Goal: Task Accomplishment & Management: Manage account settings

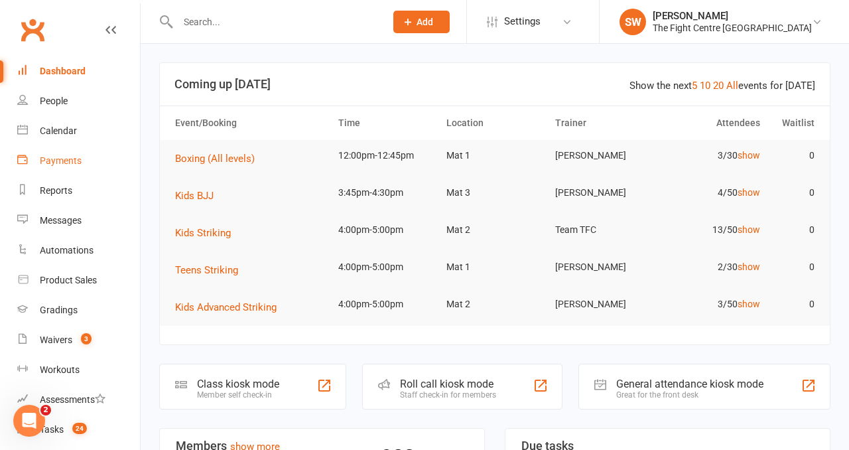
click at [69, 154] on link "Payments" at bounding box center [78, 161] width 123 height 30
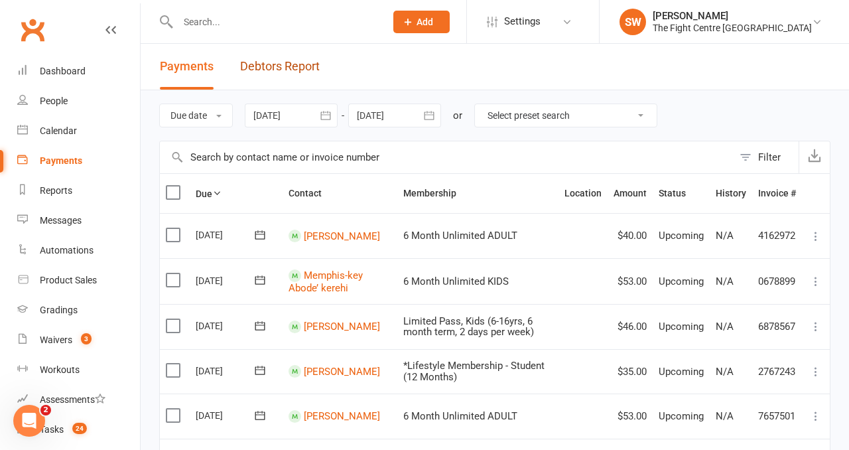
click at [304, 68] on link "Debtors Report" at bounding box center [280, 67] width 80 height 46
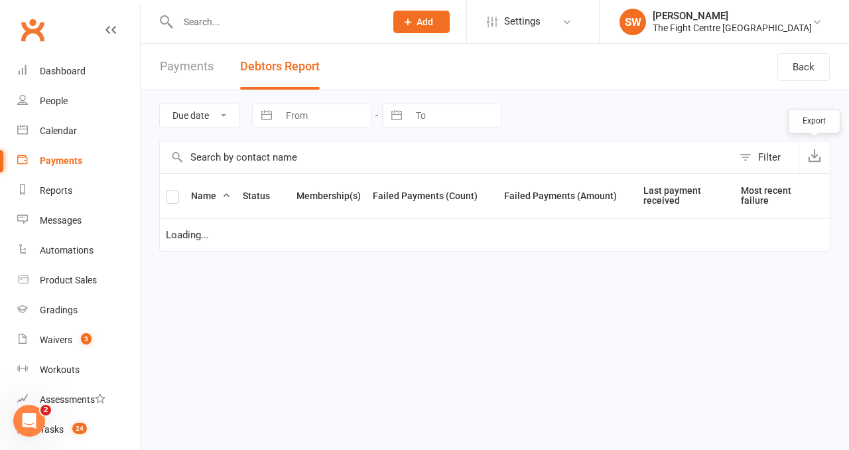
click at [818, 158] on icon "button" at bounding box center [814, 155] width 13 height 13
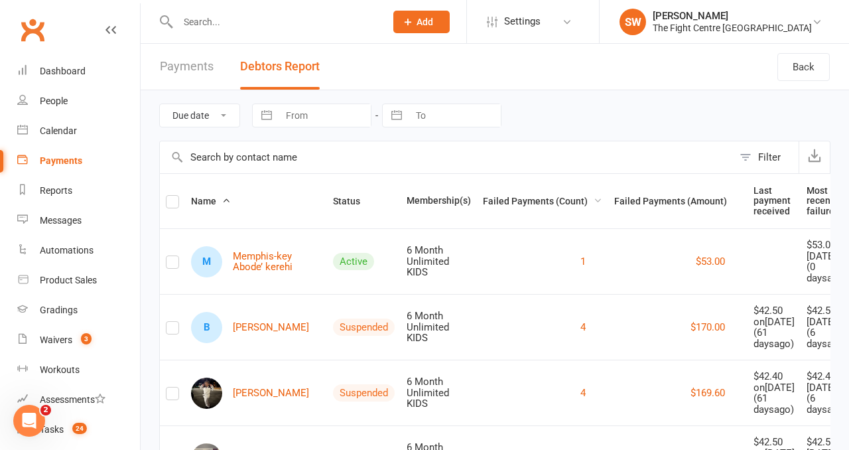
click at [483, 197] on span "Failed Payments (Count)" at bounding box center [542, 201] width 119 height 11
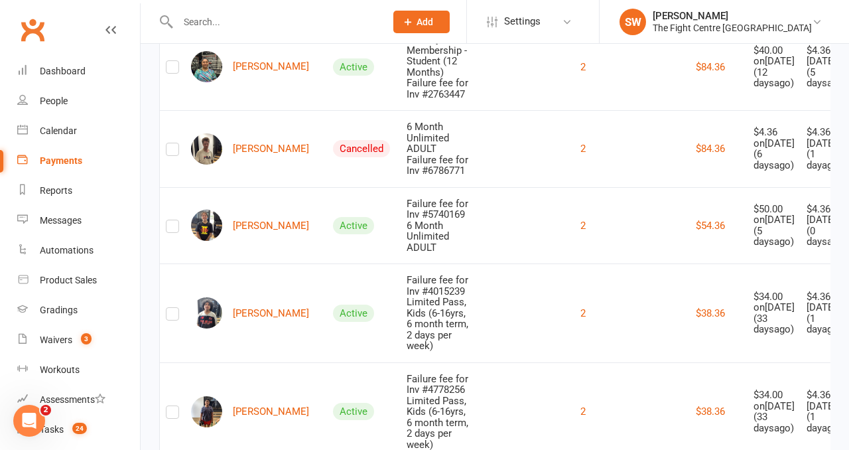
scroll to position [1967, 0]
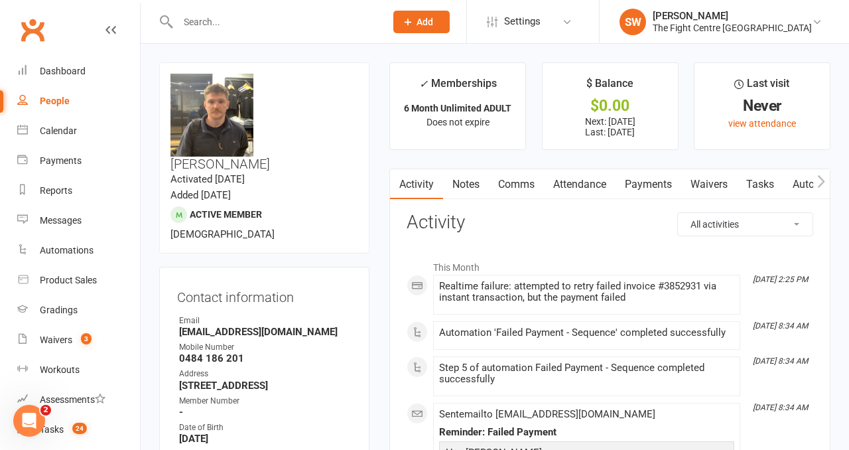
click at [631, 176] on link "Payments" at bounding box center [648, 184] width 66 height 31
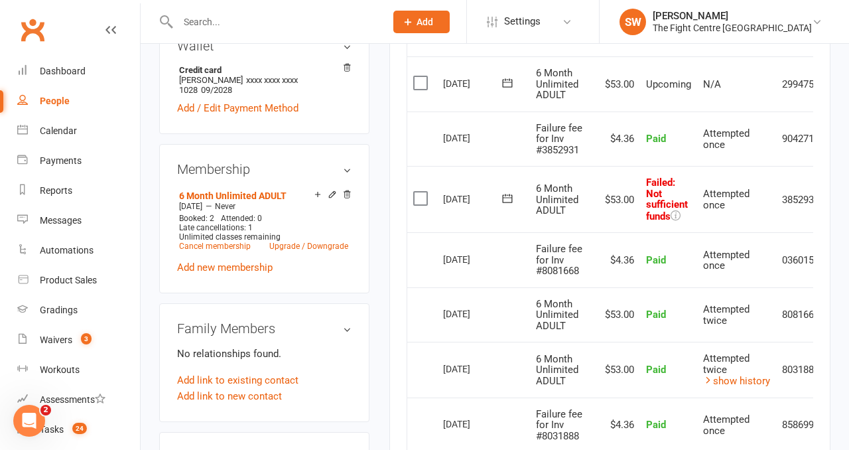
scroll to position [0, 43]
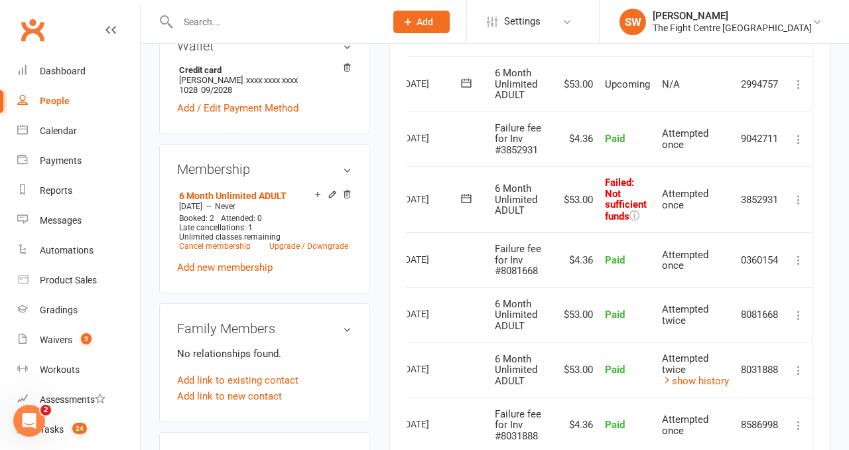
click at [800, 200] on icon at bounding box center [798, 199] width 13 height 13
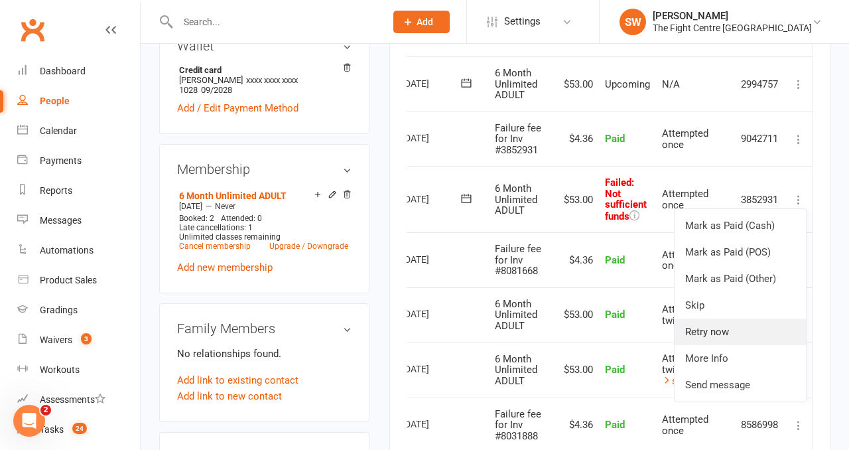
click at [726, 330] on link "Retry now" at bounding box center [739, 331] width 131 height 27
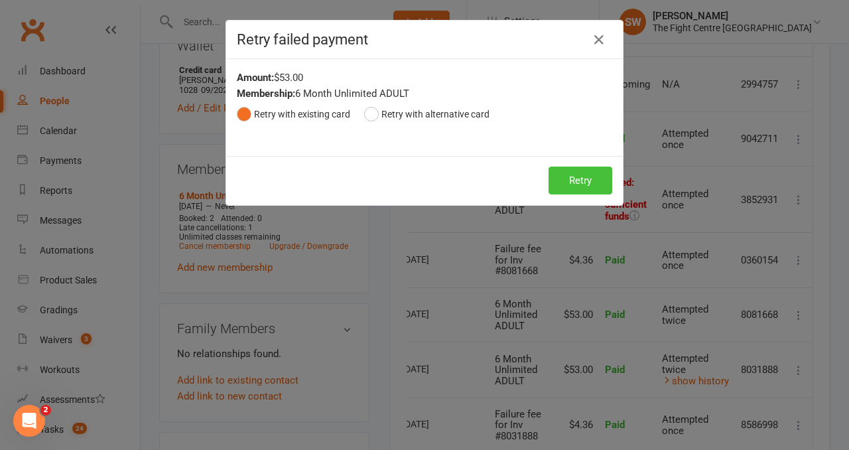
click at [569, 185] on button "Retry" at bounding box center [580, 180] width 64 height 28
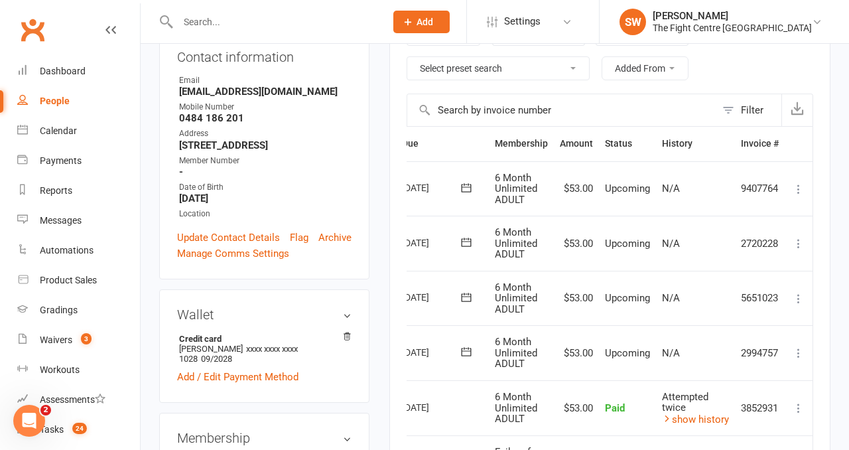
scroll to position [0, 0]
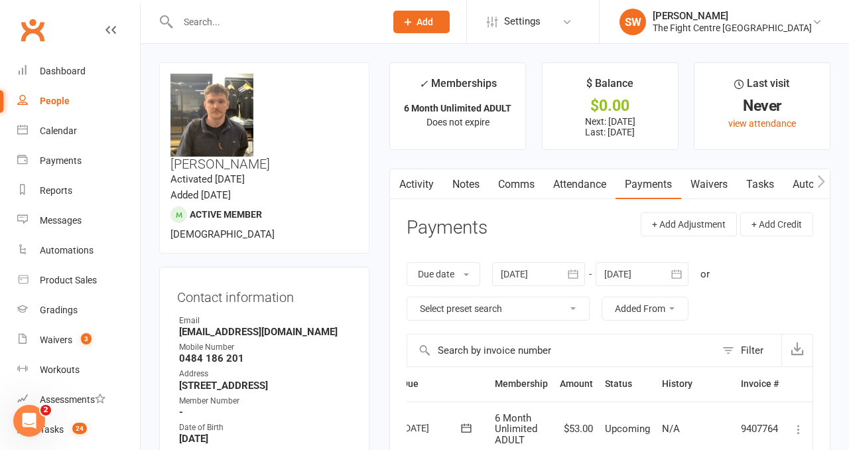
click at [472, 184] on link "Notes" at bounding box center [466, 184] width 46 height 31
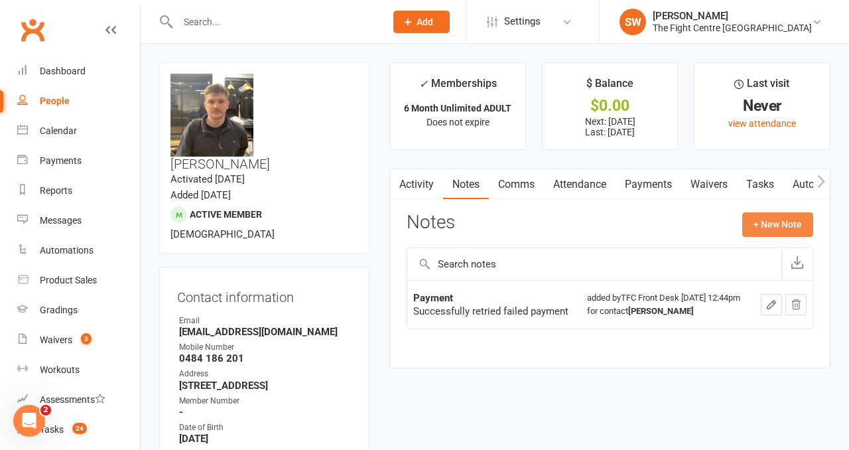
click at [771, 225] on button "+ New Note" at bounding box center [777, 224] width 71 height 24
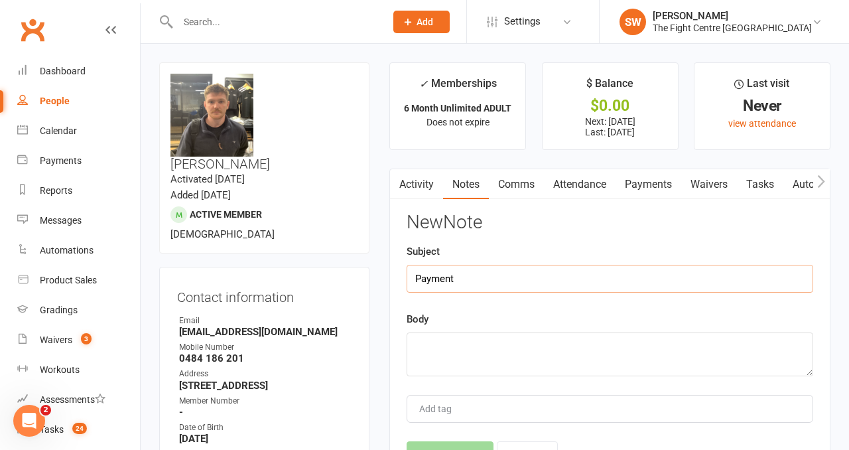
type input "Payment"
drag, startPoint x: 603, startPoint y: 348, endPoint x: 292, endPoint y: 348, distance: 311.0
type textarea "Successfully retried failed payment"
click at [448, 443] on button "Save Note" at bounding box center [450, 455] width 87 height 28
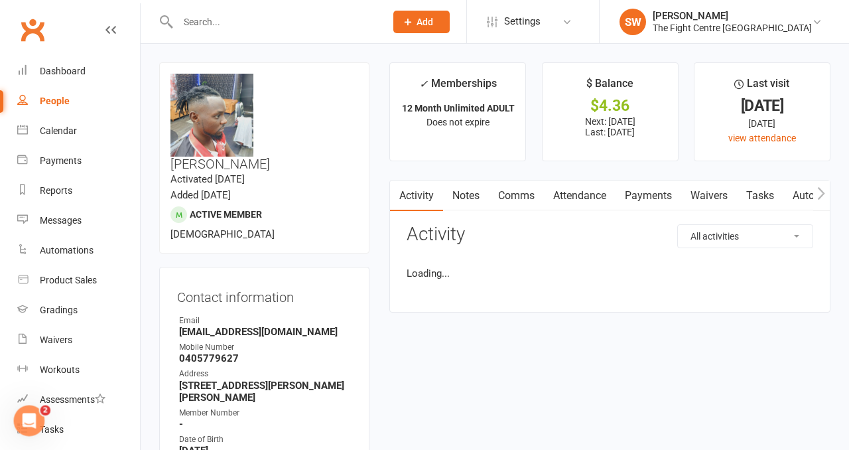
click at [639, 192] on link "Payments" at bounding box center [648, 195] width 66 height 31
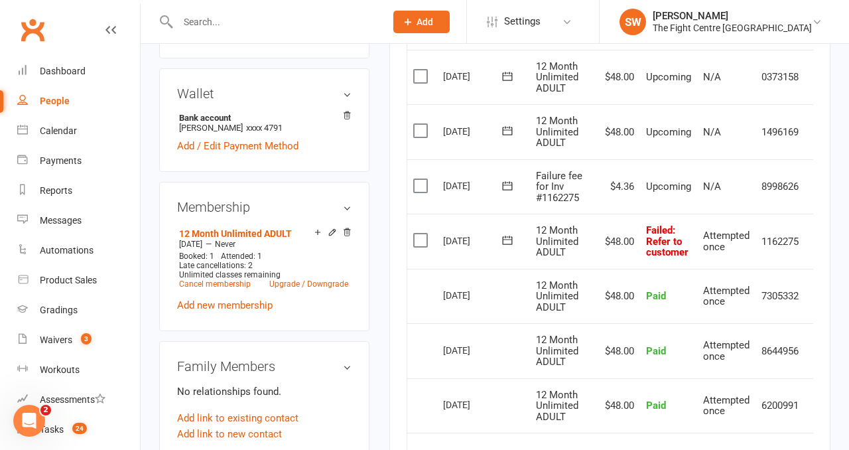
scroll to position [474, 0]
click at [511, 239] on icon at bounding box center [507, 238] width 13 height 13
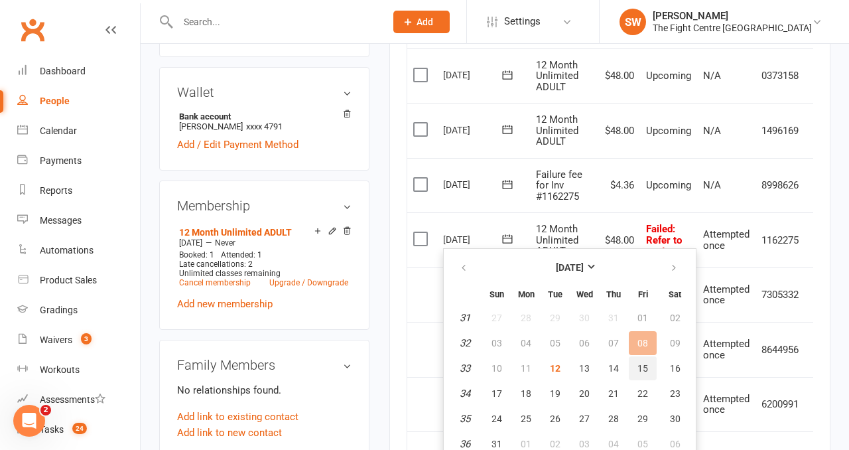
click at [637, 367] on span "15" at bounding box center [642, 368] width 11 height 11
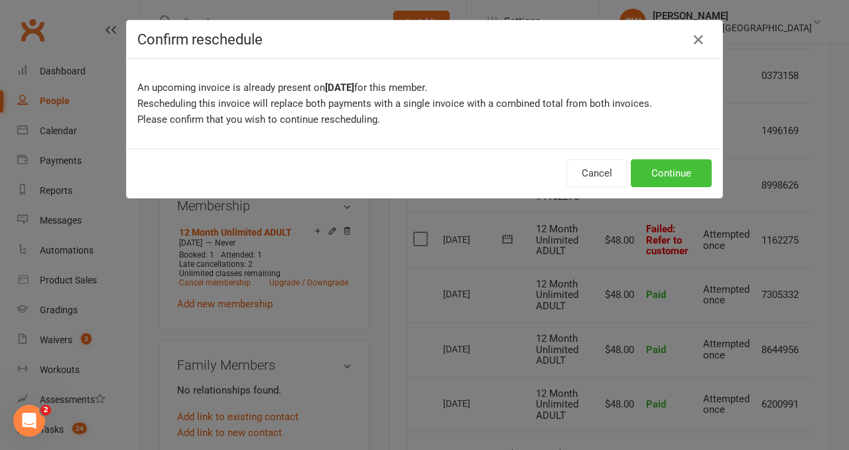
click at [653, 173] on button "Continue" at bounding box center [671, 173] width 81 height 28
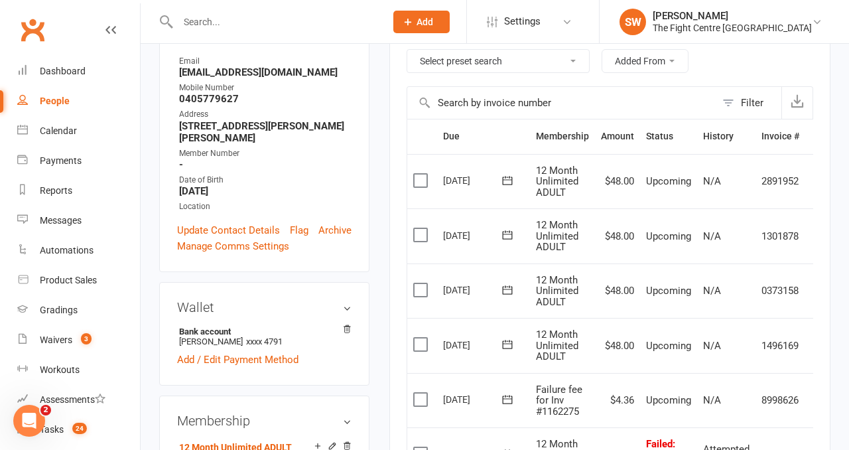
scroll to position [0, 0]
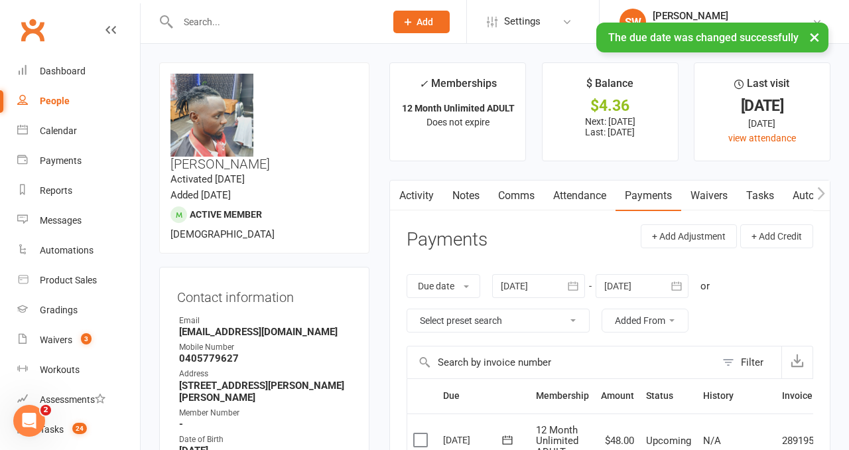
click at [501, 190] on link "Comms" at bounding box center [516, 195] width 55 height 31
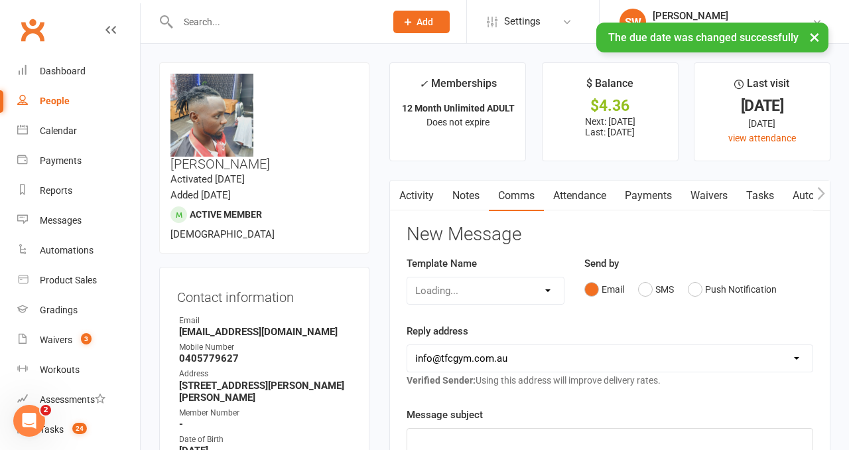
click at [472, 287] on div "Loading..." at bounding box center [486, 291] width 158 height 28
click at [471, 292] on select "Select Template [Email] A Mobile app invitation (1) [Email] Mobile app invitati…" at bounding box center [485, 290] width 157 height 27
select select "14"
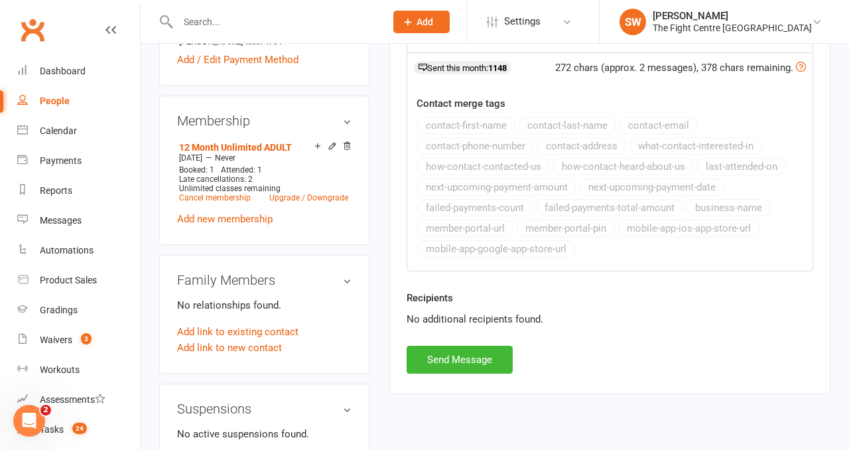
scroll to position [561, 0]
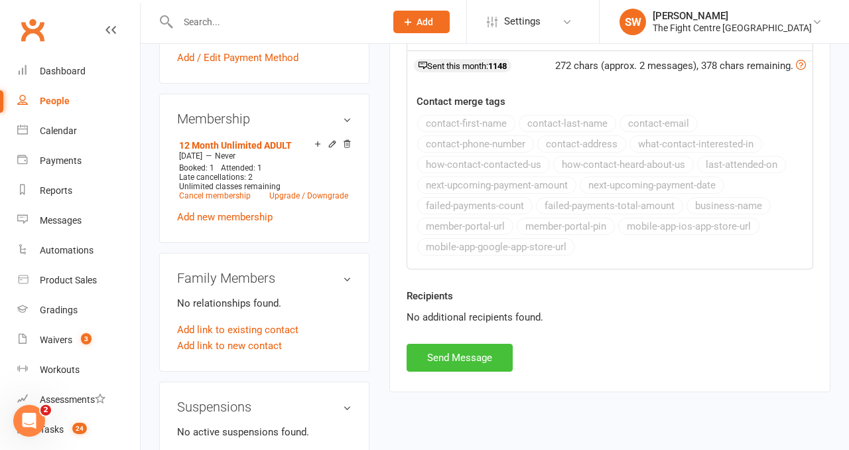
click at [459, 362] on button "Send Message" at bounding box center [460, 358] width 106 height 28
select select
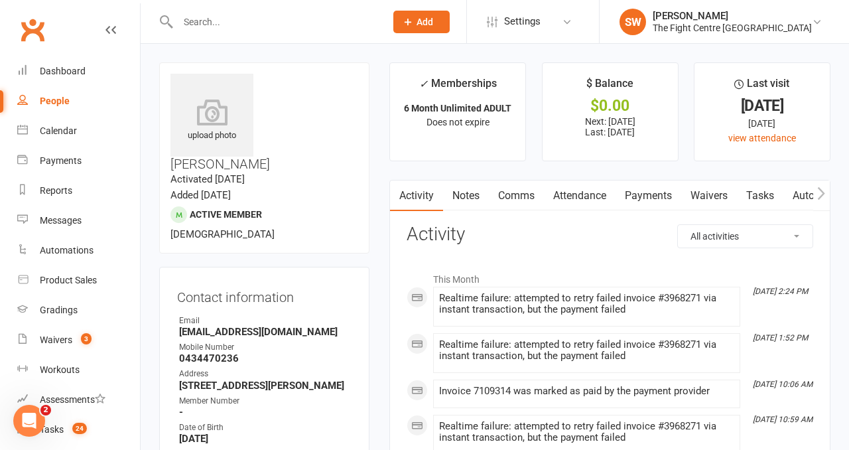
click at [648, 202] on link "Payments" at bounding box center [648, 195] width 66 height 31
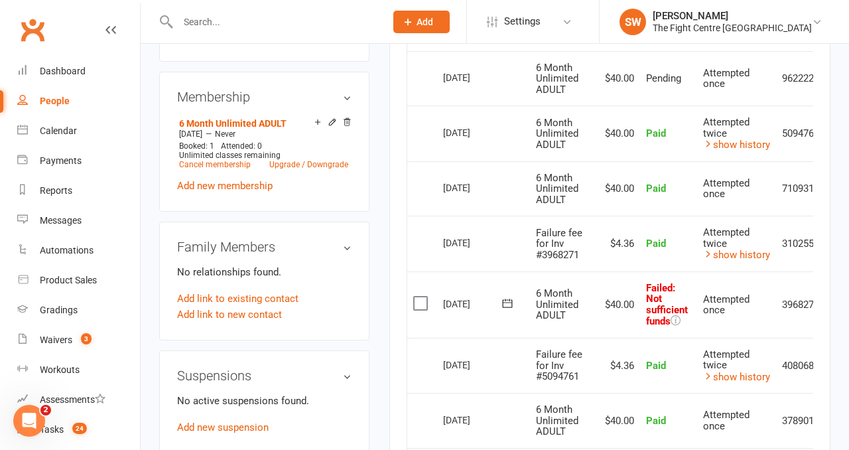
scroll to position [0, 43]
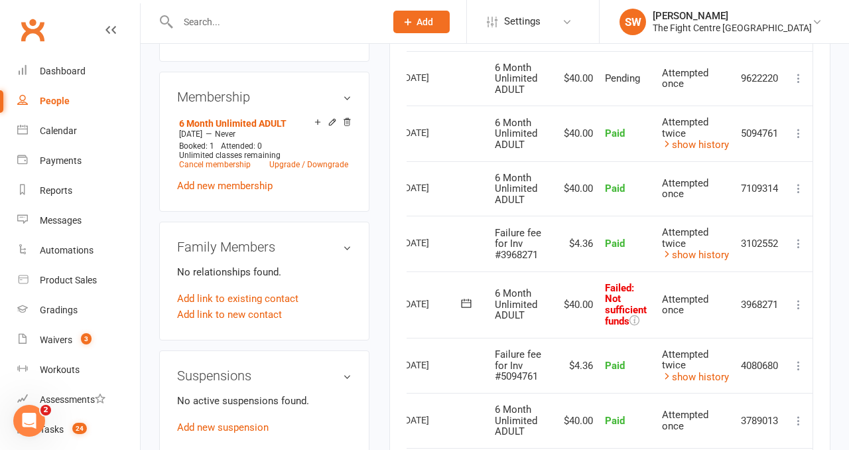
click at [799, 304] on icon at bounding box center [798, 304] width 13 height 13
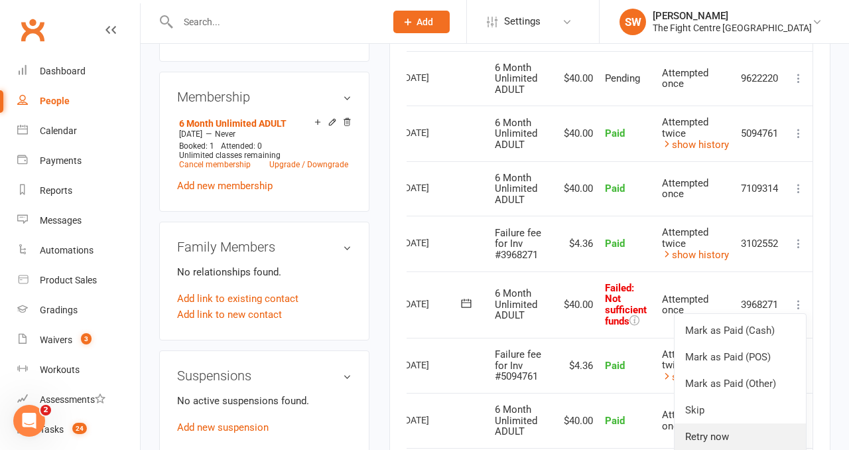
click at [741, 434] on link "Retry now" at bounding box center [739, 436] width 131 height 27
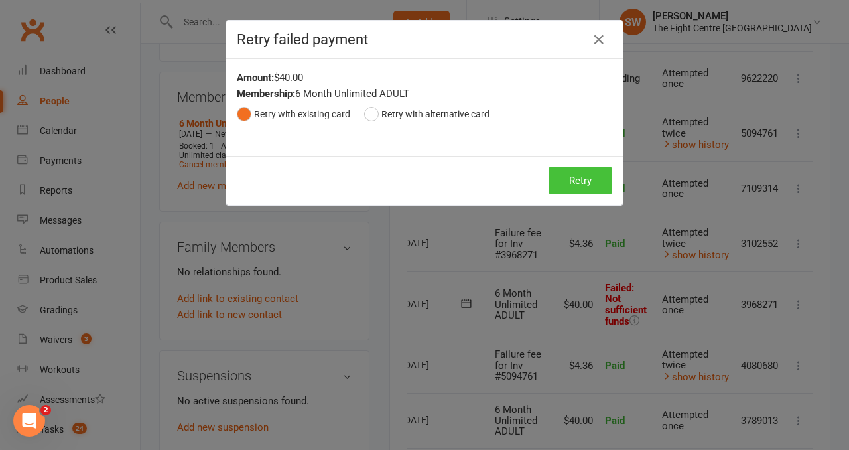
click at [591, 187] on button "Retry" at bounding box center [580, 180] width 64 height 28
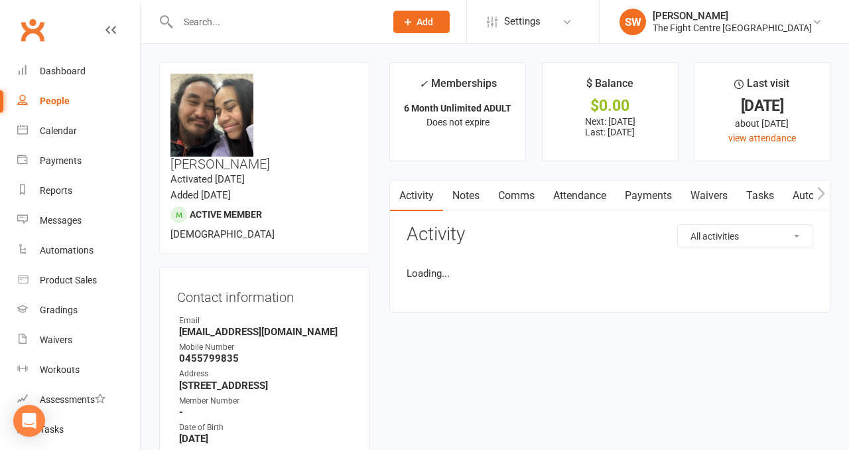
click at [644, 198] on link "Payments" at bounding box center [648, 195] width 66 height 31
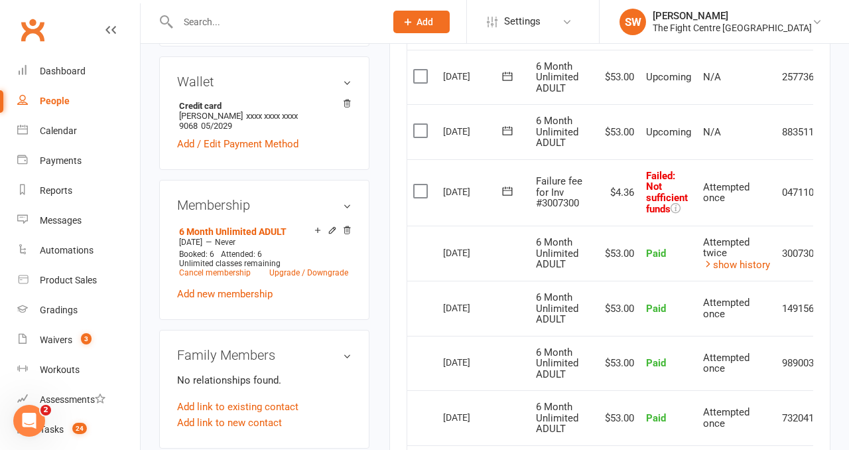
scroll to position [0, 43]
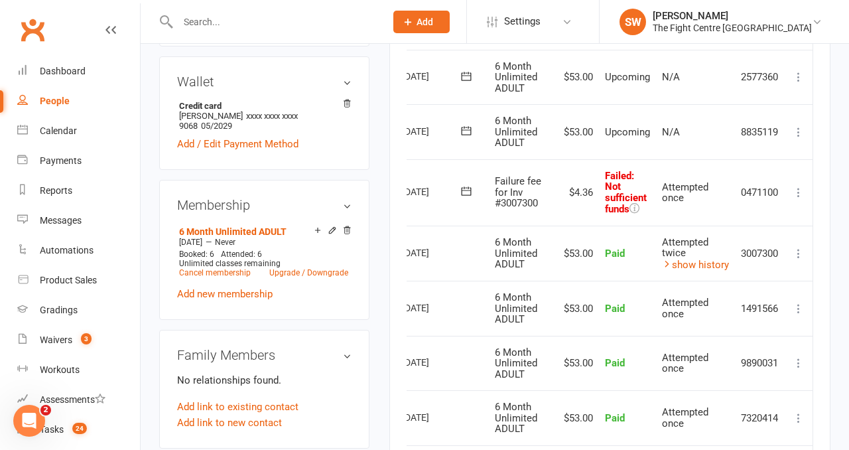
click at [802, 192] on icon at bounding box center [798, 192] width 13 height 13
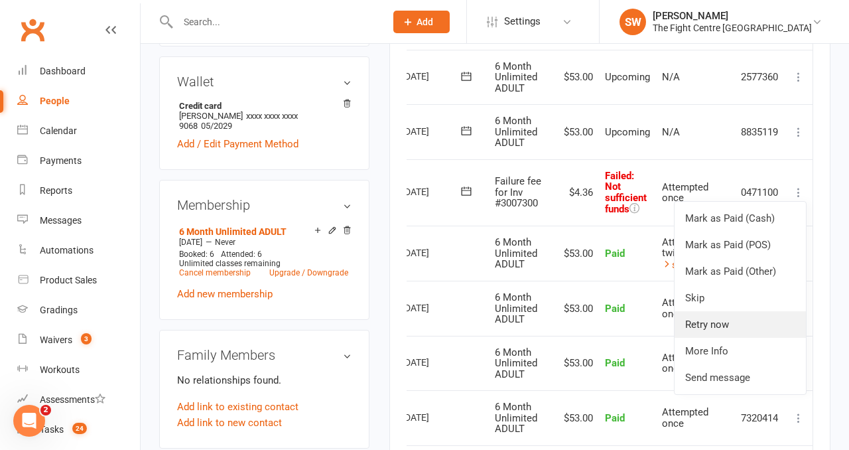
click at [744, 317] on link "Retry now" at bounding box center [739, 324] width 131 height 27
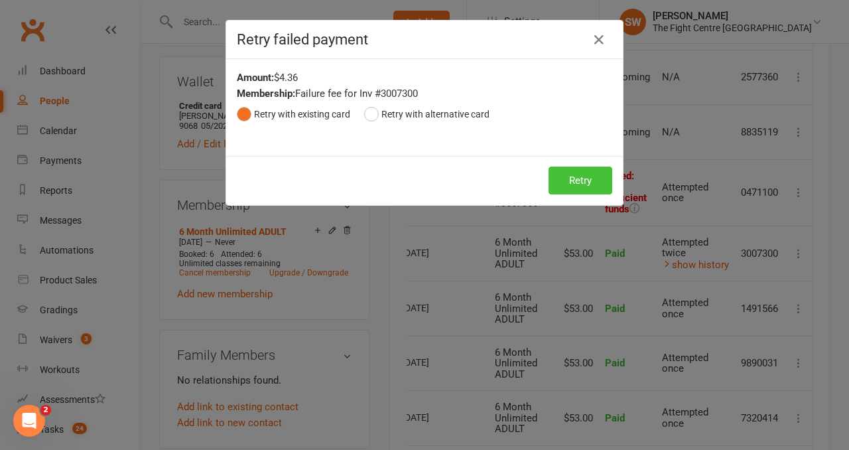
click at [556, 180] on button "Retry" at bounding box center [580, 180] width 64 height 28
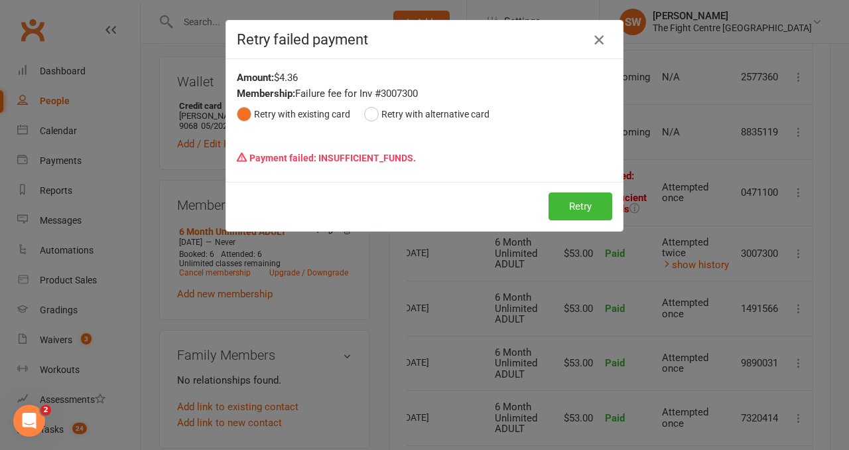
click at [592, 40] on icon "button" at bounding box center [599, 40] width 16 height 16
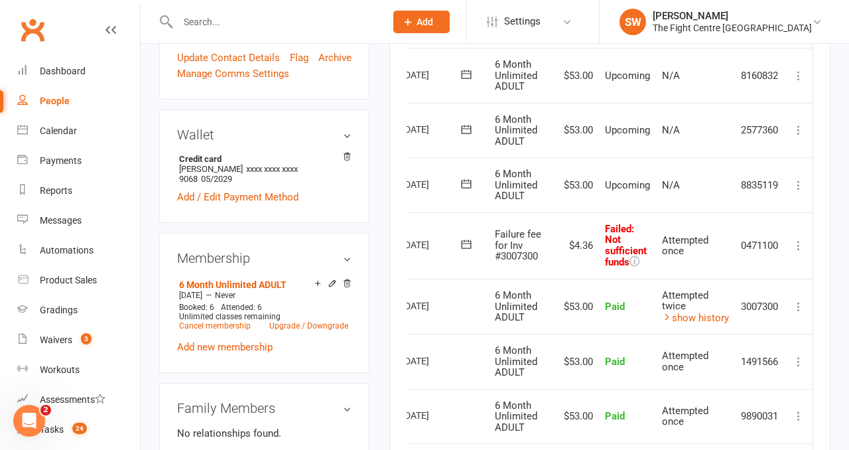
scroll to position [0, 0]
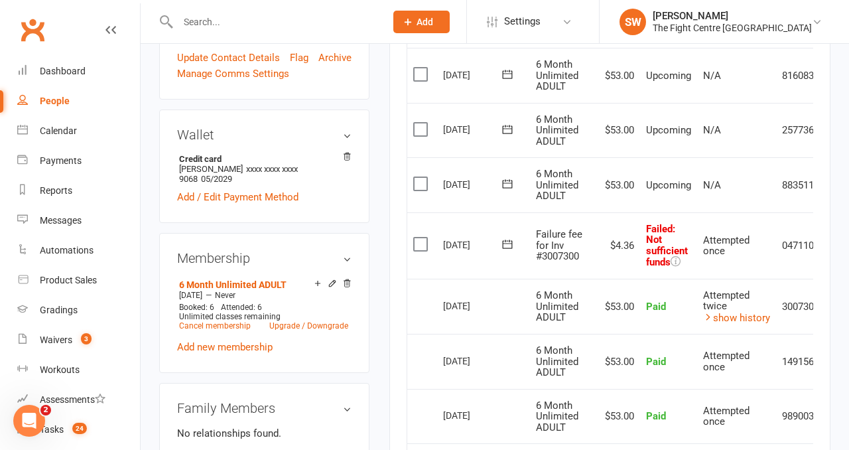
click at [511, 245] on icon at bounding box center [507, 243] width 13 height 13
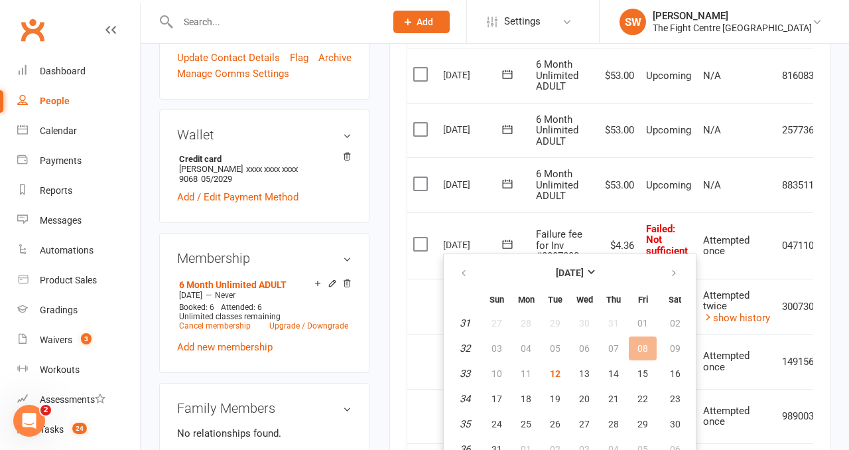
scroll to position [453, 0]
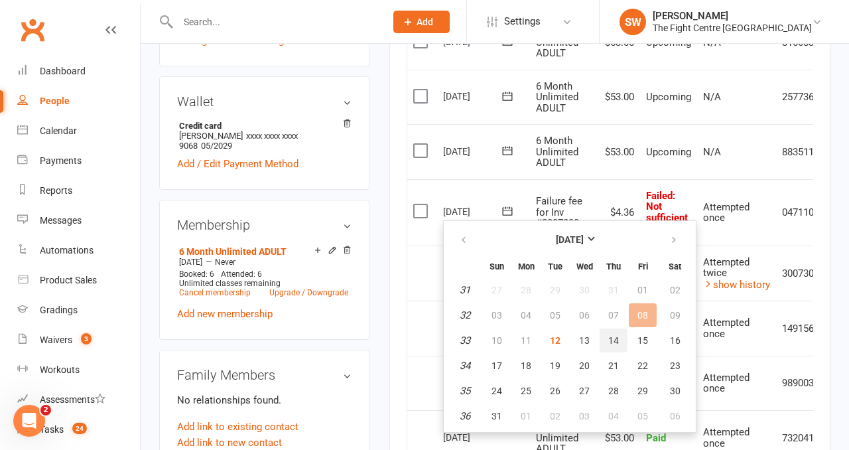
click at [614, 341] on span "14" at bounding box center [613, 340] width 11 height 11
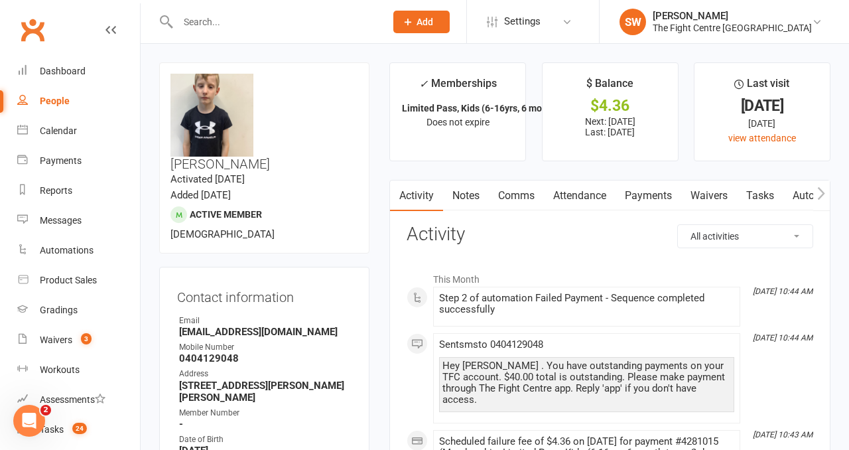
click at [646, 188] on link "Payments" at bounding box center [648, 195] width 66 height 31
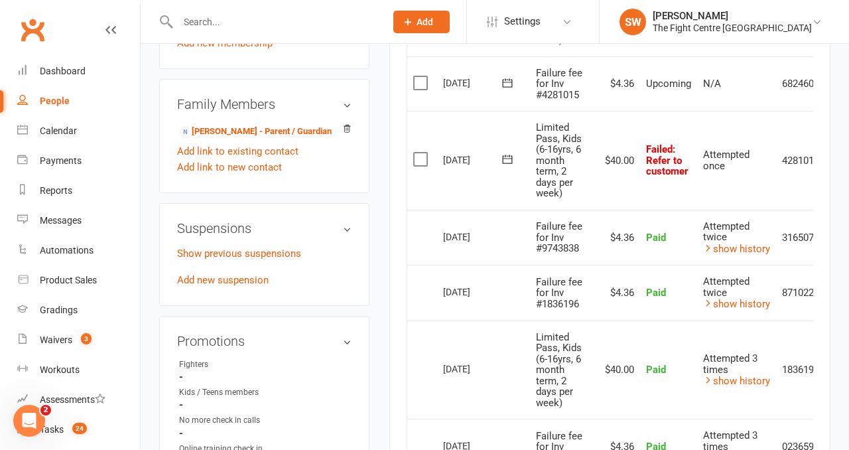
scroll to position [753, 0]
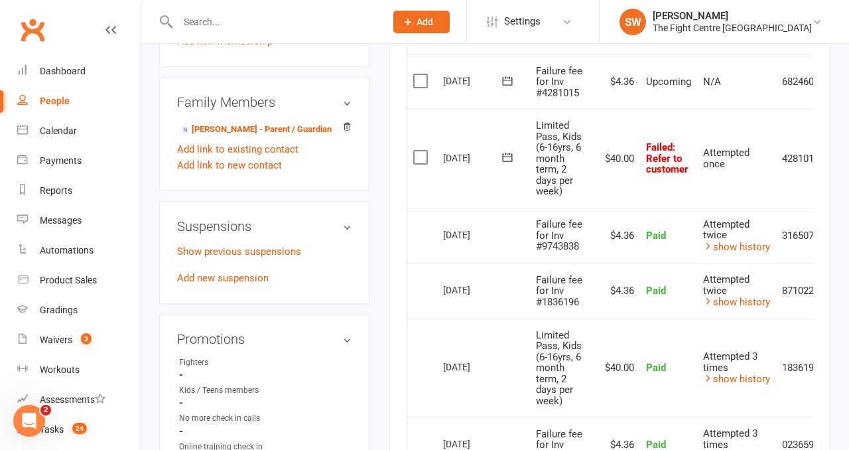
click at [502, 154] on icon at bounding box center [507, 157] width 13 height 13
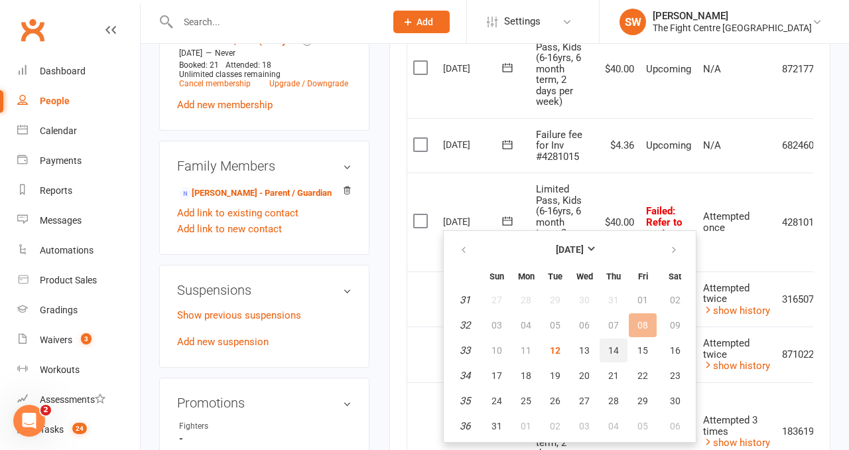
scroll to position [692, 0]
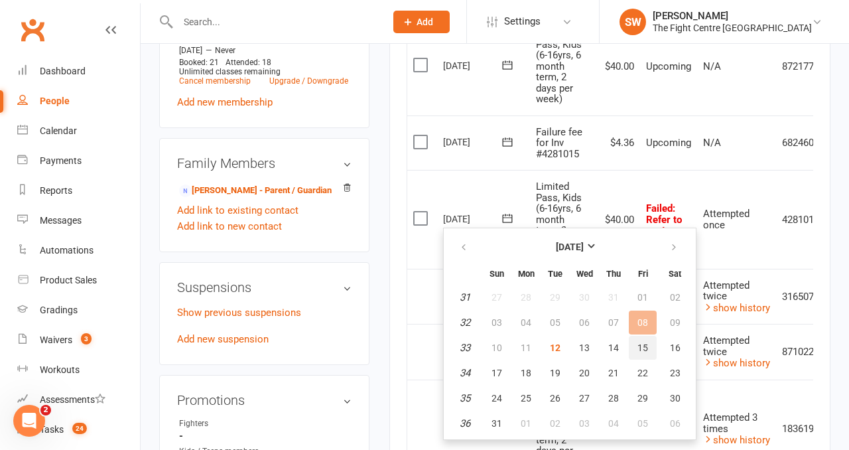
click at [644, 348] on span "15" at bounding box center [642, 347] width 11 height 11
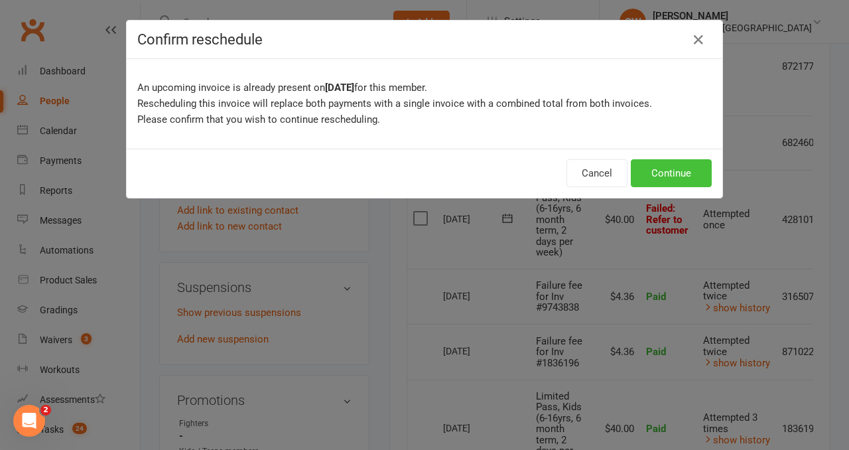
click at [676, 160] on button "Continue" at bounding box center [671, 173] width 81 height 28
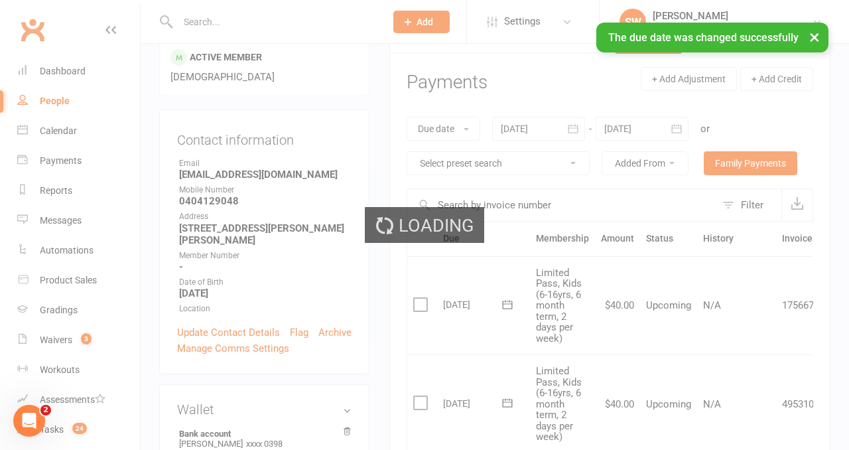
scroll to position [116, 0]
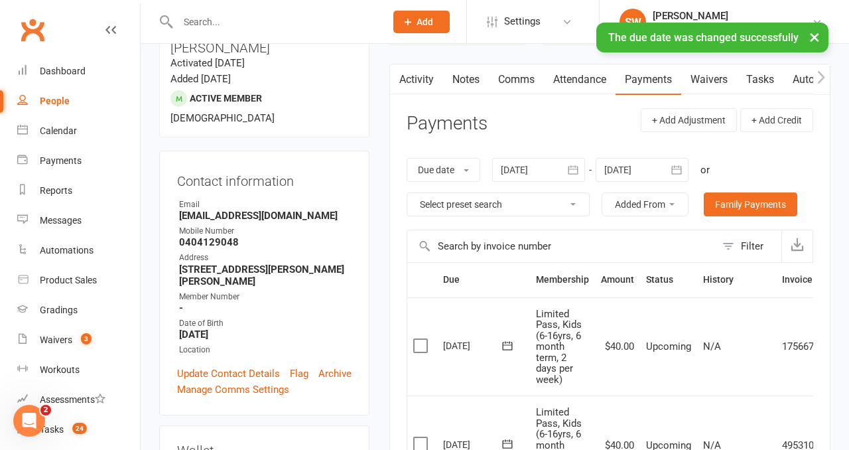
click at [507, 76] on link "Comms" at bounding box center [516, 79] width 55 height 31
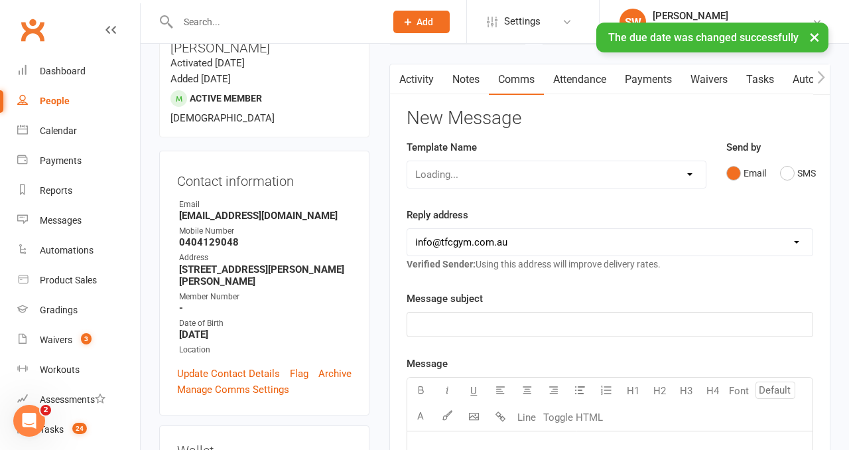
click at [472, 168] on div "Loading..." at bounding box center [557, 174] width 300 height 28
click at [507, 182] on select "Select Template [Email] A Mobile app invitation (1) [Email] Mobile app invitati…" at bounding box center [556, 174] width 298 height 27
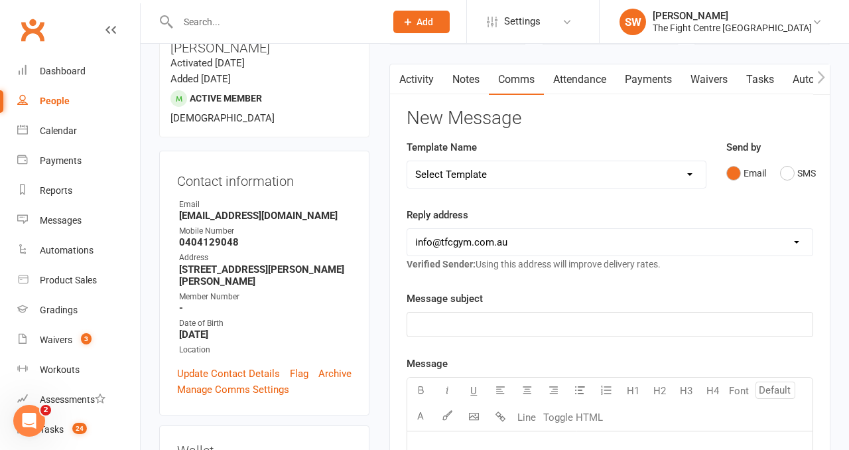
select select "14"
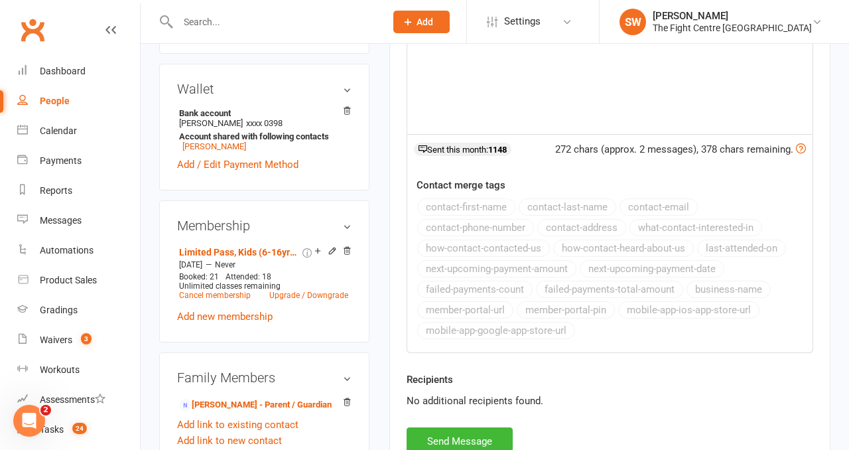
scroll to position [653, 0]
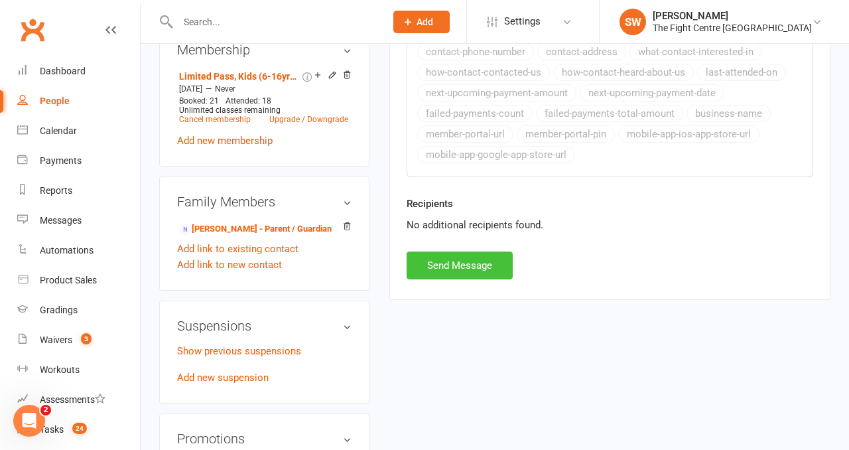
click at [447, 269] on button "Send Message" at bounding box center [460, 265] width 106 height 28
select select
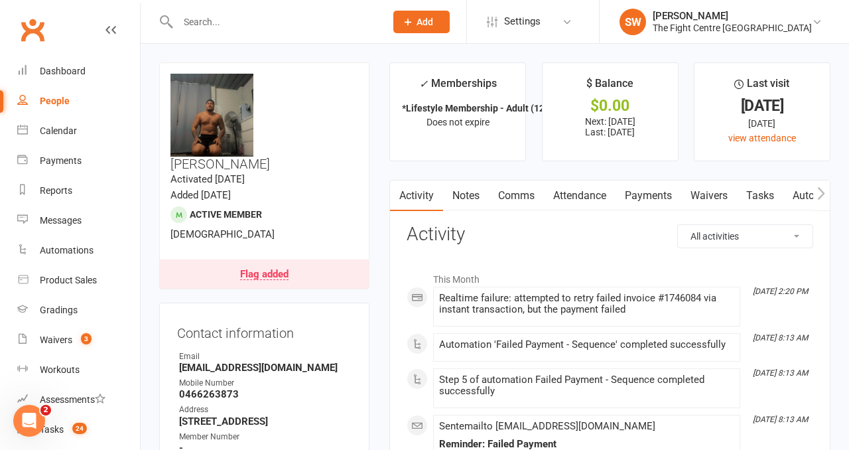
click at [657, 200] on link "Payments" at bounding box center [648, 195] width 66 height 31
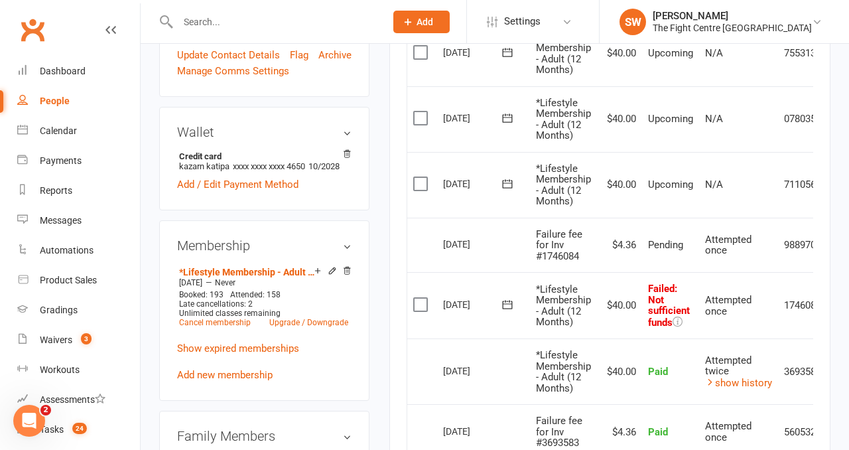
scroll to position [0, 46]
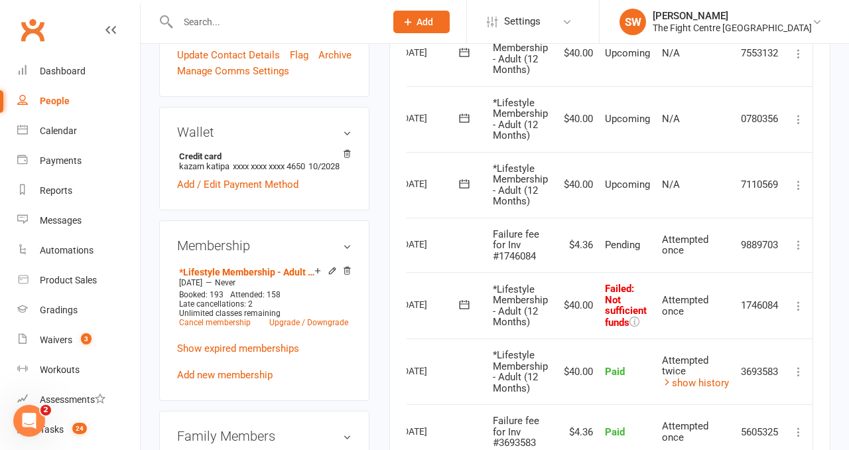
click at [798, 301] on icon at bounding box center [798, 305] width 13 height 13
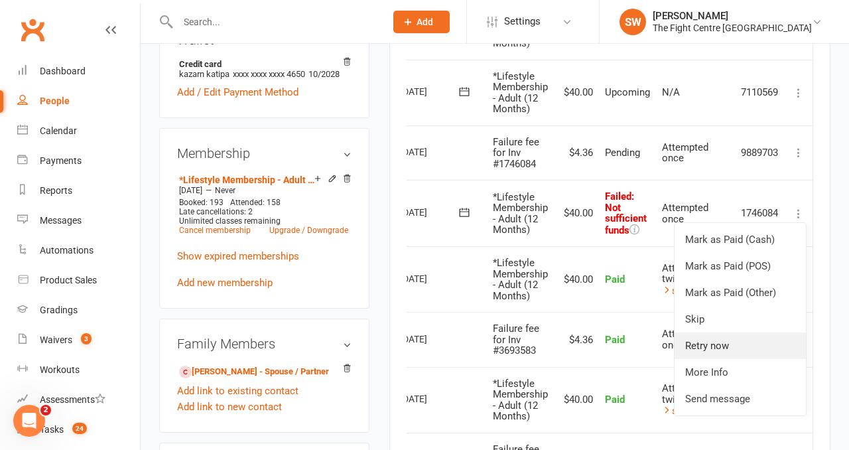
scroll to position [549, 0]
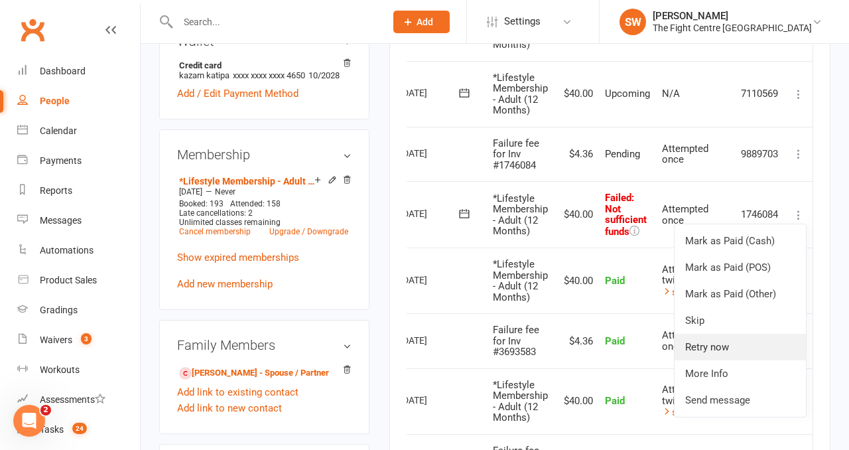
click at [723, 357] on link "Retry now" at bounding box center [739, 347] width 131 height 27
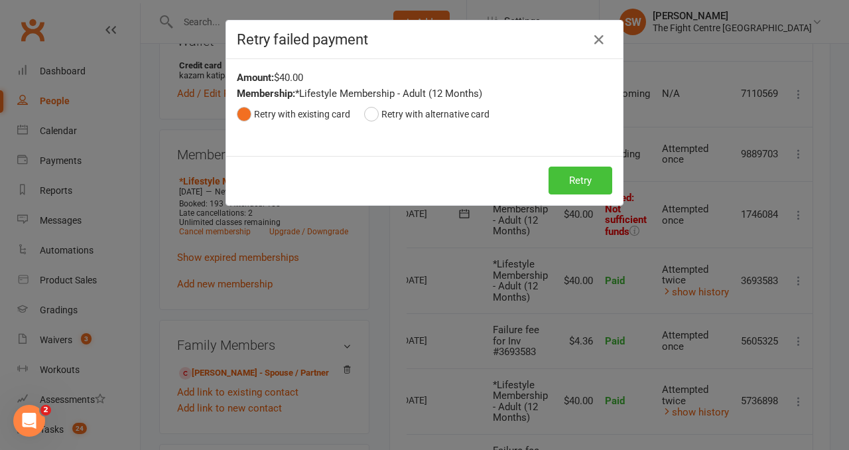
click at [590, 173] on button "Retry" at bounding box center [580, 180] width 64 height 28
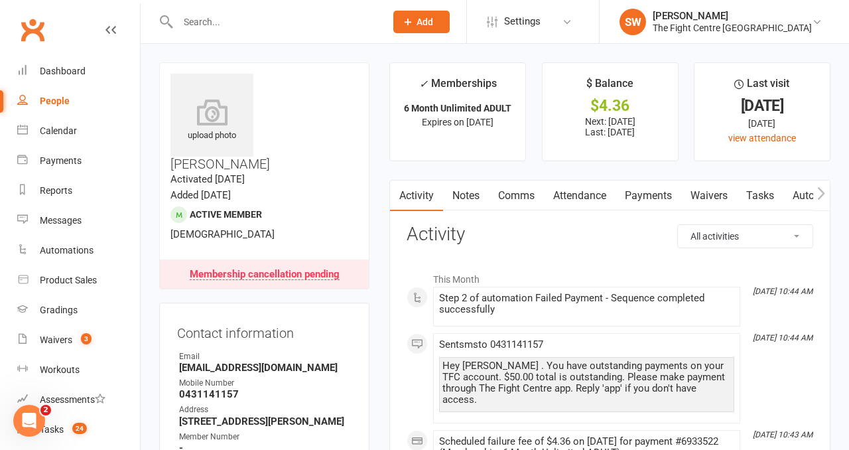
click at [639, 200] on link "Payments" at bounding box center [648, 195] width 66 height 31
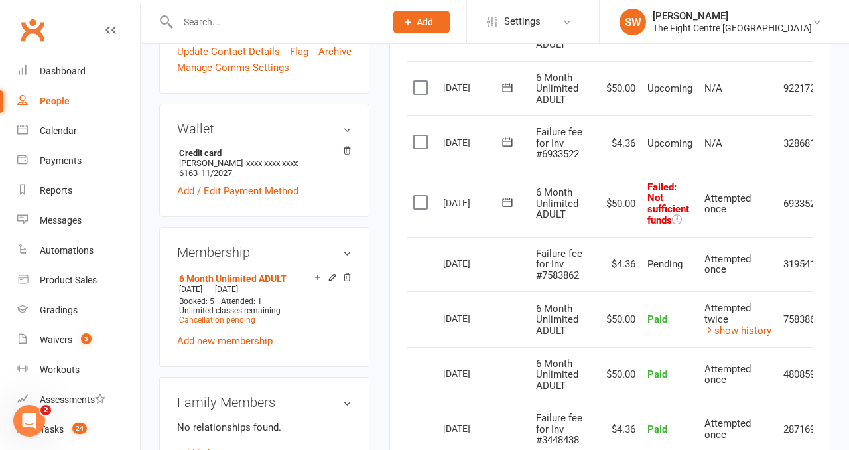
scroll to position [0, 46]
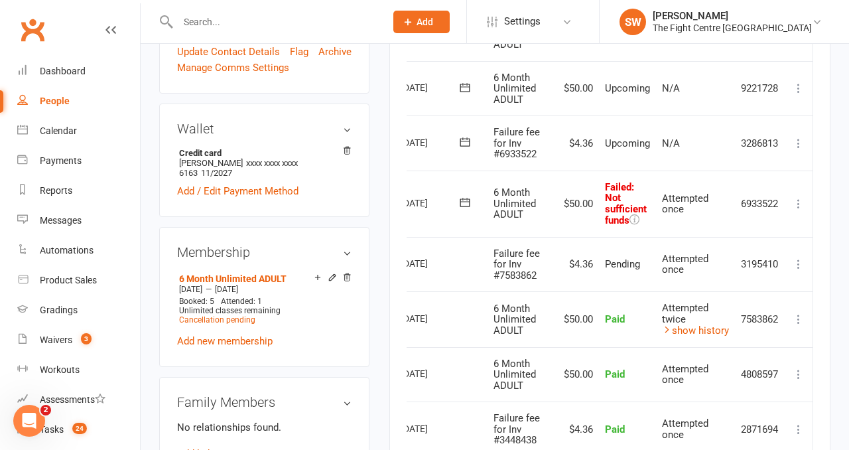
click at [799, 201] on icon at bounding box center [798, 203] width 13 height 13
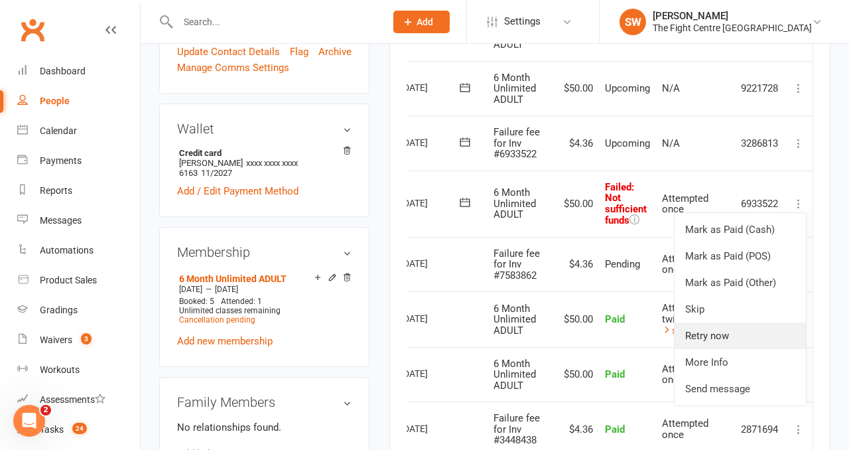
click at [731, 326] on link "Retry now" at bounding box center [739, 335] width 131 height 27
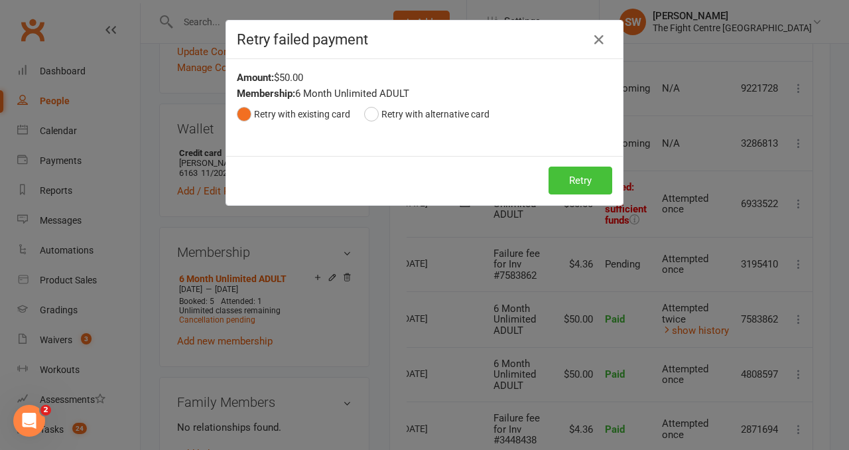
click at [591, 180] on button "Retry" at bounding box center [580, 180] width 64 height 28
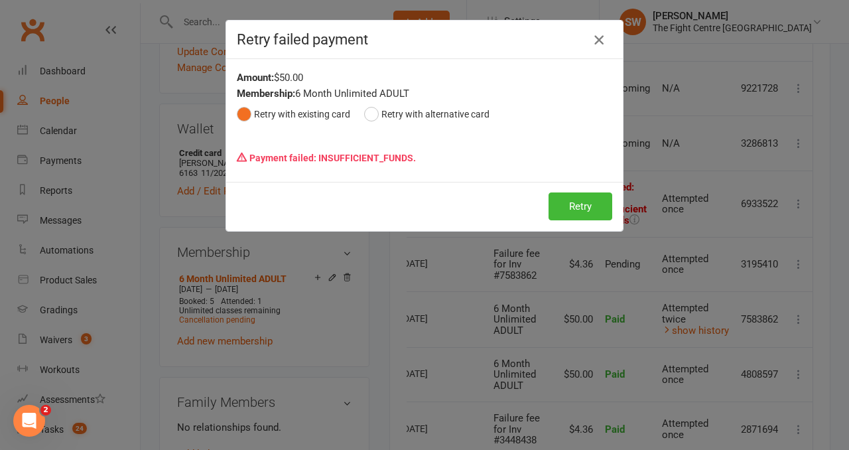
click at [603, 41] on icon "button" at bounding box center [599, 40] width 16 height 16
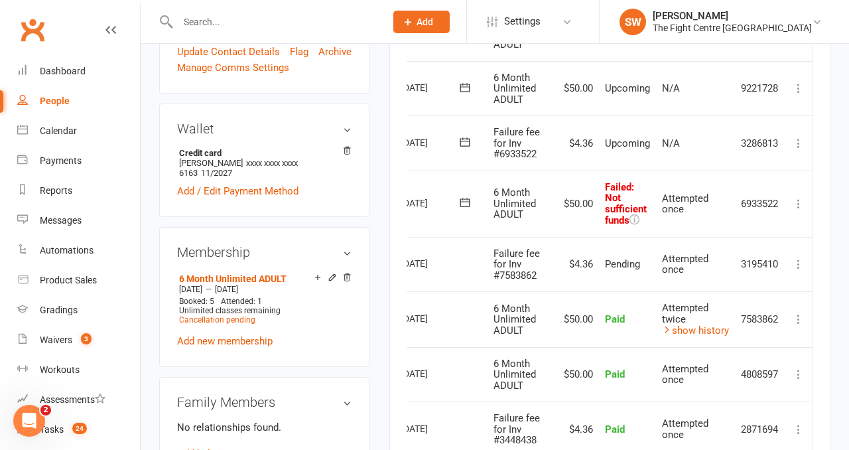
click at [795, 144] on icon at bounding box center [798, 143] width 13 height 13
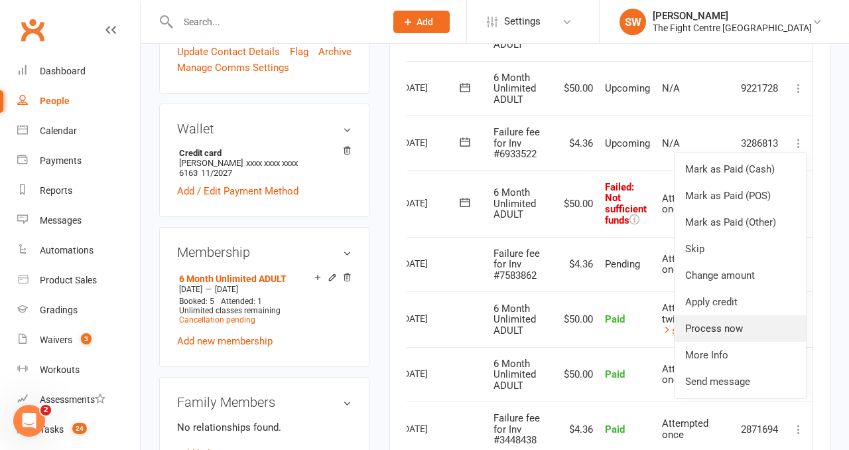
click at [743, 328] on link "Process now" at bounding box center [739, 328] width 131 height 27
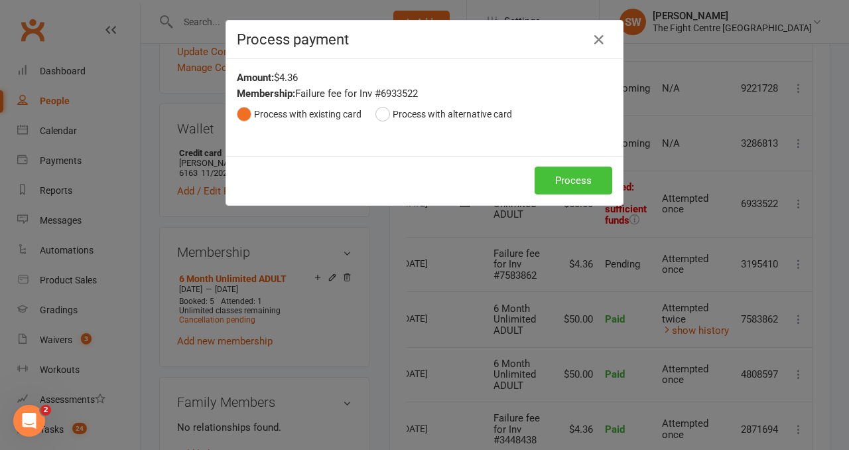
click at [558, 176] on button "Process" at bounding box center [574, 180] width 78 height 28
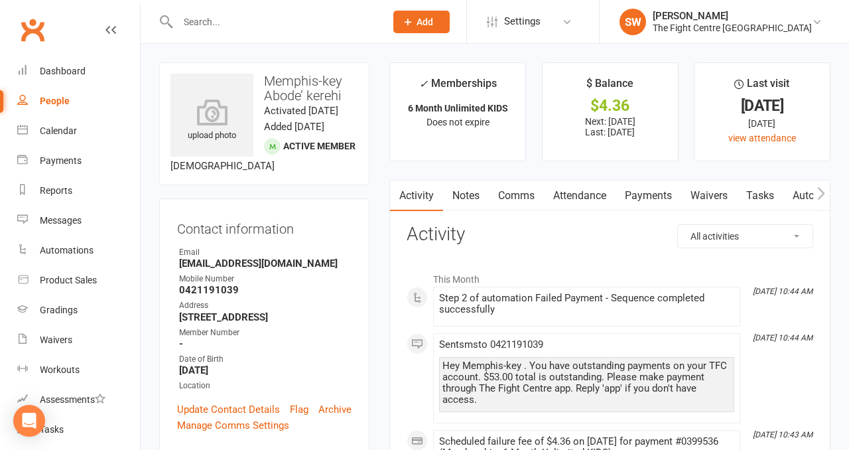
click at [635, 200] on link "Payments" at bounding box center [648, 195] width 66 height 31
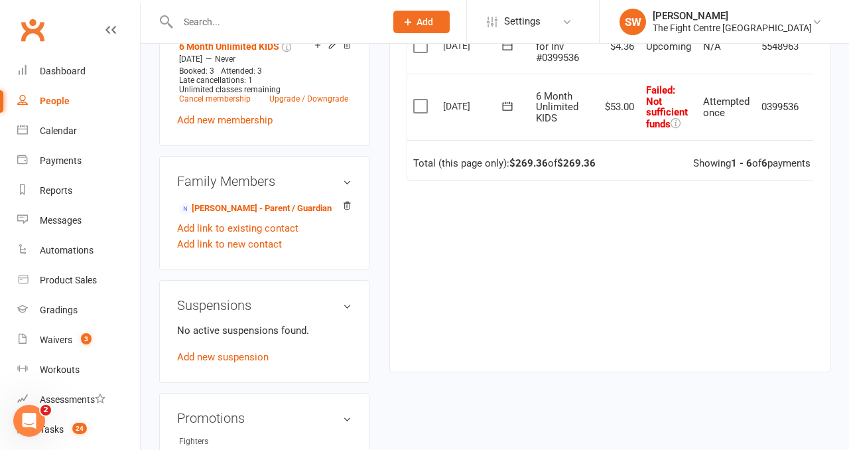
scroll to position [613, 0]
click at [635, 256] on div "Due Contact Membership Amount Status History Invoice # Select this [DATE] [GEOG…" at bounding box center [610, 58] width 407 height 586
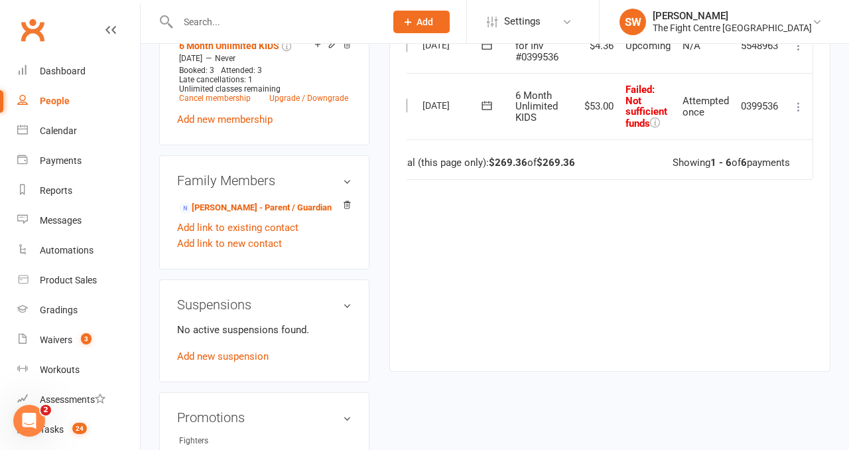
click at [798, 104] on icon at bounding box center [798, 106] width 13 height 13
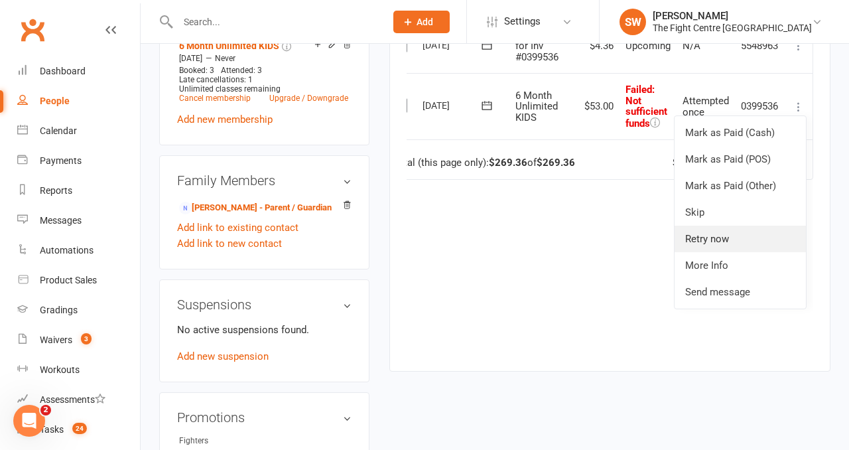
click at [753, 243] on link "Retry now" at bounding box center [739, 238] width 131 height 27
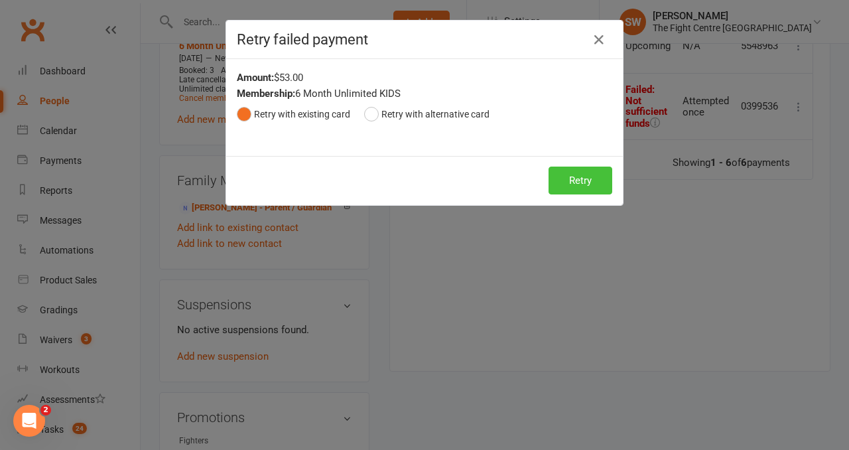
click at [582, 186] on button "Retry" at bounding box center [580, 180] width 64 height 28
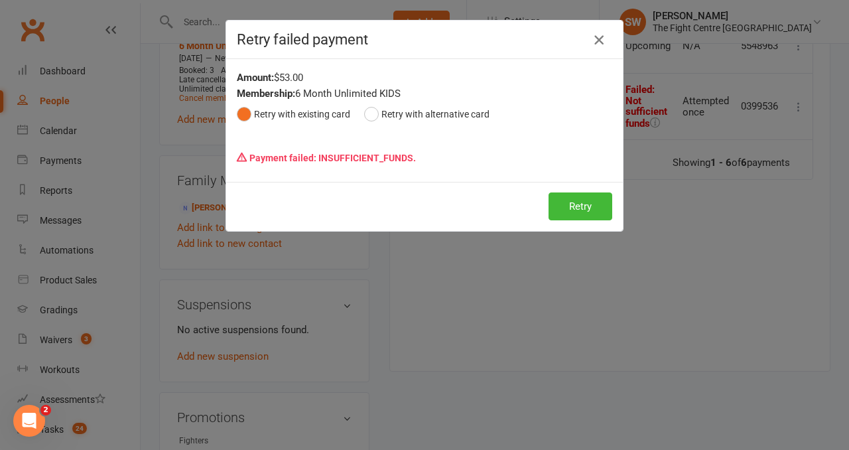
click at [600, 41] on icon "button" at bounding box center [599, 40] width 16 height 16
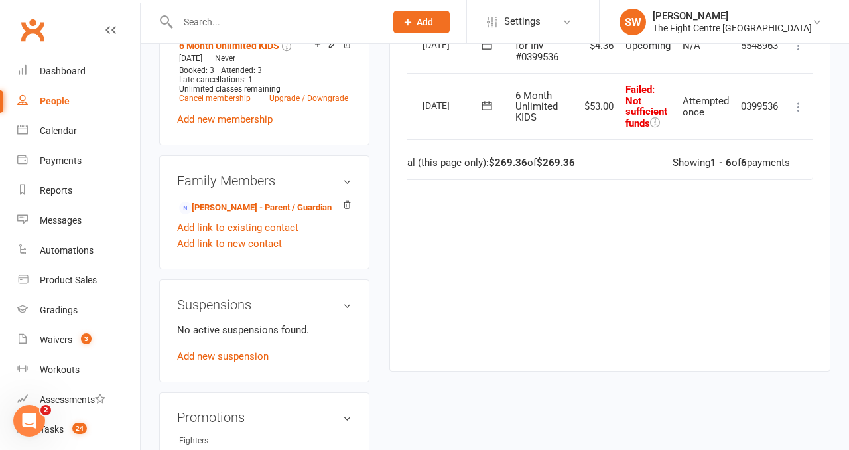
scroll to position [494, 0]
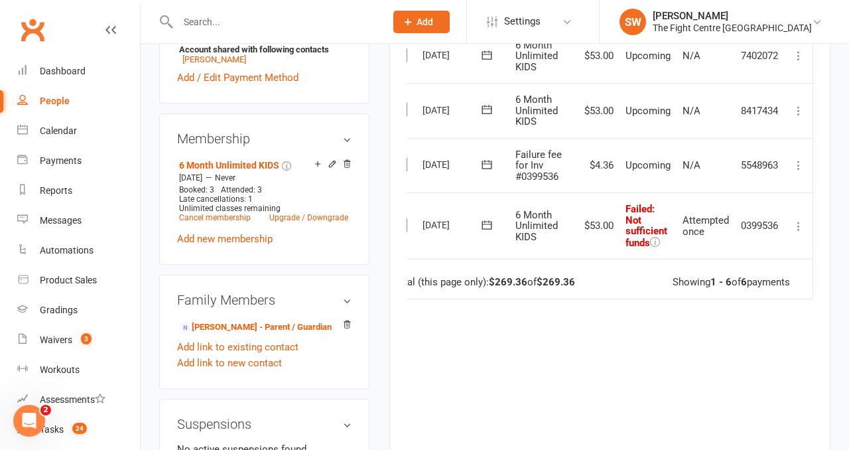
click at [796, 167] on icon at bounding box center [798, 165] width 13 height 13
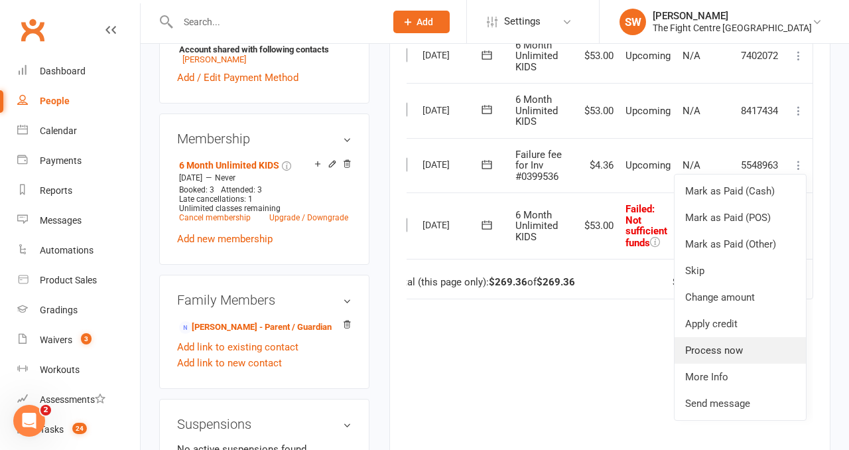
click at [778, 348] on link "Process now" at bounding box center [739, 350] width 131 height 27
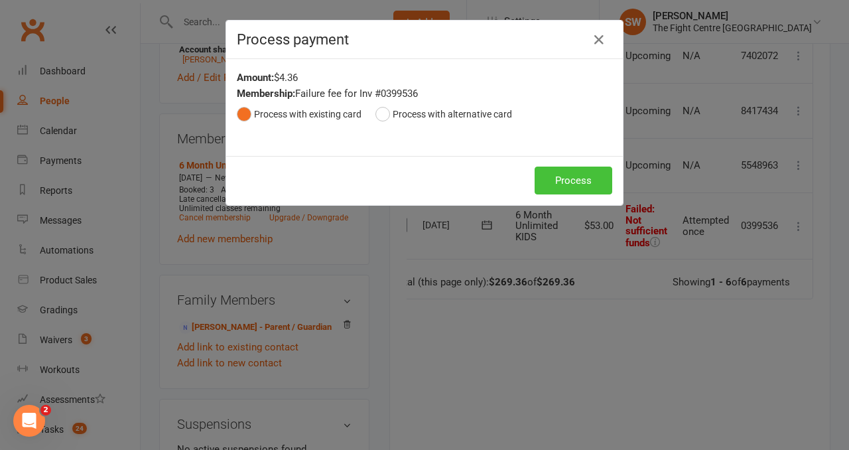
click at [590, 176] on button "Process" at bounding box center [574, 180] width 78 height 28
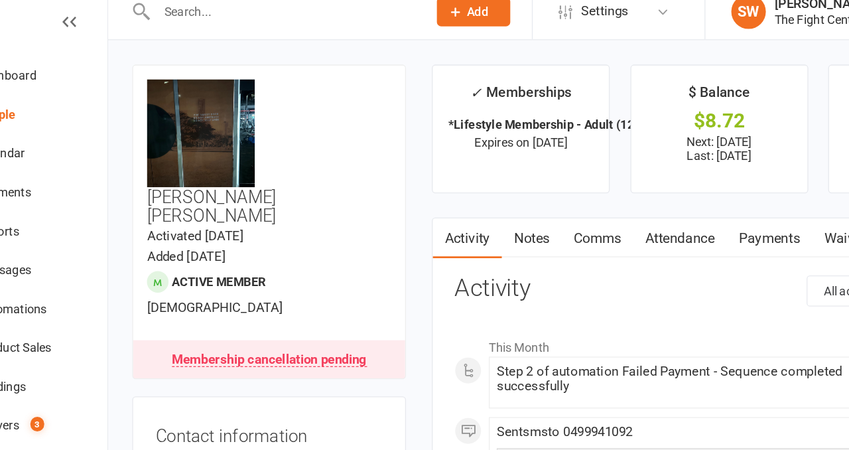
click at [570, 203] on link "Attendance" at bounding box center [580, 195] width 72 height 31
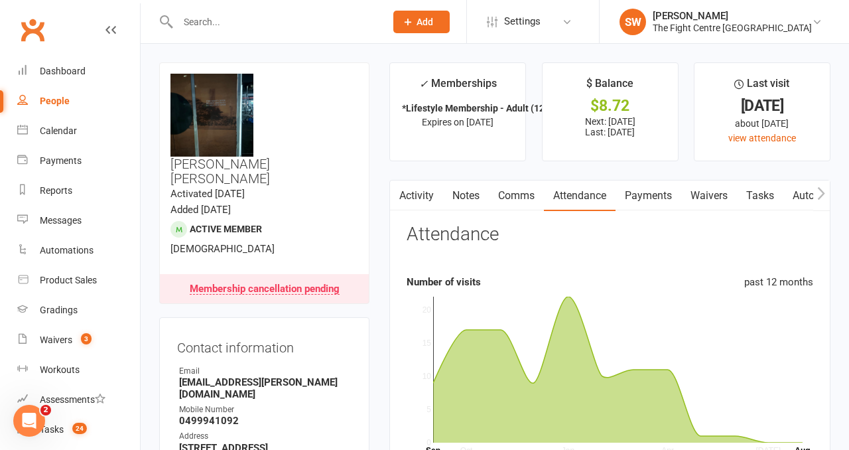
click at [663, 198] on link "Payments" at bounding box center [648, 195] width 66 height 31
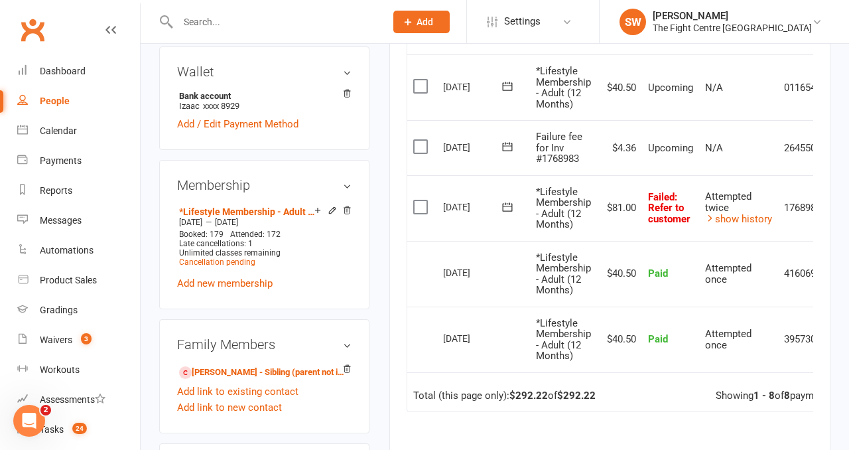
scroll to position [550, 0]
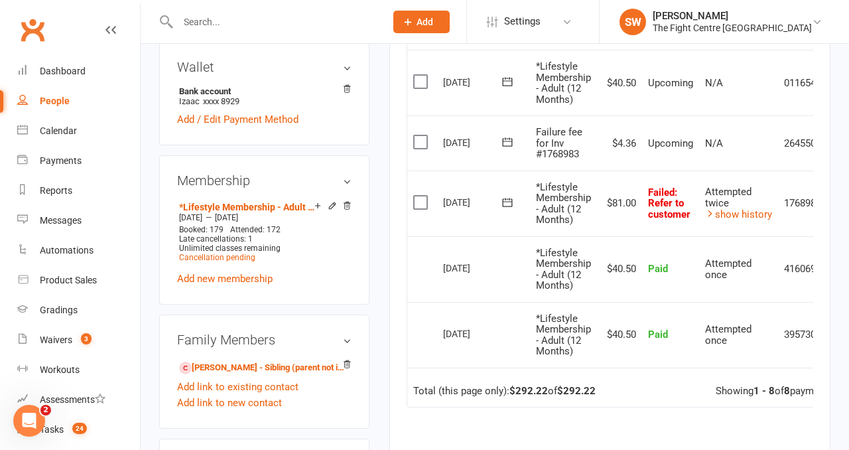
click at [511, 204] on icon at bounding box center [507, 202] width 13 height 13
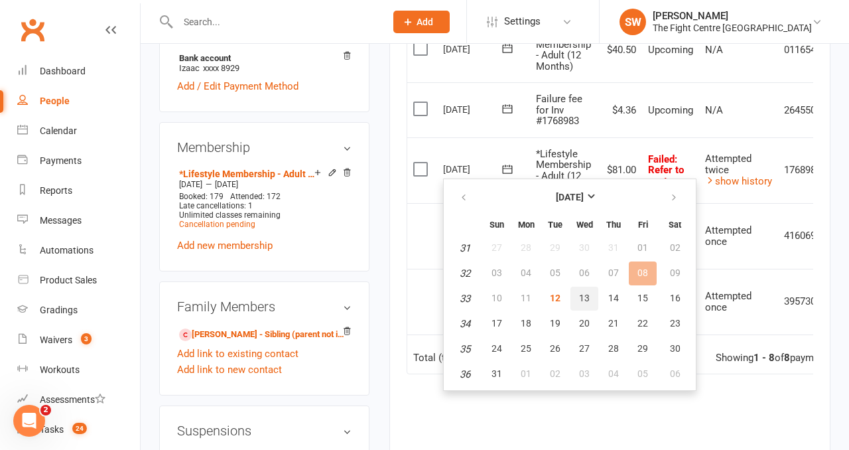
scroll to position [582, 0]
click at [616, 299] on span "14" at bounding box center [613, 298] width 11 height 11
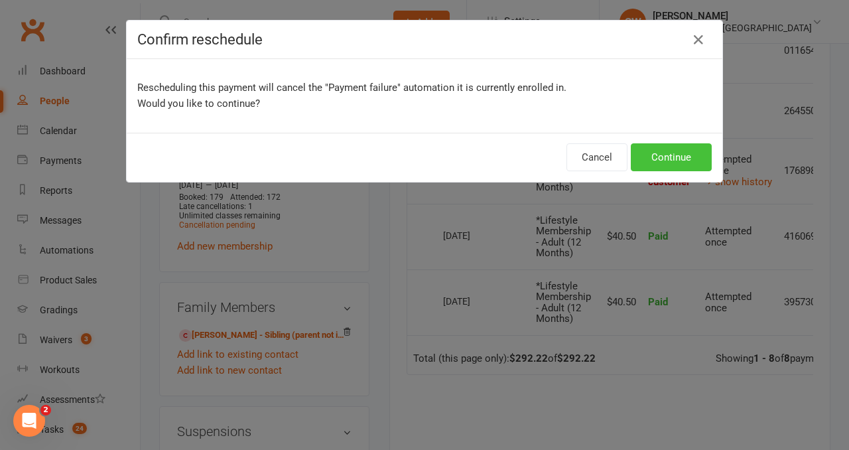
click at [657, 161] on button "Continue" at bounding box center [671, 157] width 81 height 28
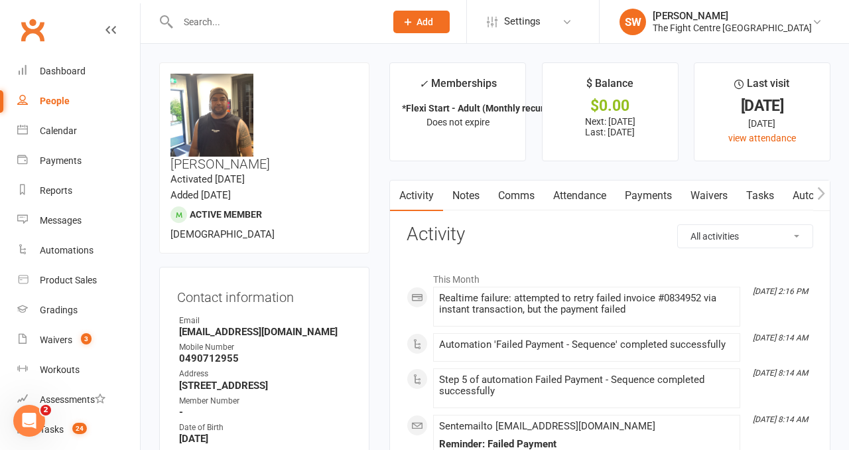
click at [644, 186] on link "Payments" at bounding box center [648, 195] width 66 height 31
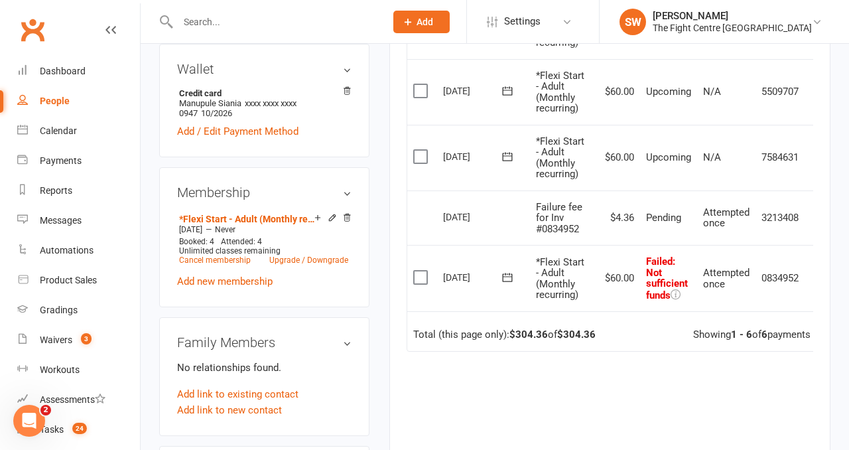
scroll to position [0, 21]
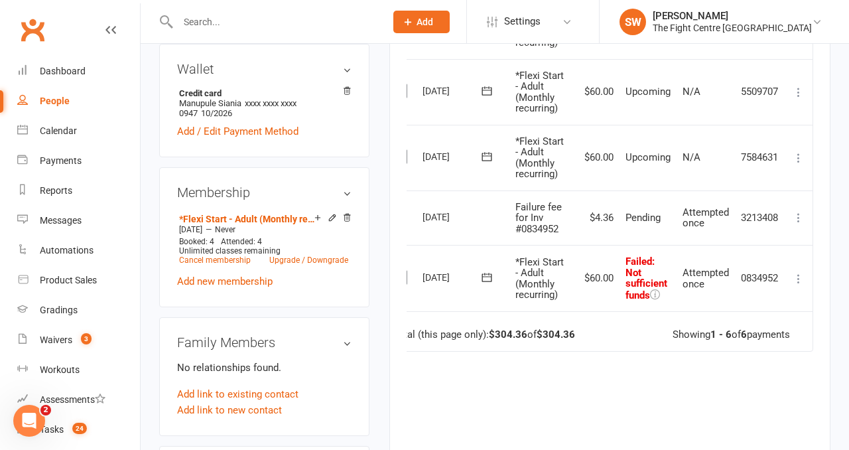
click at [799, 279] on icon at bounding box center [798, 278] width 13 height 13
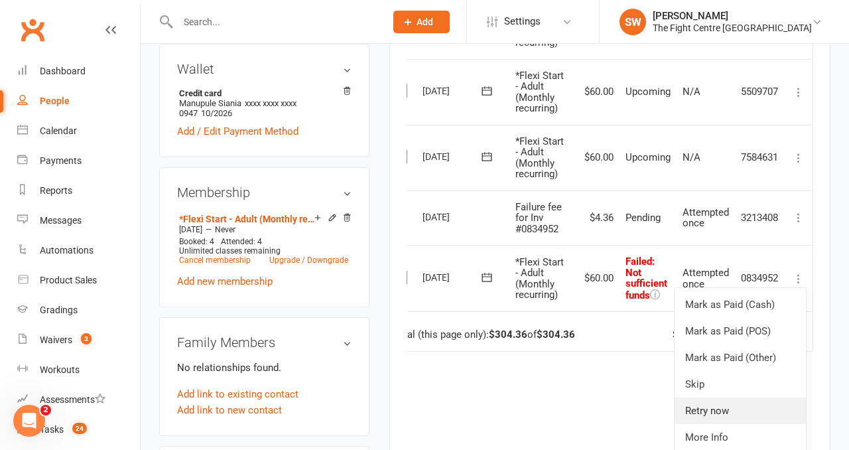
click at [724, 411] on link "Retry now" at bounding box center [739, 410] width 131 height 27
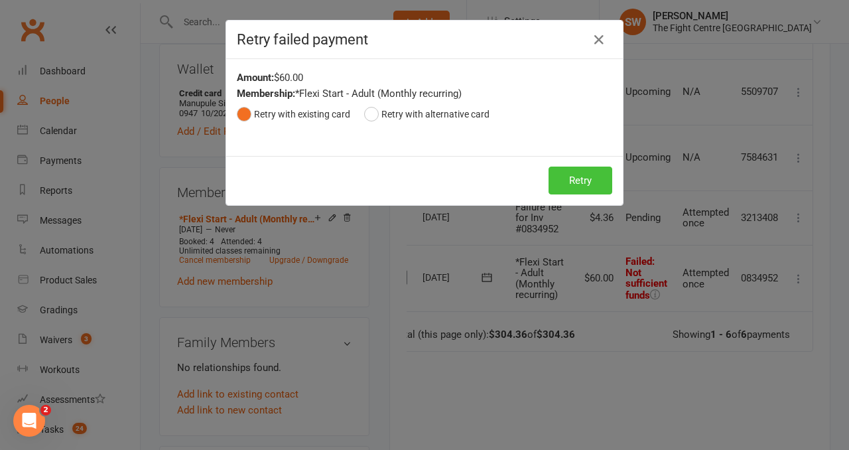
click at [579, 180] on button "Retry" at bounding box center [580, 180] width 64 height 28
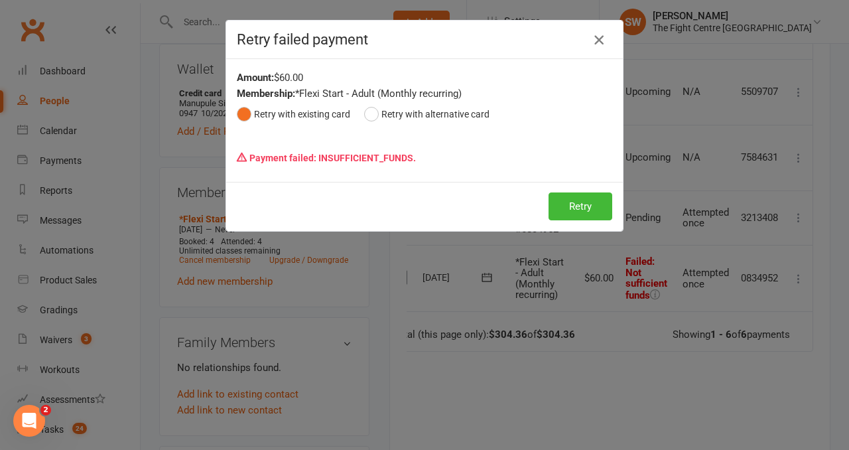
click at [597, 35] on icon "button" at bounding box center [599, 40] width 16 height 16
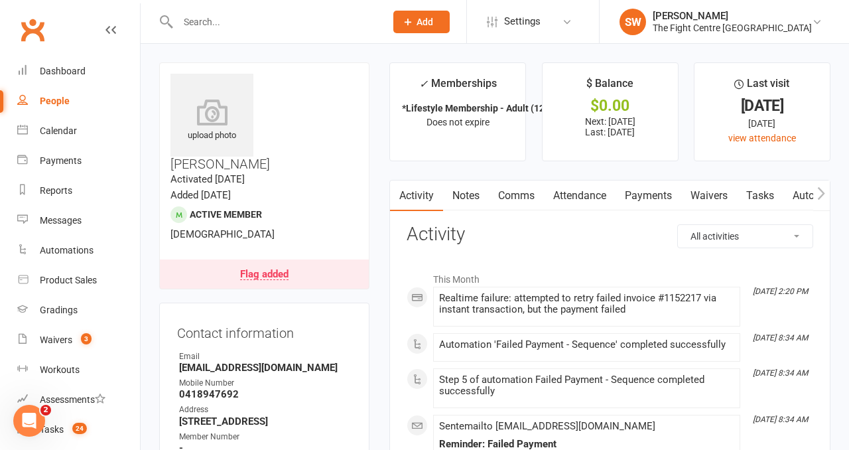
click at [647, 194] on link "Payments" at bounding box center [648, 195] width 66 height 31
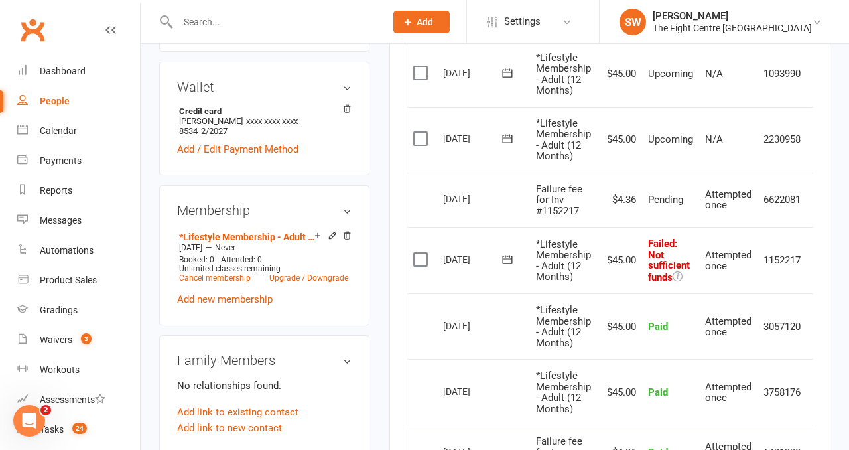
scroll to position [0, 25]
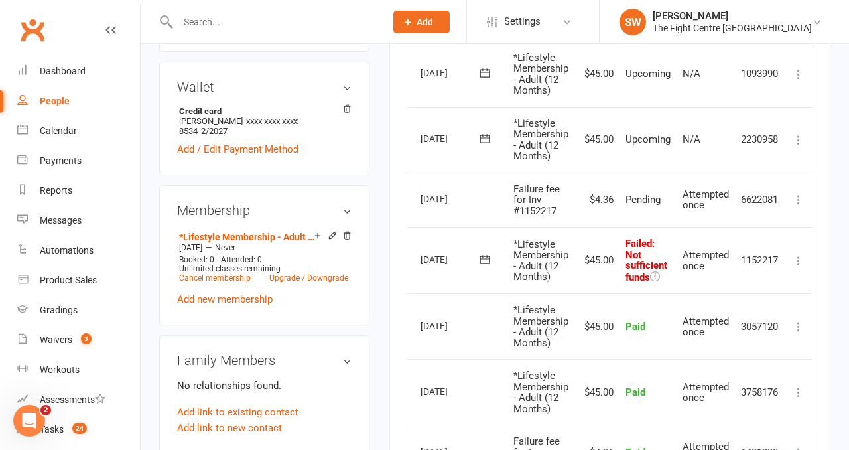
click at [801, 259] on icon at bounding box center [798, 260] width 13 height 13
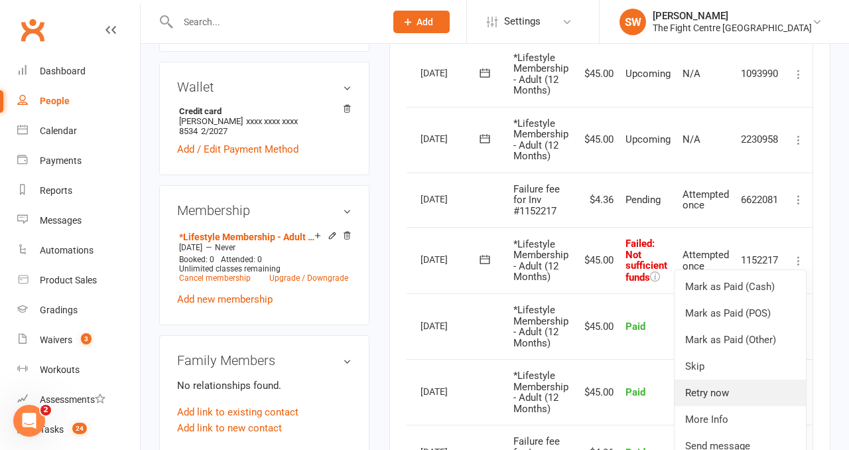
click at [709, 395] on link "Retry now" at bounding box center [739, 392] width 131 height 27
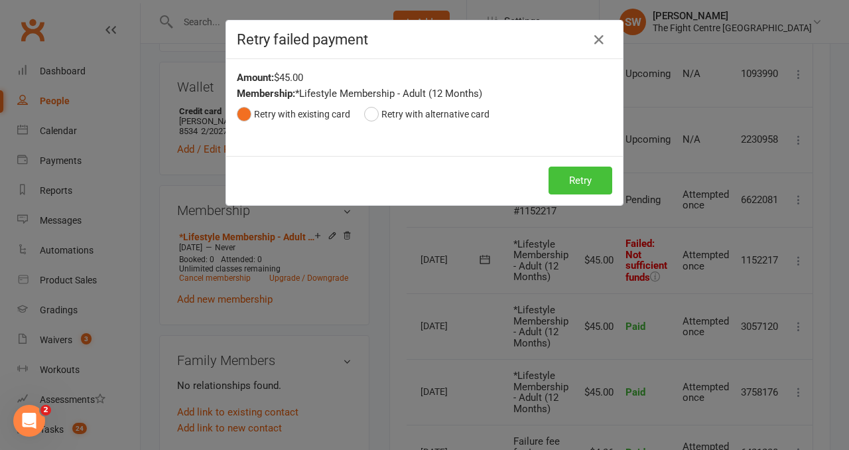
click at [584, 178] on button "Retry" at bounding box center [580, 180] width 64 height 28
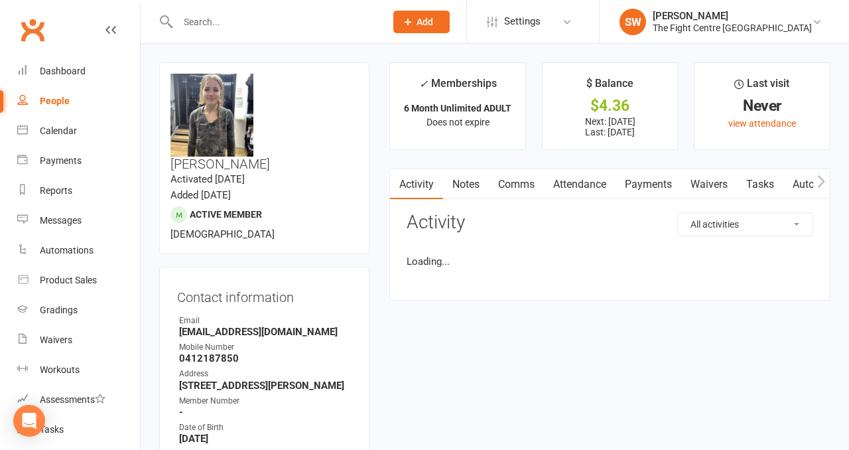
click at [633, 185] on link "Payments" at bounding box center [648, 184] width 66 height 31
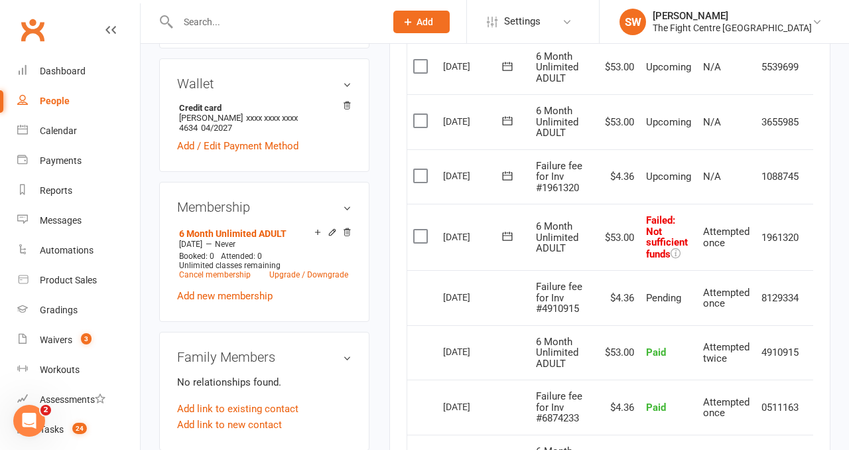
scroll to position [0, 21]
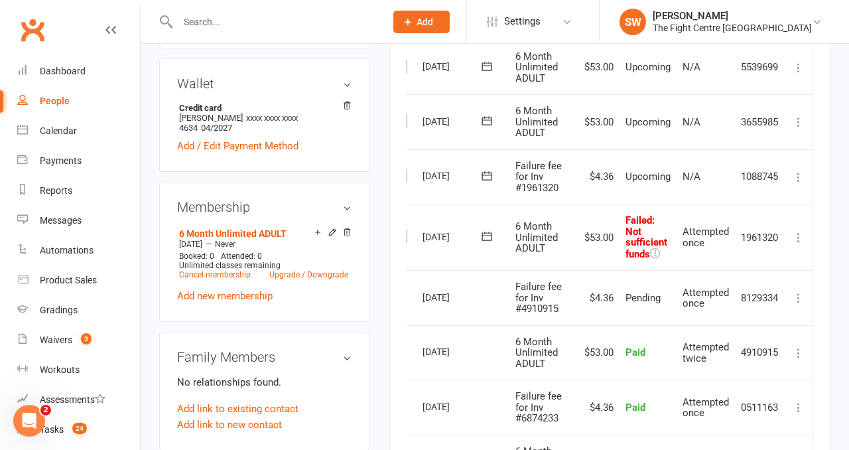
click at [793, 231] on icon at bounding box center [798, 237] width 13 height 13
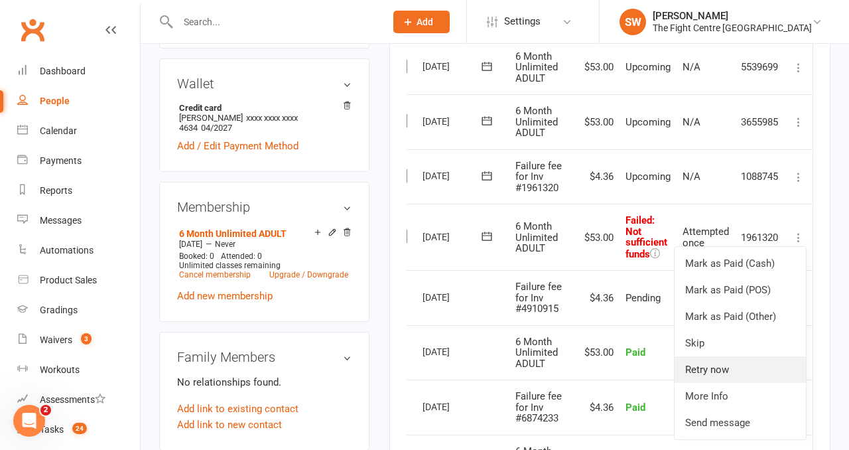
click at [737, 370] on link "Retry now" at bounding box center [739, 369] width 131 height 27
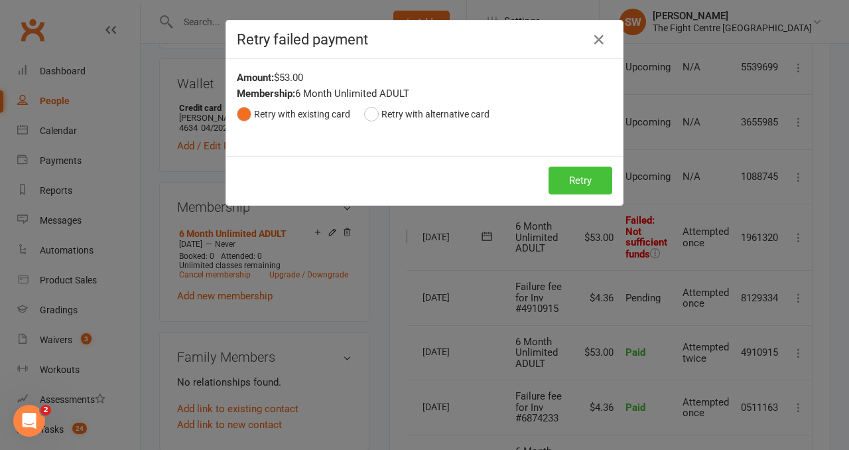
click at [580, 167] on button "Retry" at bounding box center [580, 180] width 64 height 28
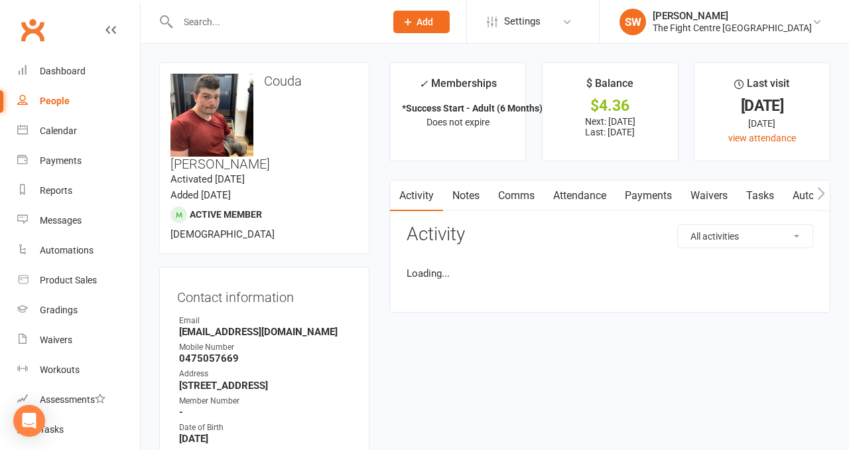
click at [640, 192] on link "Payments" at bounding box center [648, 195] width 66 height 31
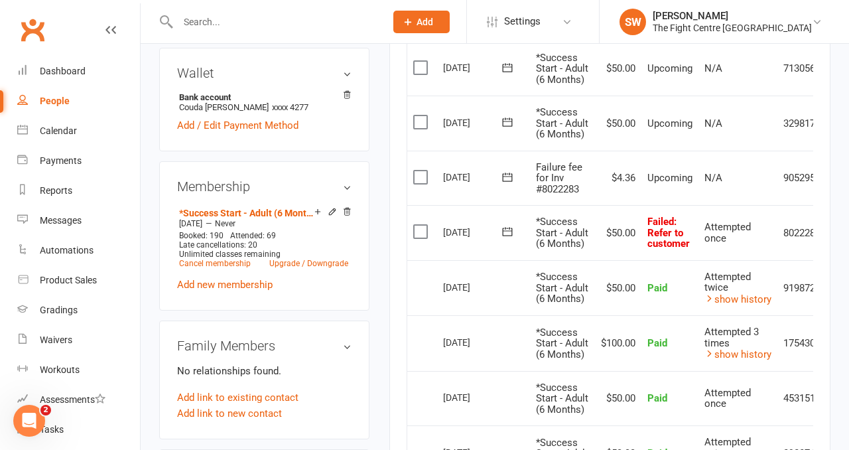
scroll to position [483, 0]
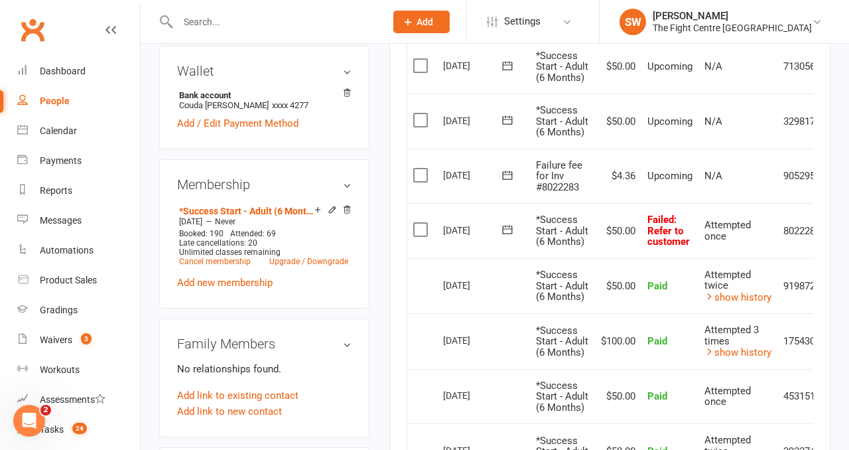
click at [503, 236] on icon at bounding box center [507, 229] width 13 height 13
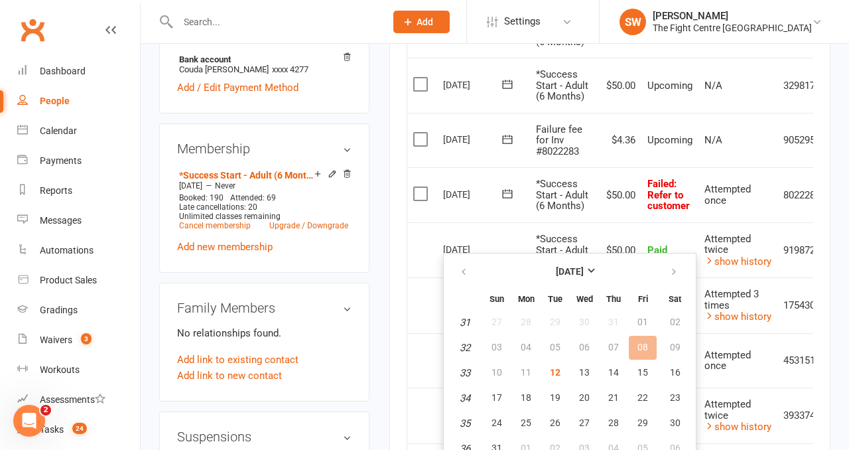
scroll to position [521, 0]
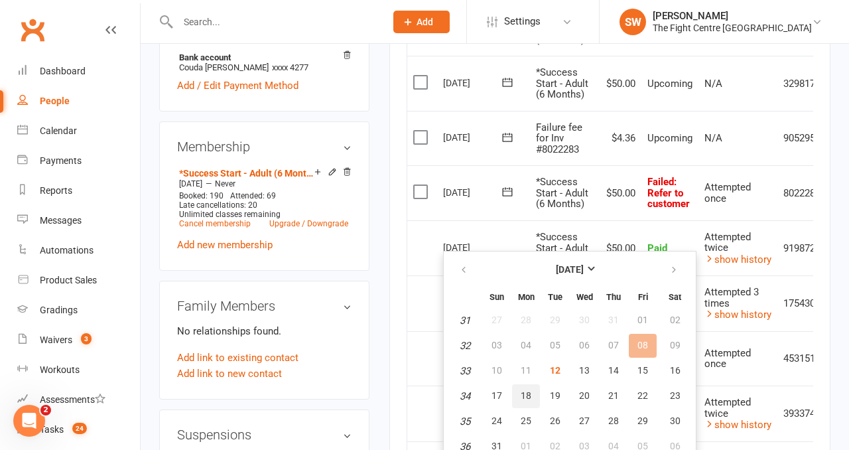
click at [523, 393] on span "18" at bounding box center [526, 395] width 11 height 11
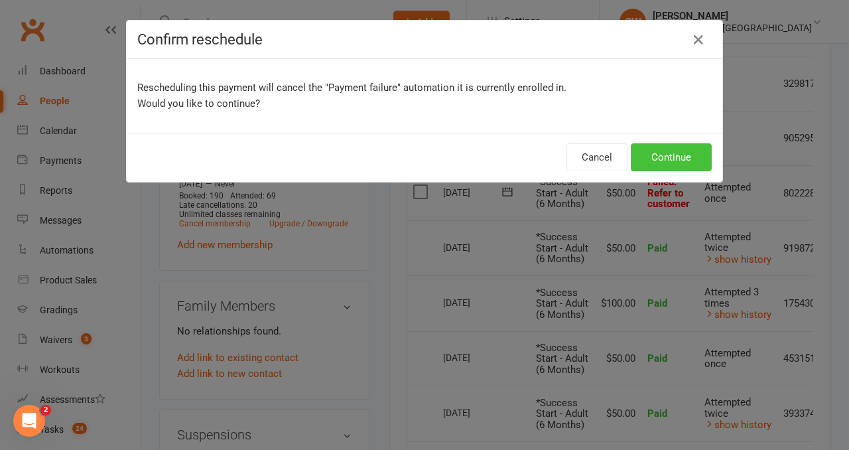
click at [646, 144] on button "Continue" at bounding box center [671, 157] width 81 height 28
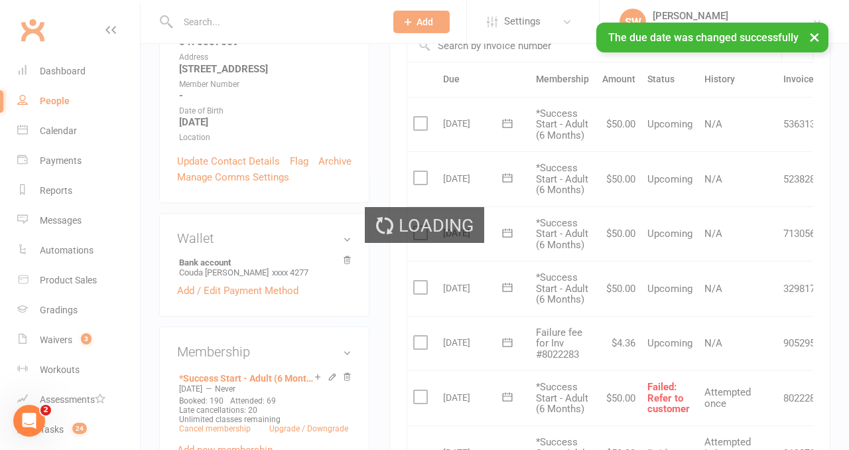
scroll to position [5, 0]
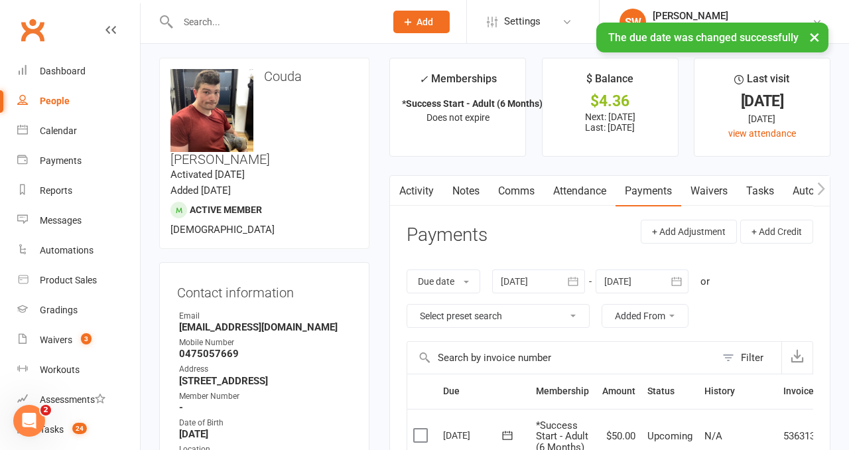
click at [513, 177] on link "Comms" at bounding box center [516, 191] width 55 height 31
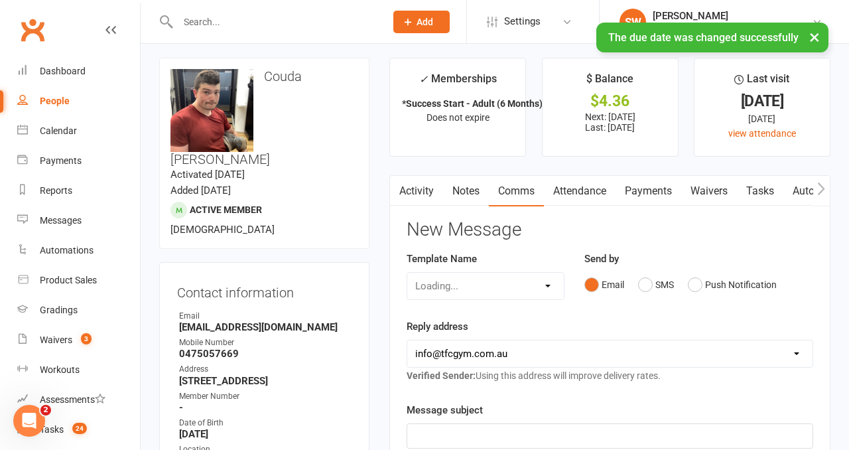
click at [499, 275] on div "Loading..." at bounding box center [486, 286] width 158 height 28
click at [498, 281] on select "Select Template [Email] A Mobile app invitation (1) [Email] Mobile app invitati…" at bounding box center [485, 286] width 157 height 27
select select "14"
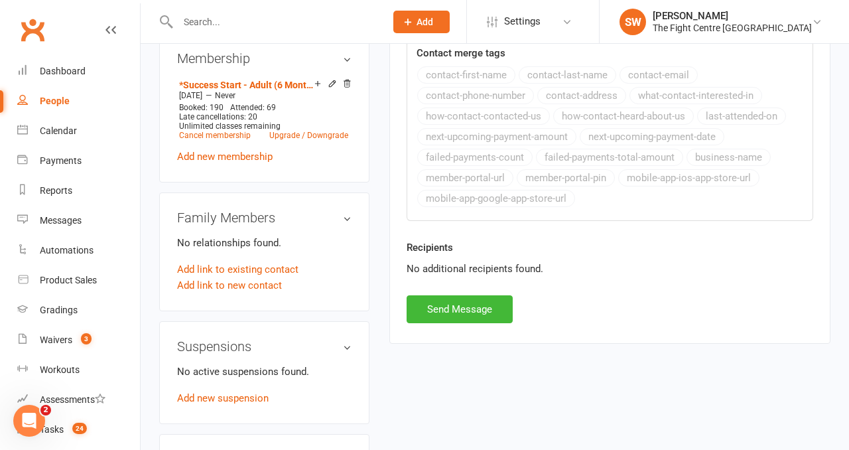
scroll to position [716, 0]
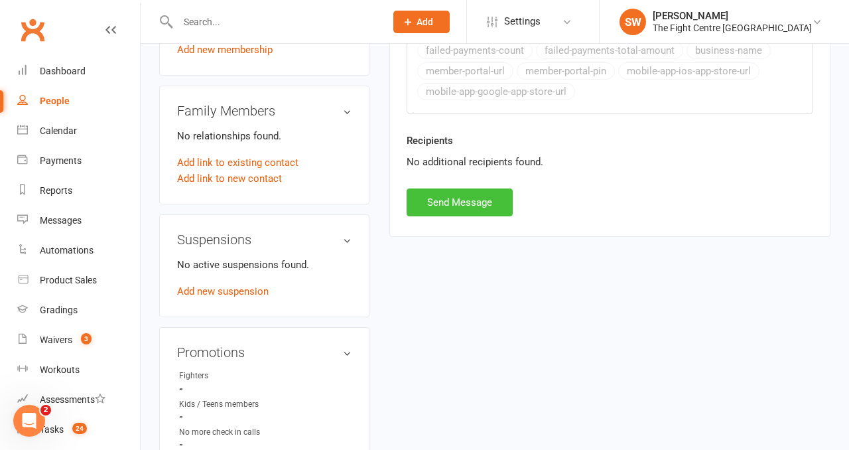
click at [438, 206] on button "Send Message" at bounding box center [460, 202] width 106 height 28
select select
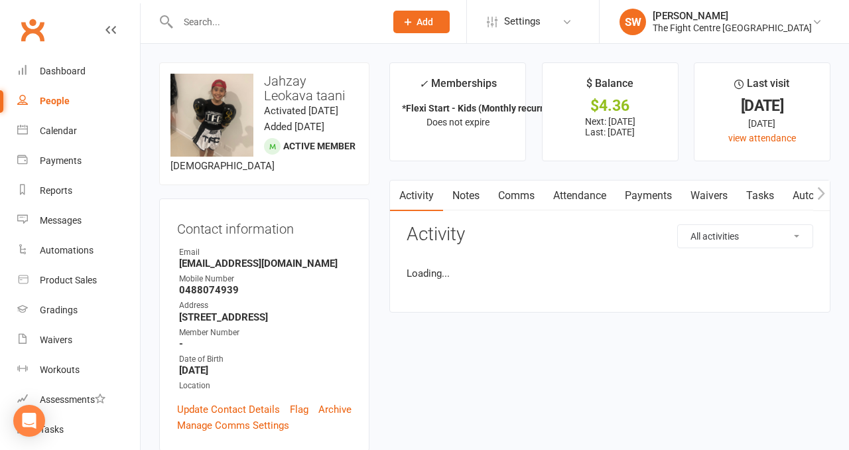
click at [651, 194] on link "Payments" at bounding box center [648, 195] width 66 height 31
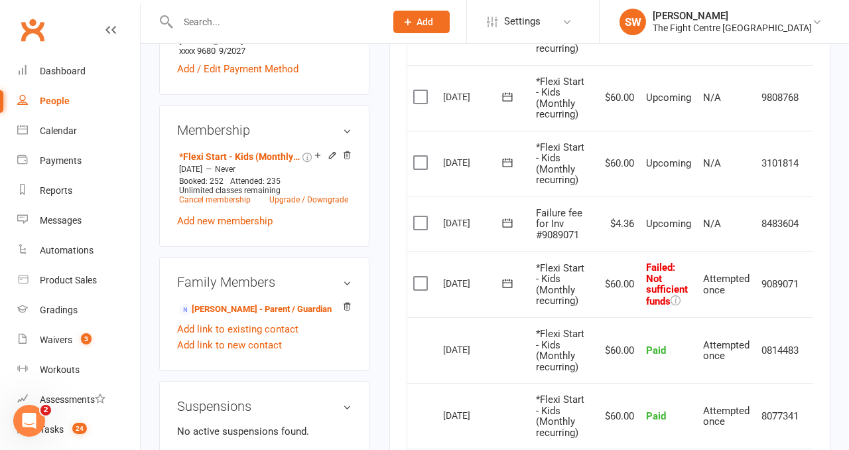
scroll to position [0, 21]
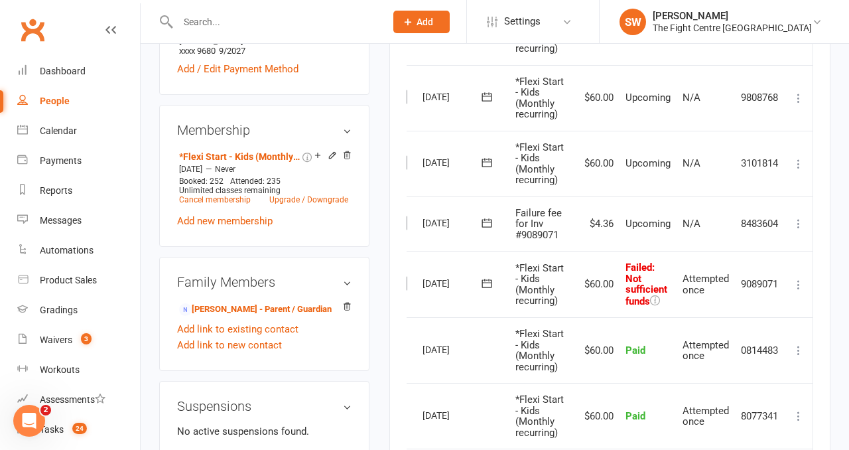
click at [788, 281] on td "Mark as Paid (Cash) Mark as Paid (POS) Mark as Paid (Other) Skip Retry now More…" at bounding box center [799, 284] width 28 height 66
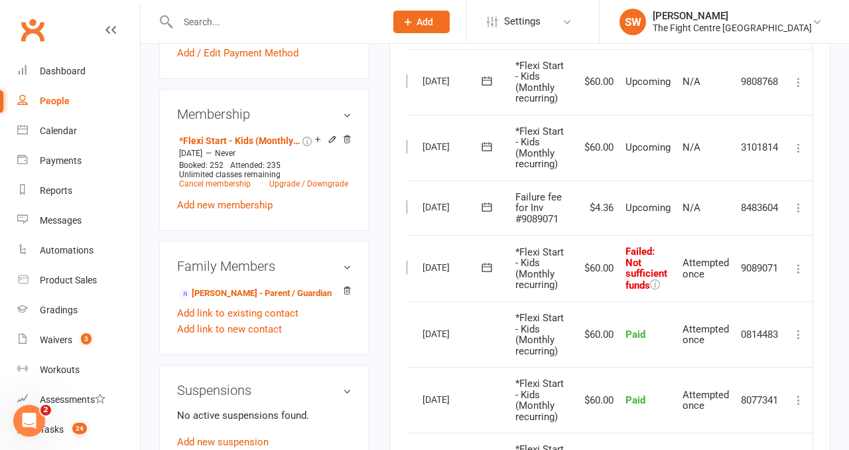
scroll to position [497, 0]
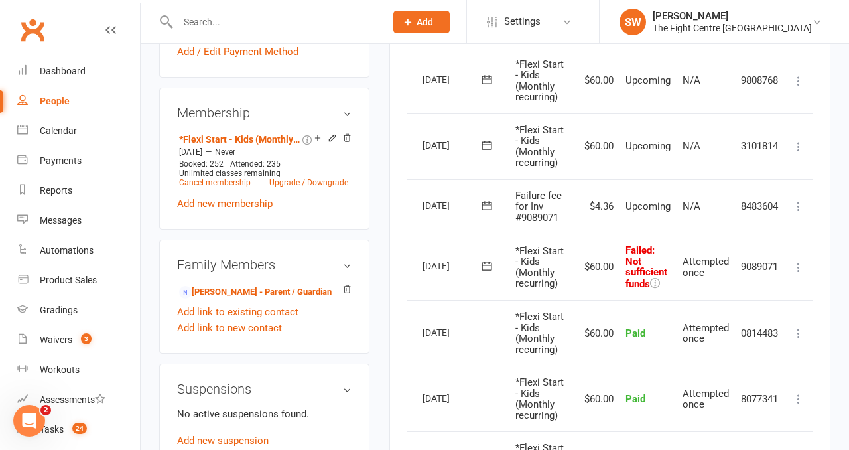
click at [800, 261] on icon at bounding box center [798, 267] width 13 height 13
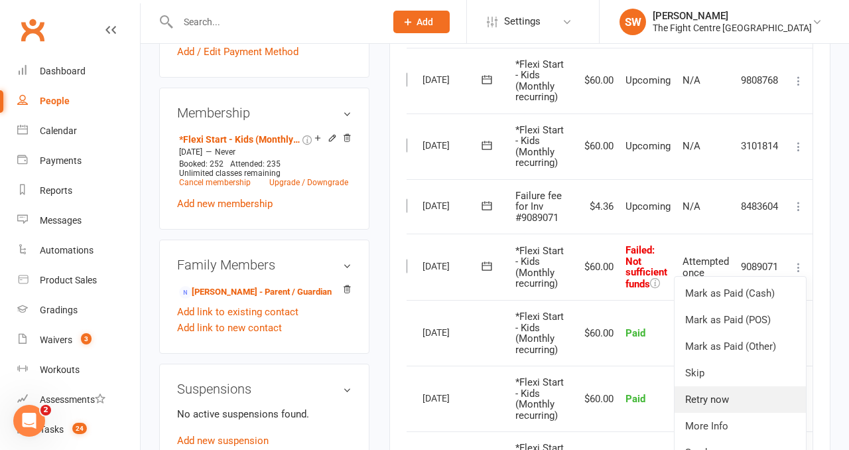
click at [740, 387] on link "Retry now" at bounding box center [739, 399] width 131 height 27
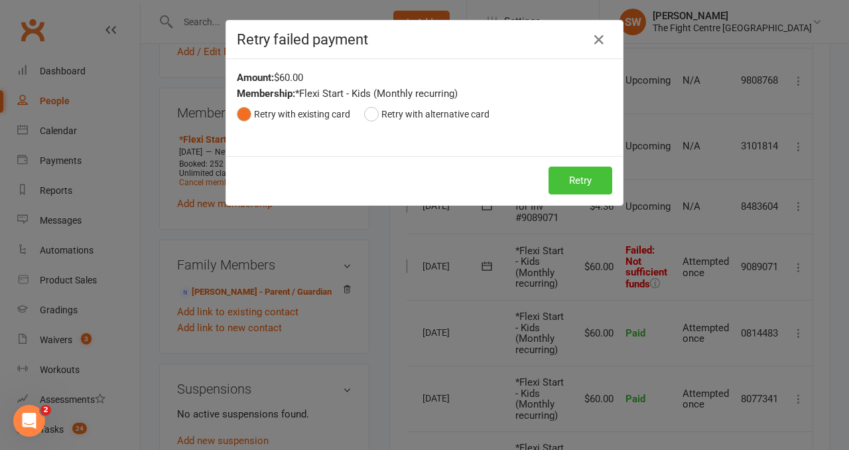
click at [578, 184] on button "Retry" at bounding box center [580, 180] width 64 height 28
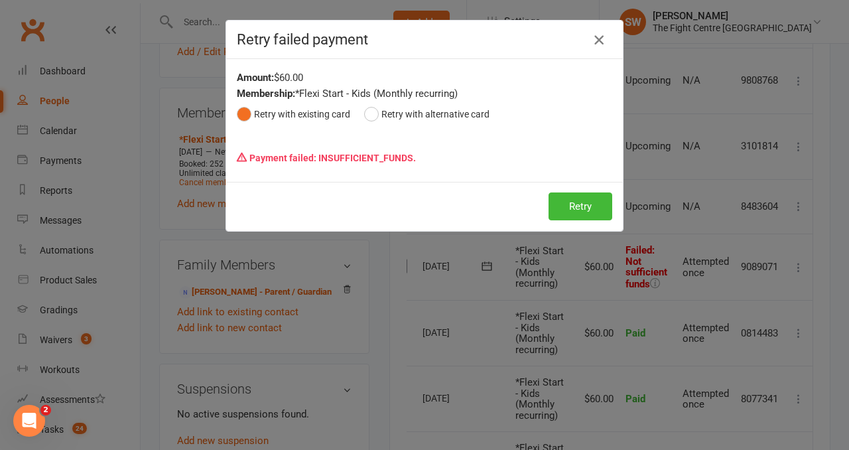
click at [595, 40] on icon "button" at bounding box center [599, 40] width 16 height 16
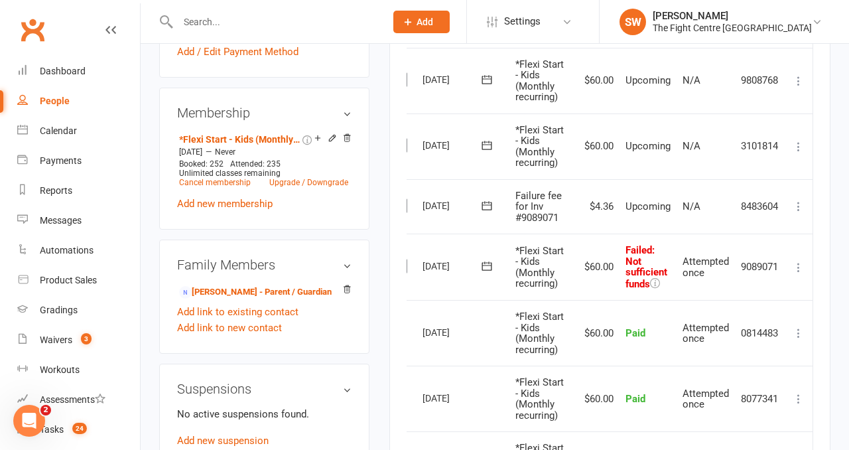
click at [800, 201] on icon at bounding box center [798, 206] width 13 height 13
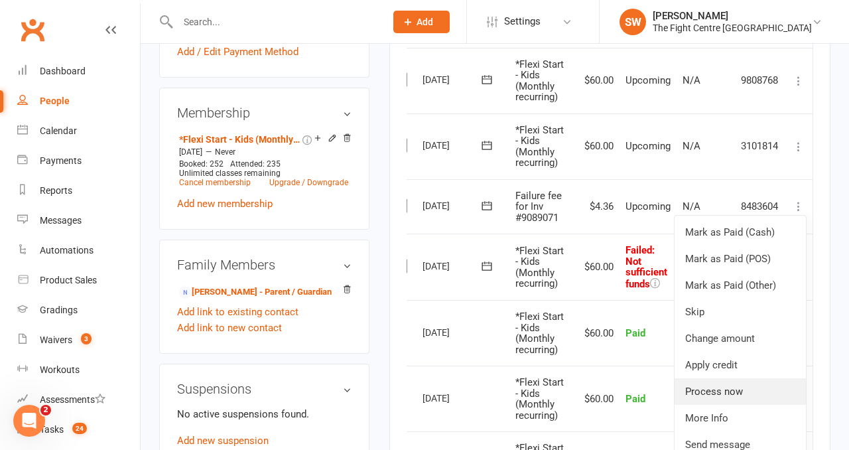
click at [764, 390] on link "Process now" at bounding box center [739, 391] width 131 height 27
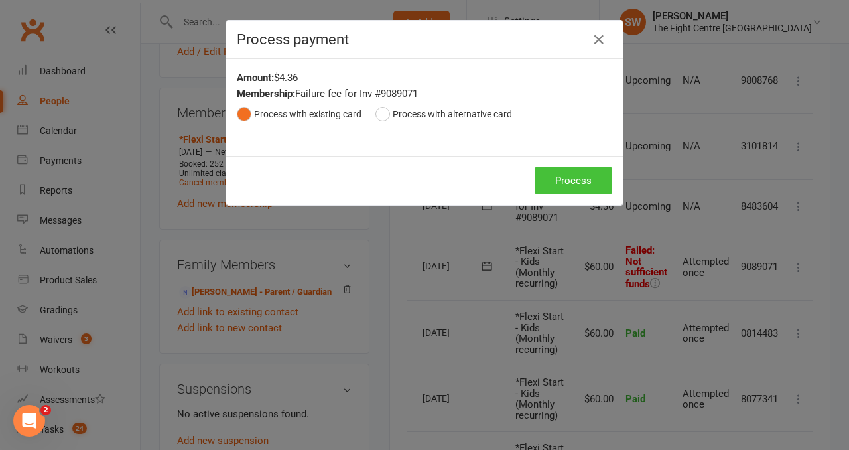
click at [573, 184] on button "Process" at bounding box center [574, 180] width 78 height 28
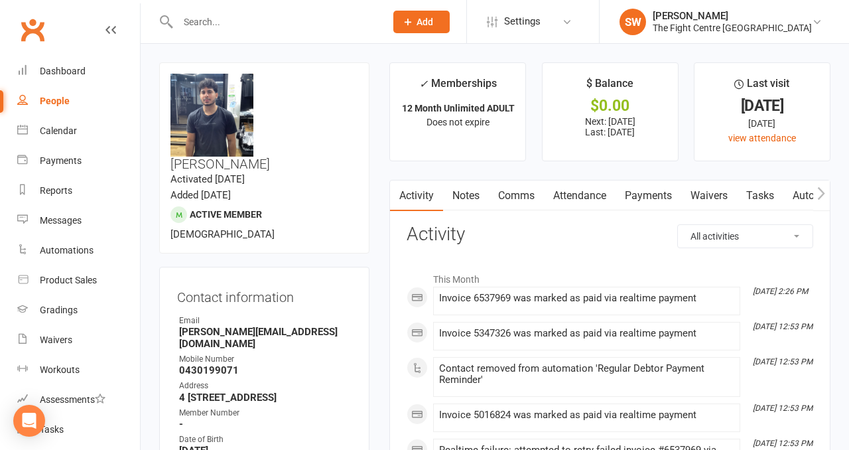
click at [646, 206] on link "Payments" at bounding box center [648, 195] width 66 height 31
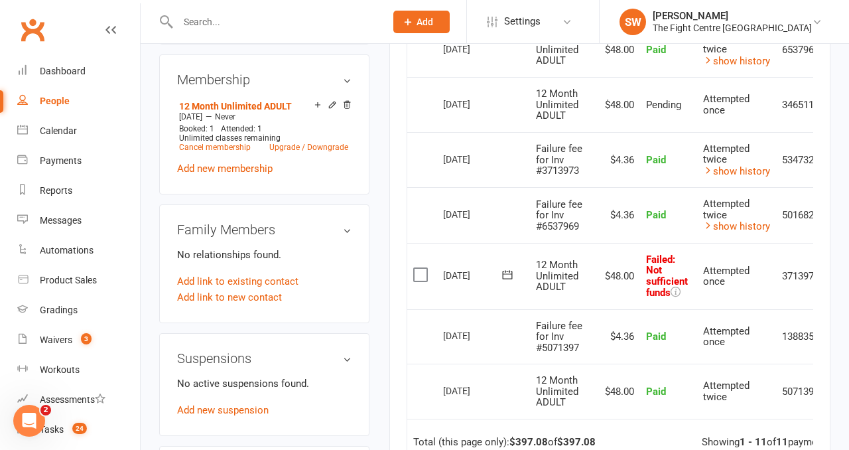
scroll to position [0, 43]
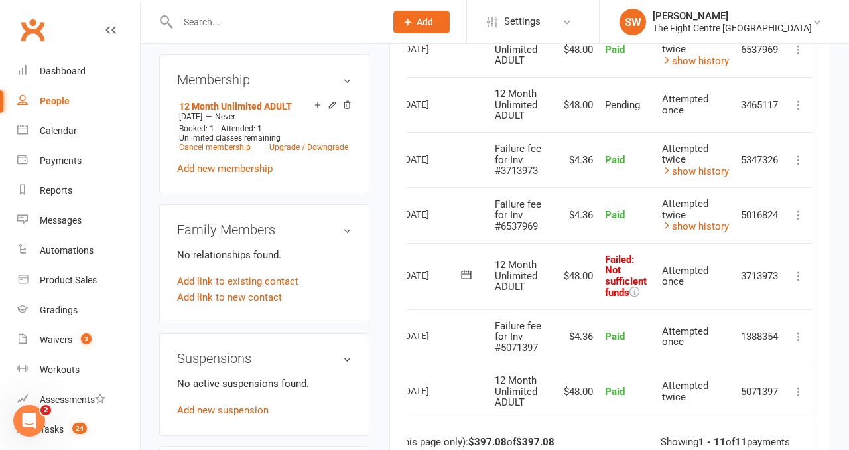
click at [800, 273] on icon at bounding box center [798, 275] width 13 height 13
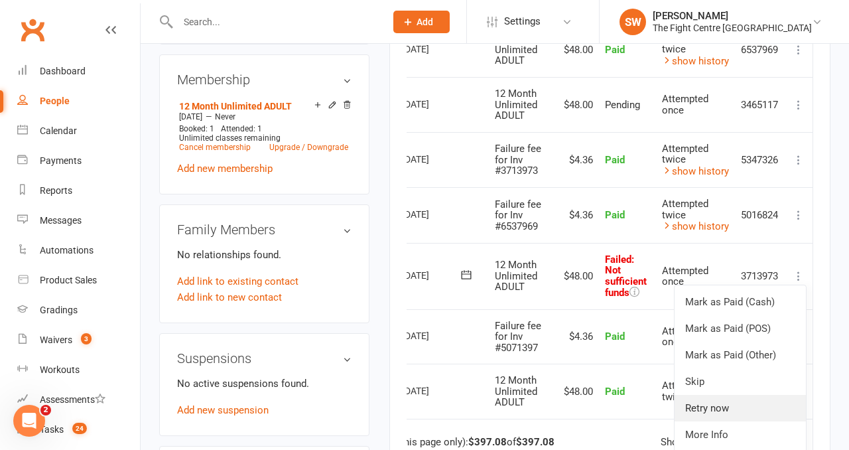
click at [746, 401] on link "Retry now" at bounding box center [739, 408] width 131 height 27
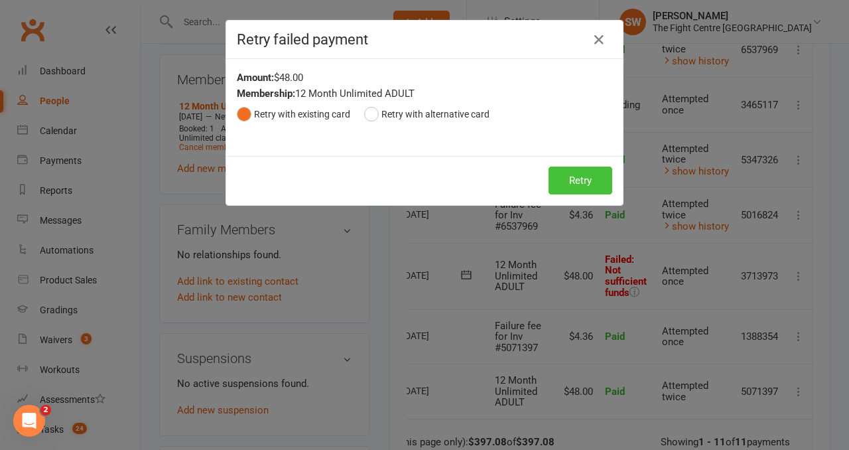
click at [602, 176] on button "Retry" at bounding box center [580, 180] width 64 height 28
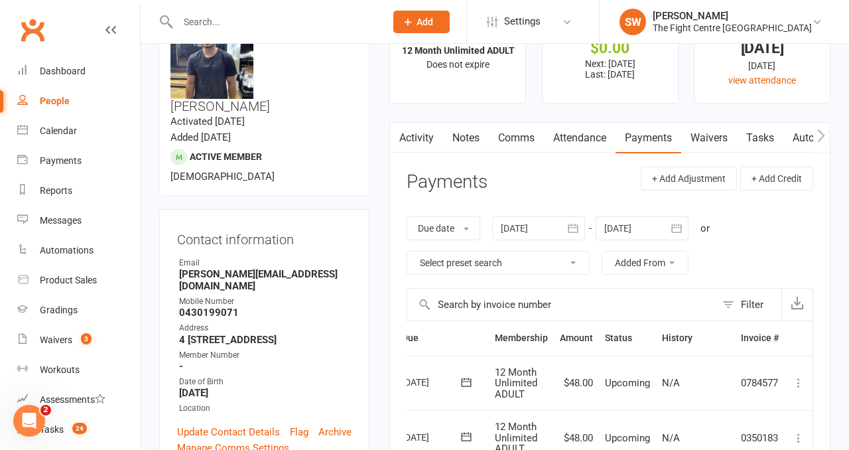
scroll to position [0, 0]
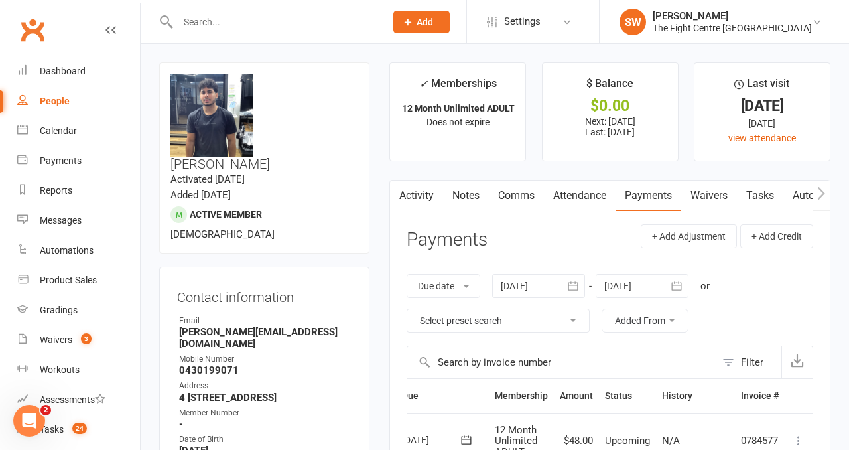
click at [455, 202] on link "Notes" at bounding box center [466, 195] width 46 height 31
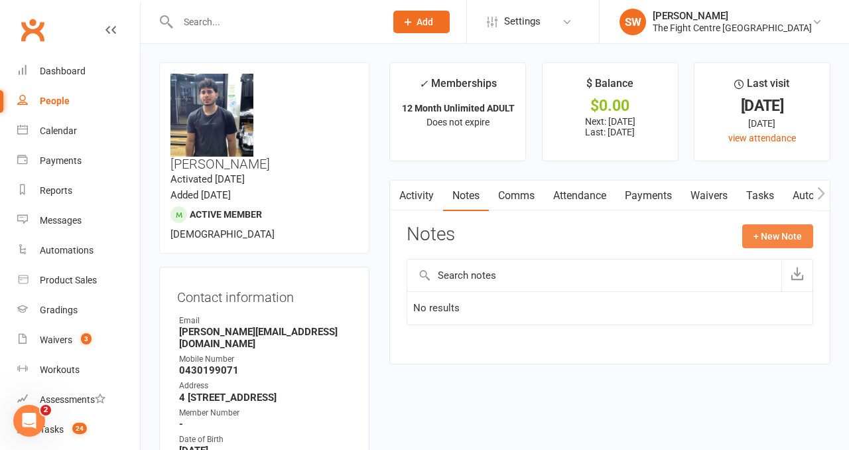
click at [777, 239] on button "+ New Note" at bounding box center [777, 236] width 71 height 24
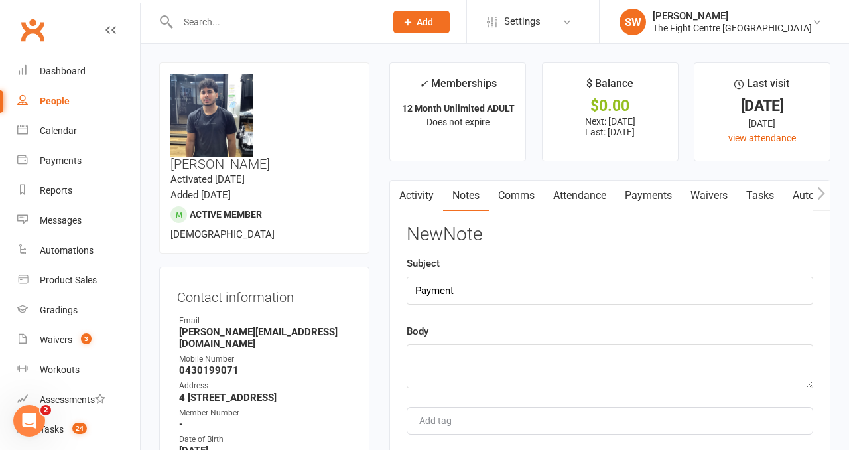
type input "Payment"
paste textarea "Successfully retried failed payment"
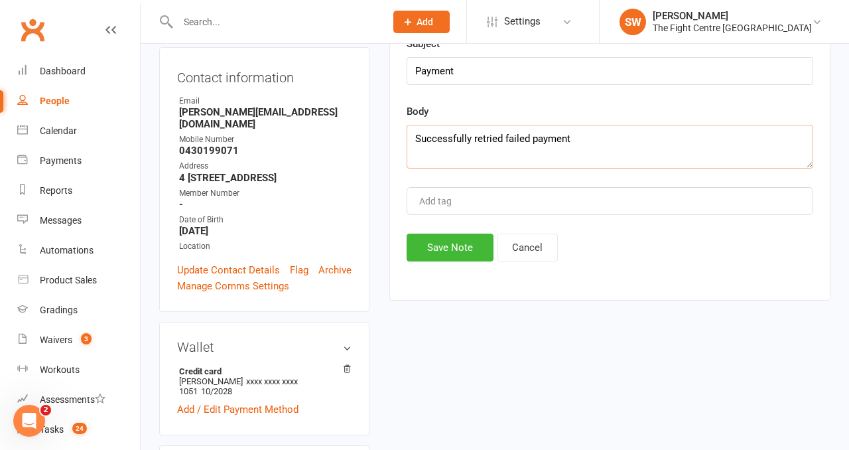
scroll to position [308, 0]
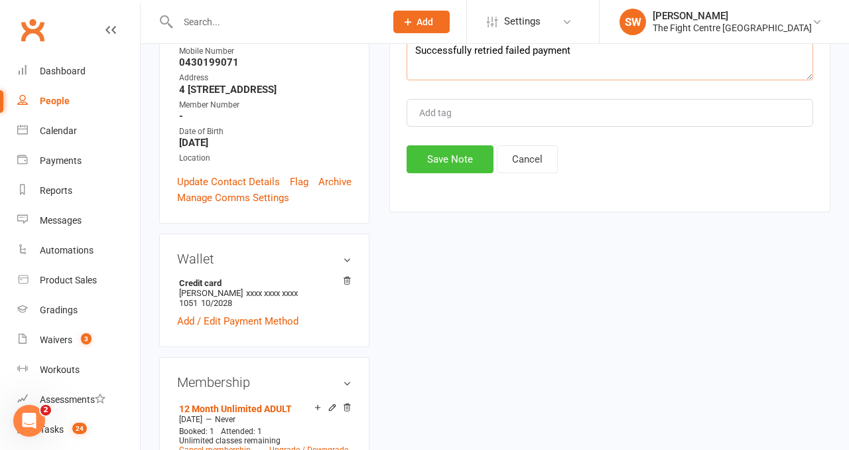
type textarea "Successfully retried failed payment"
click at [459, 168] on button "Save Note" at bounding box center [450, 159] width 87 height 28
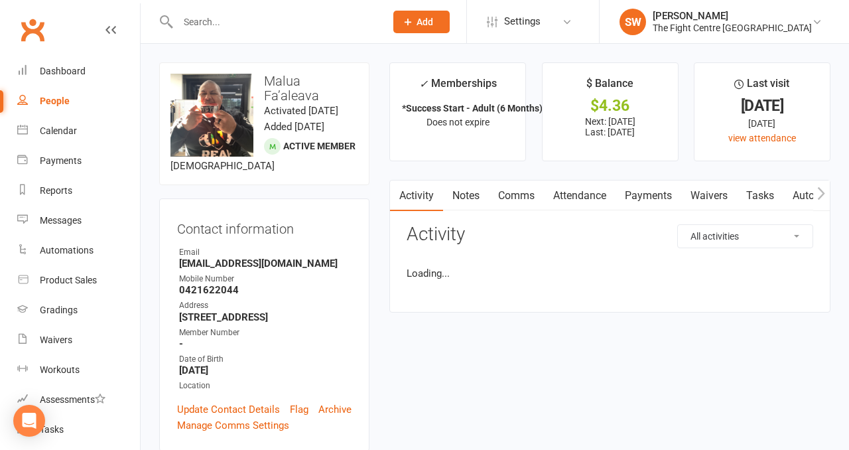
click at [635, 210] on link "Payments" at bounding box center [648, 195] width 66 height 31
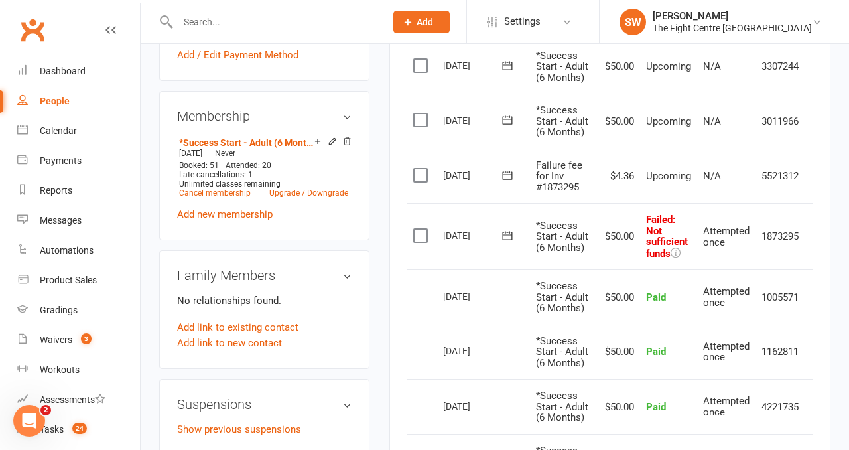
scroll to position [0, 21]
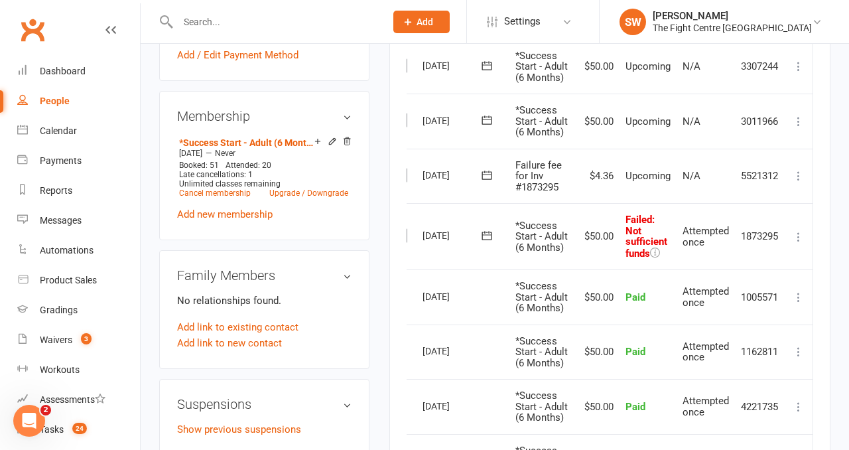
click at [798, 243] on icon at bounding box center [798, 236] width 13 height 13
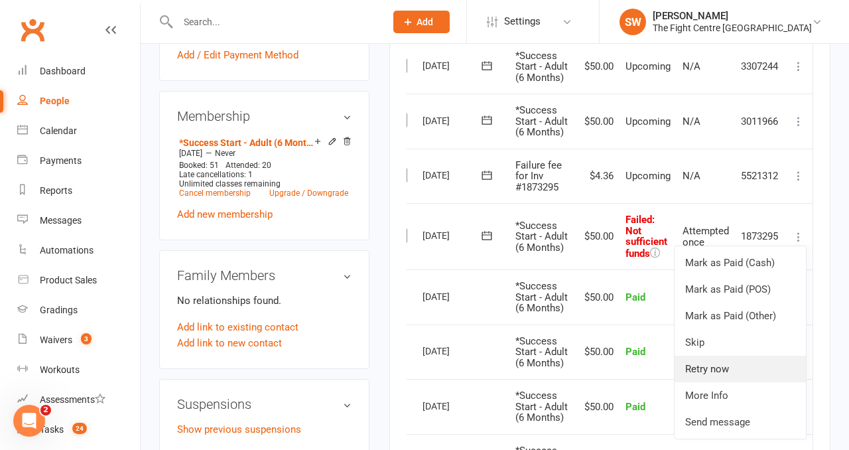
click at [725, 382] on link "Retry now" at bounding box center [739, 368] width 131 height 27
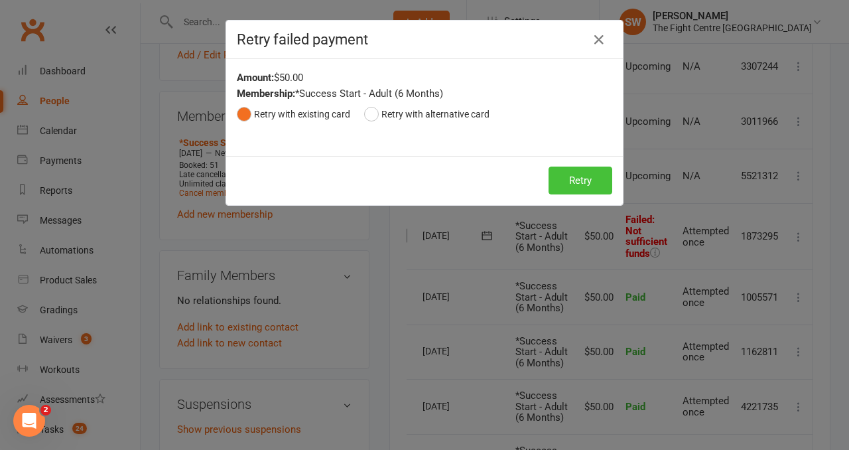
click at [574, 172] on button "Retry" at bounding box center [580, 180] width 64 height 28
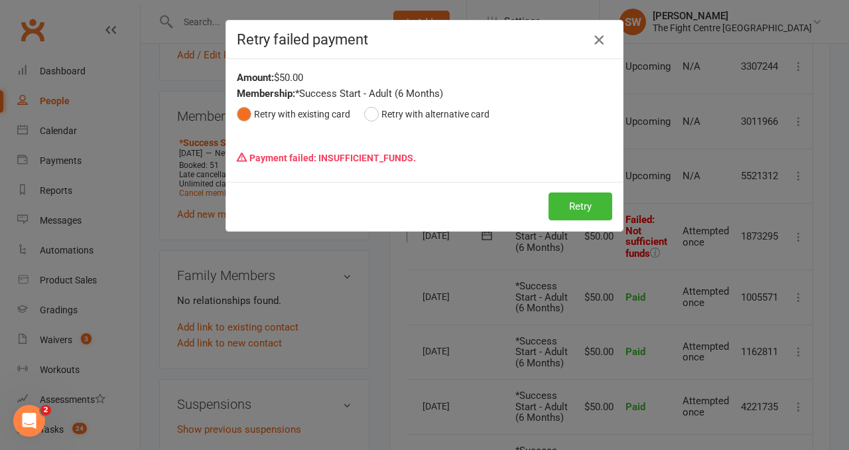
click at [599, 42] on icon "button" at bounding box center [599, 40] width 16 height 16
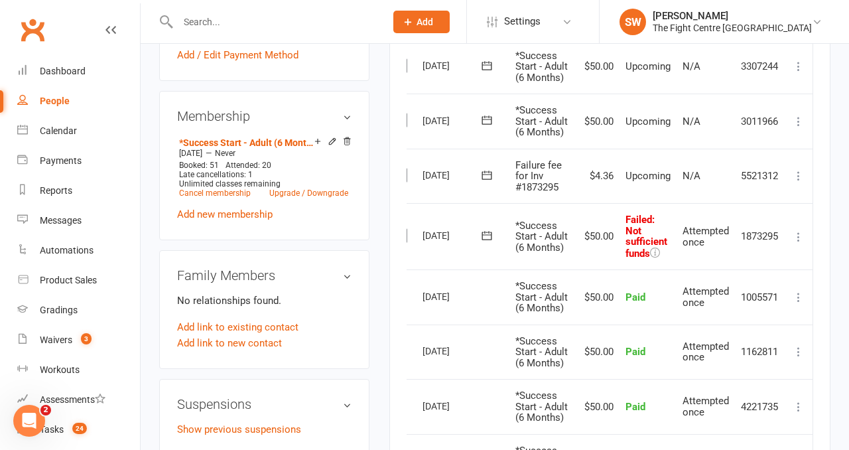
click at [804, 182] on icon at bounding box center [798, 175] width 13 height 13
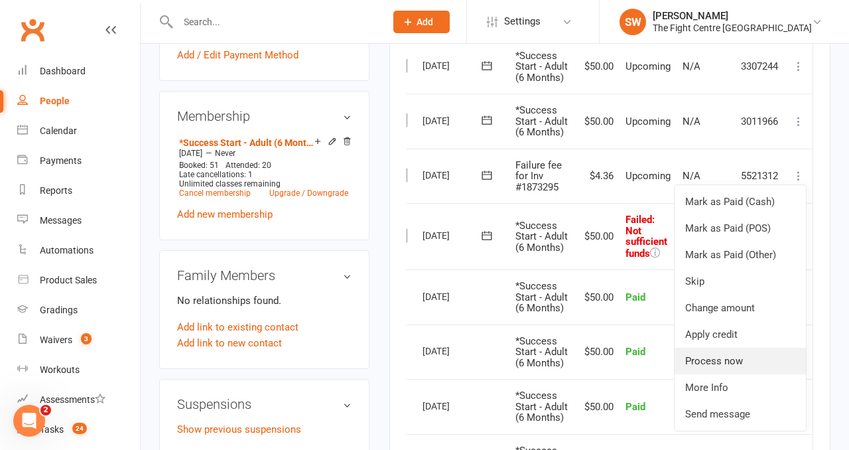
click at [742, 374] on link "Process now" at bounding box center [739, 361] width 131 height 27
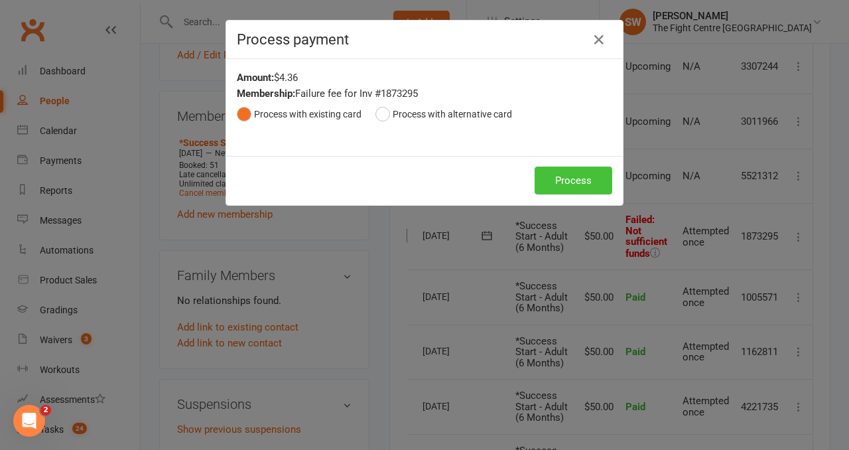
click at [564, 179] on button "Process" at bounding box center [574, 180] width 78 height 28
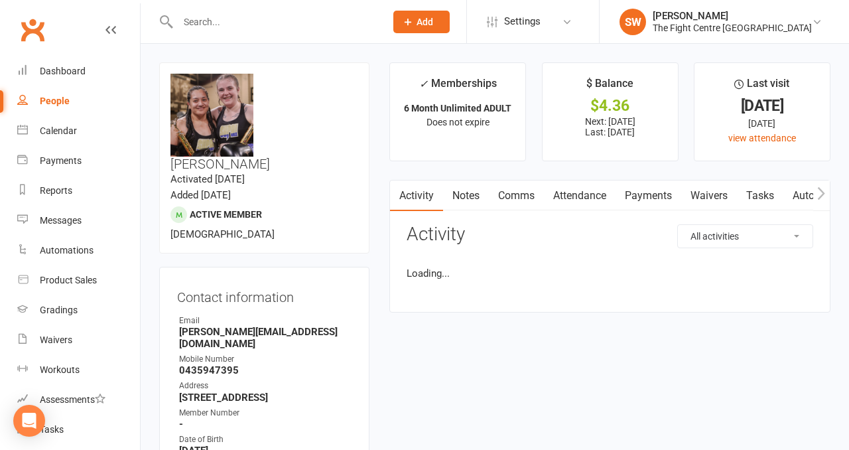
click at [645, 194] on link "Payments" at bounding box center [648, 195] width 66 height 31
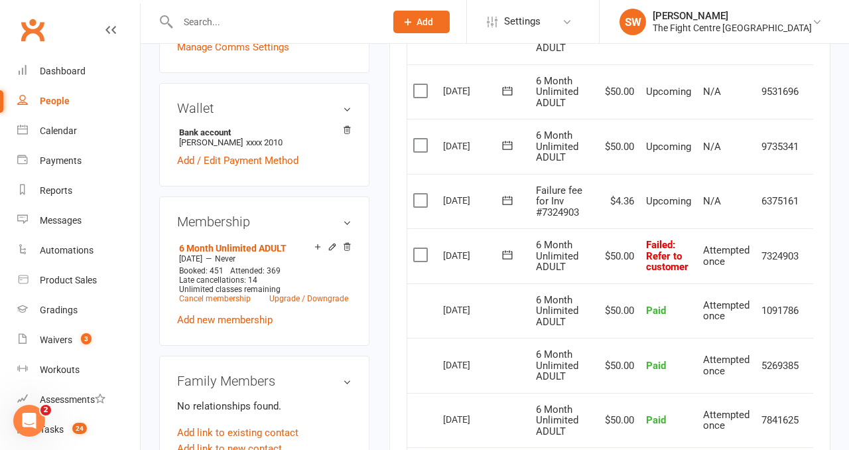
scroll to position [462, 0]
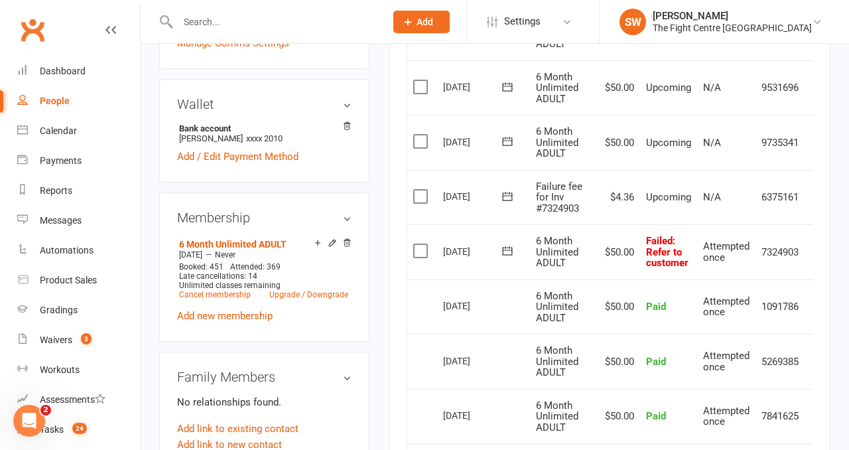
click at [511, 252] on icon at bounding box center [507, 250] width 13 height 13
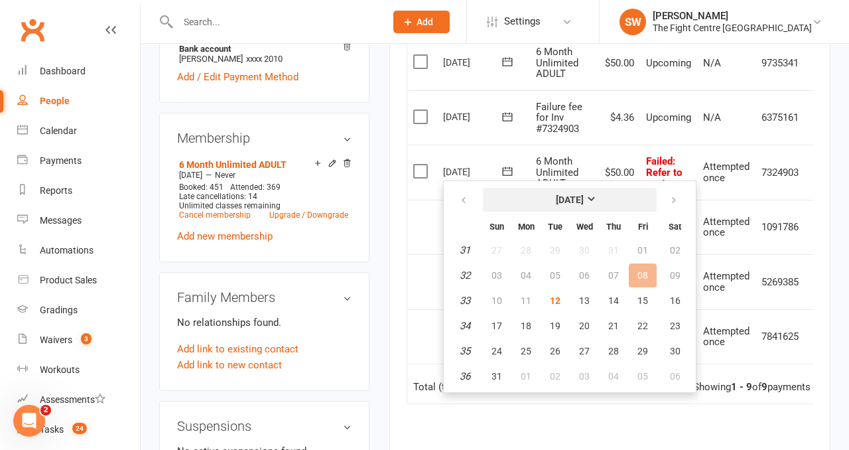
scroll to position [549, 0]
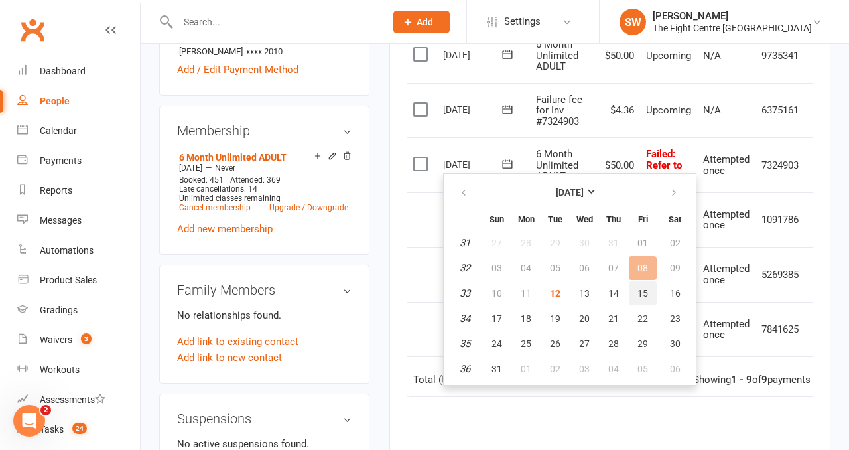
click at [637, 294] on span "15" at bounding box center [642, 293] width 11 height 11
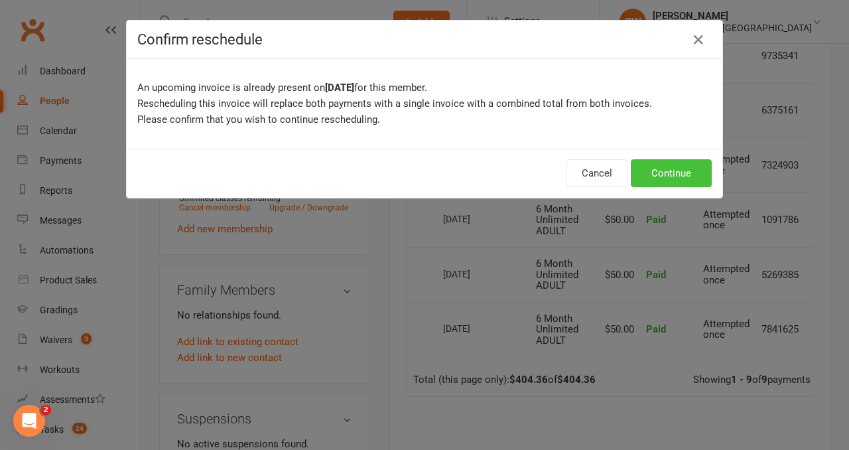
click at [689, 172] on button "Continue" at bounding box center [671, 173] width 81 height 28
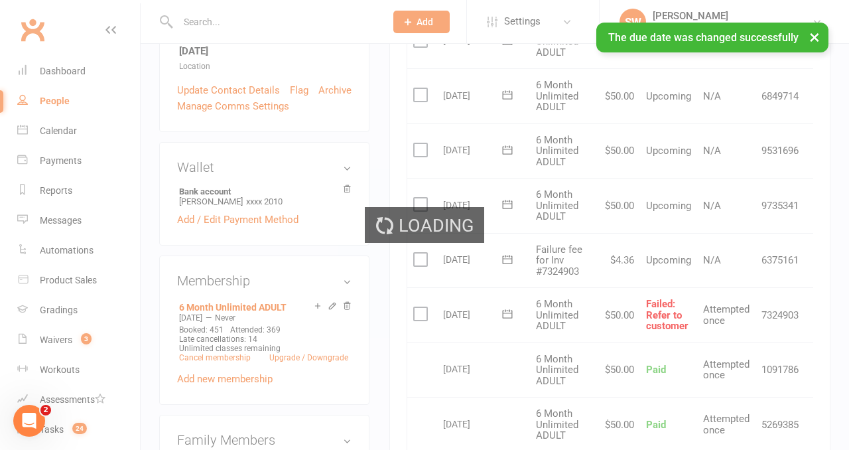
scroll to position [0, 0]
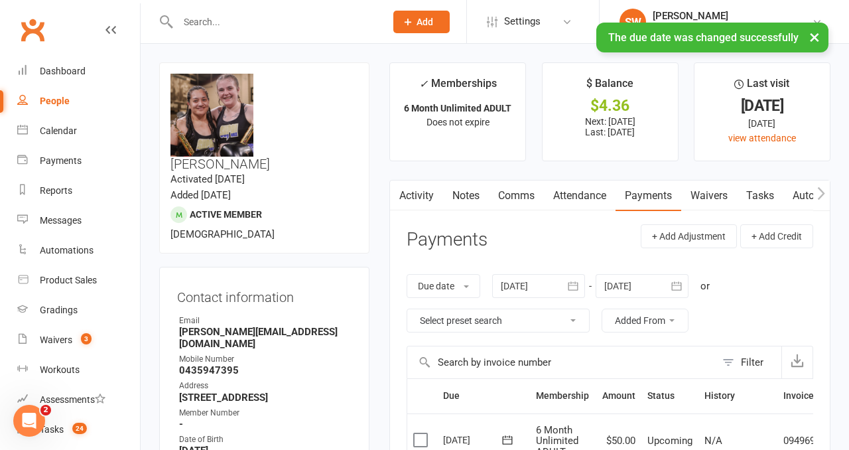
click at [517, 194] on link "Comms" at bounding box center [516, 195] width 55 height 31
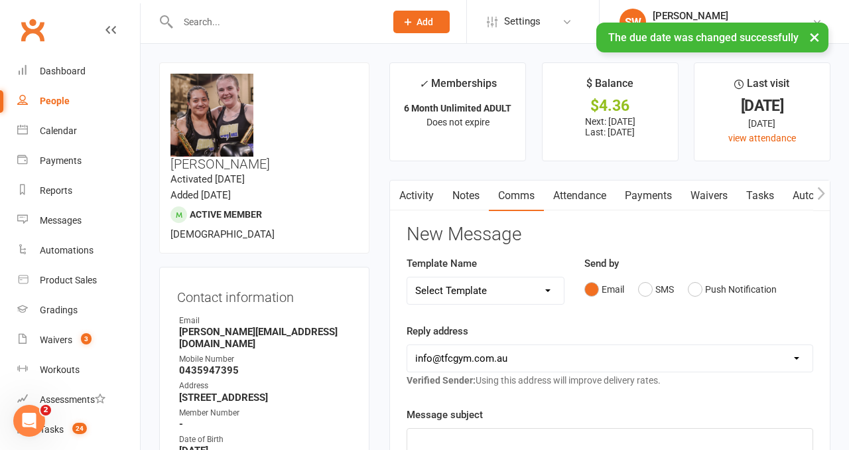
click at [474, 289] on select "Select Template [Email] A Mobile app invitation (1) [Email] Mobile app invitati…" at bounding box center [485, 290] width 157 height 27
select select "14"
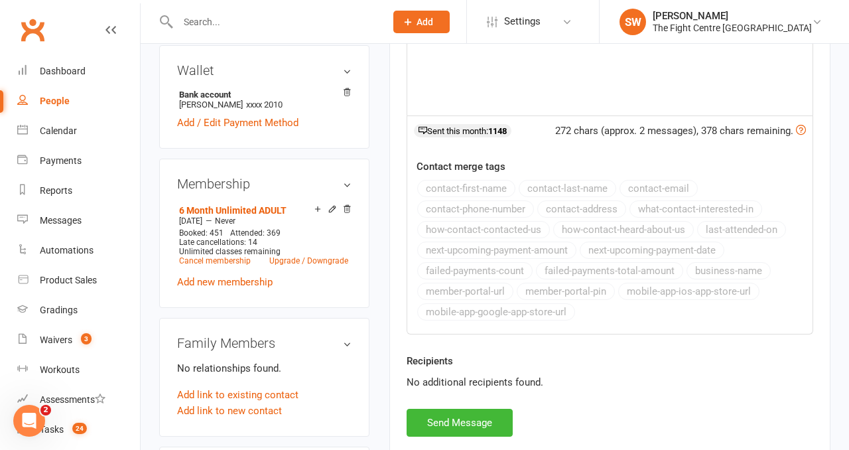
scroll to position [519, 0]
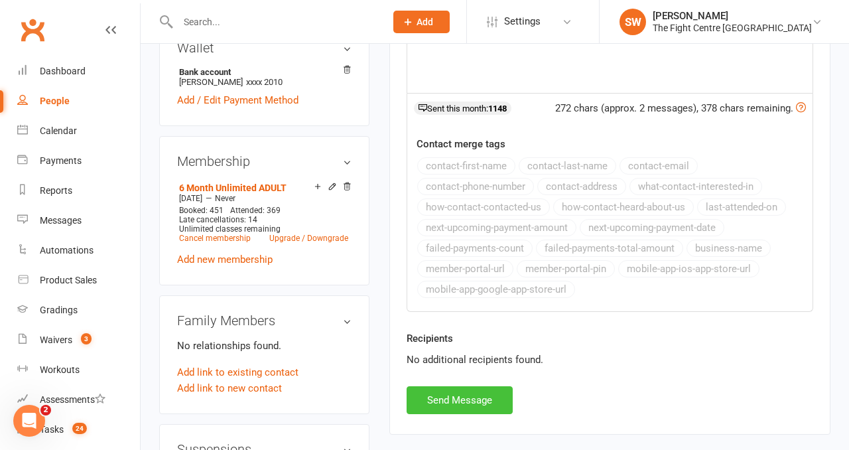
click at [450, 397] on button "Send Message" at bounding box center [460, 400] width 106 height 28
select select
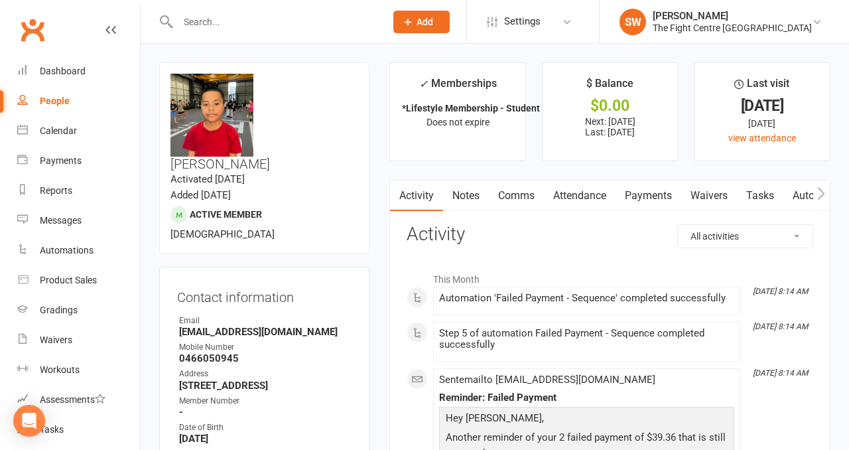
click at [644, 204] on link "Payments" at bounding box center [648, 195] width 66 height 31
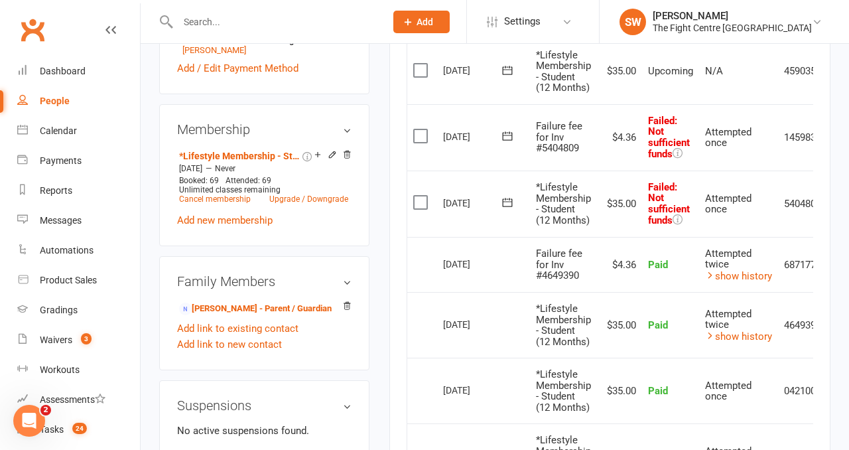
scroll to position [0, 46]
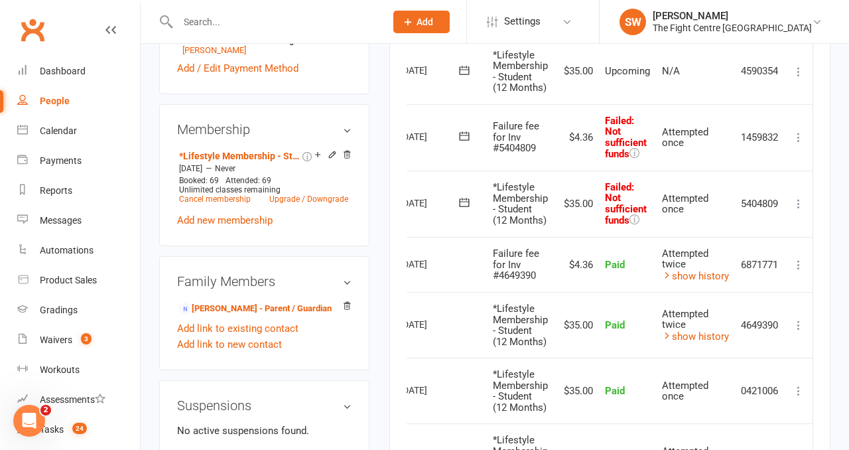
click at [801, 201] on icon at bounding box center [798, 203] width 13 height 13
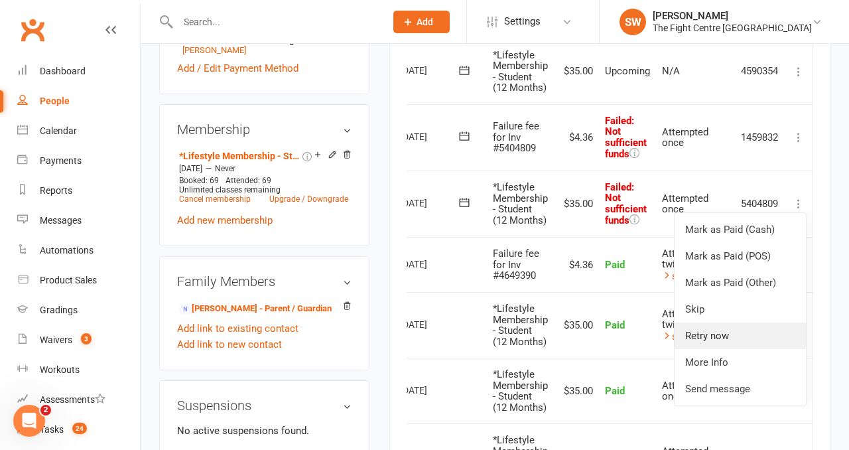
click at [724, 334] on link "Retry now" at bounding box center [739, 335] width 131 height 27
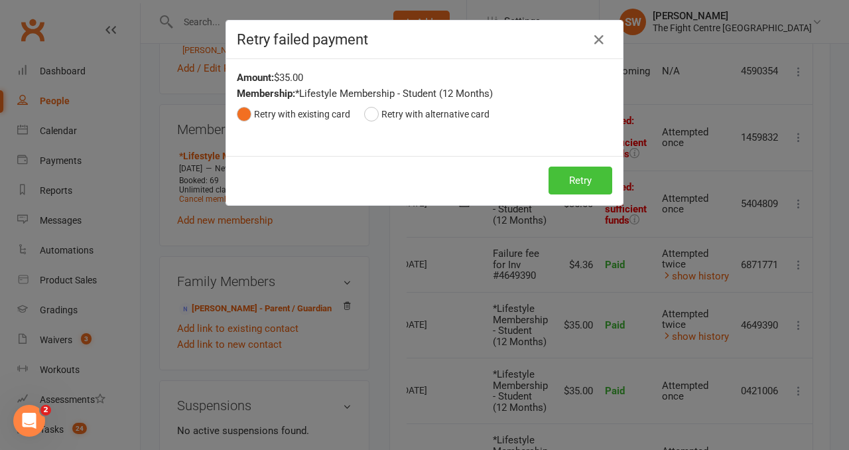
click at [572, 181] on button "Retry" at bounding box center [580, 180] width 64 height 28
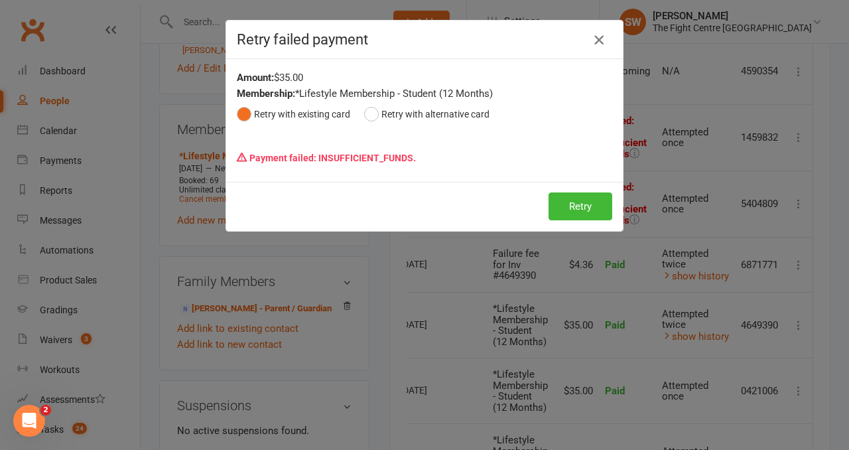
click at [602, 42] on icon "button" at bounding box center [599, 40] width 16 height 16
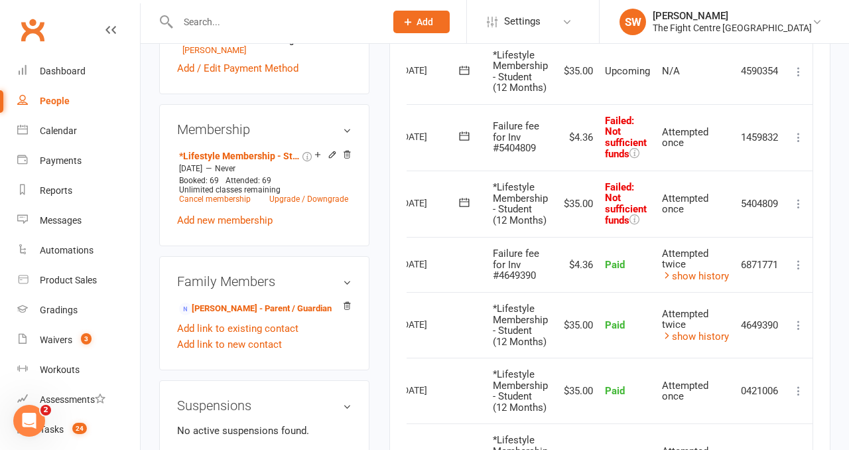
click at [798, 131] on icon at bounding box center [798, 137] width 13 height 13
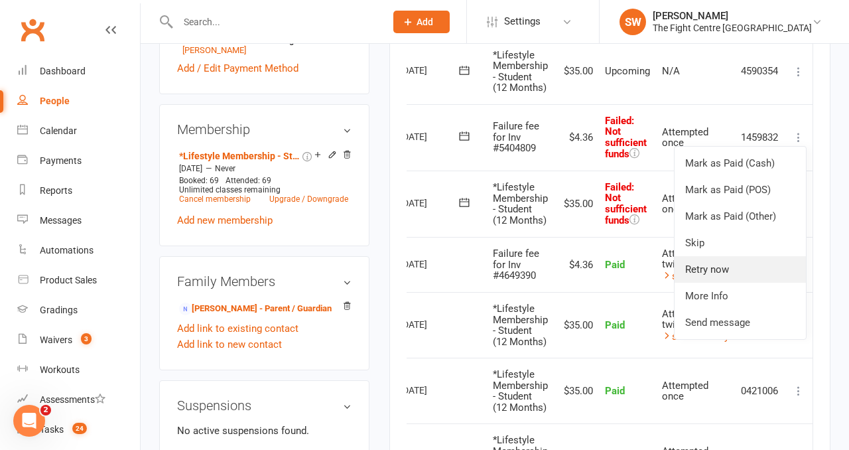
click at [702, 274] on link "Retry now" at bounding box center [739, 269] width 131 height 27
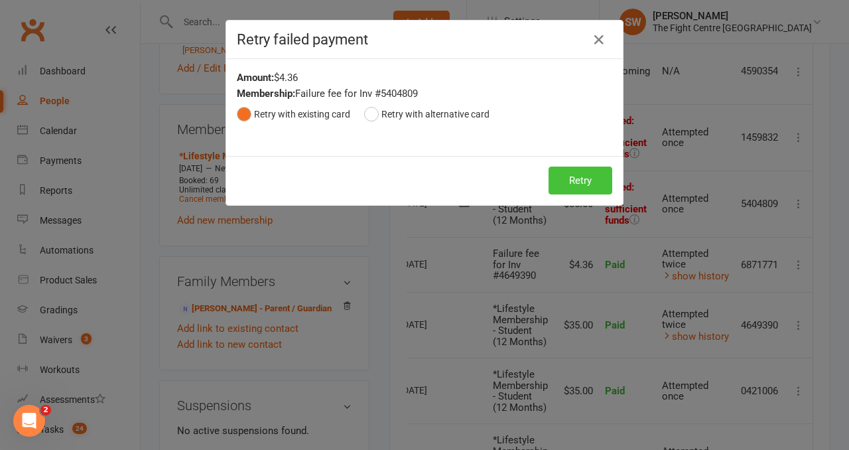
click at [576, 180] on button "Retry" at bounding box center [580, 180] width 64 height 28
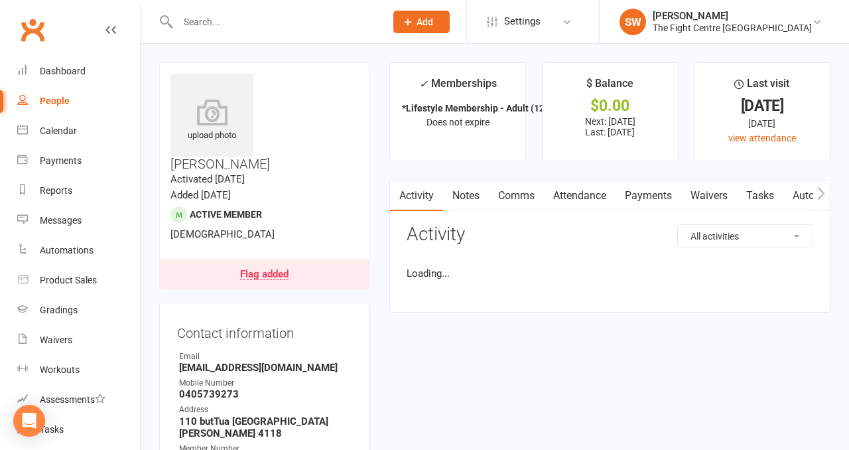
click at [659, 202] on link "Payments" at bounding box center [648, 195] width 66 height 31
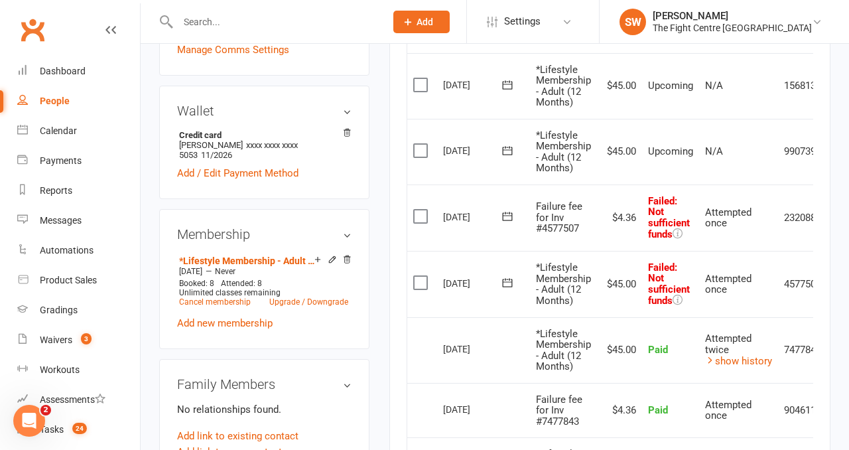
scroll to position [0, 46]
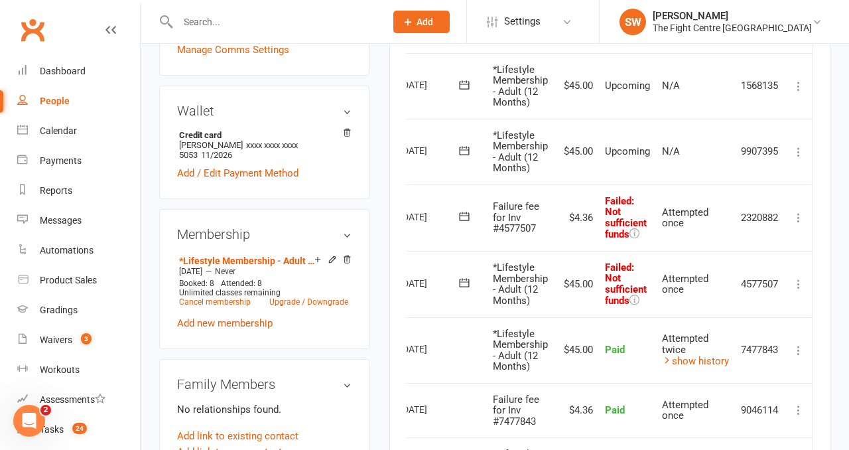
click at [800, 279] on icon at bounding box center [798, 283] width 13 height 13
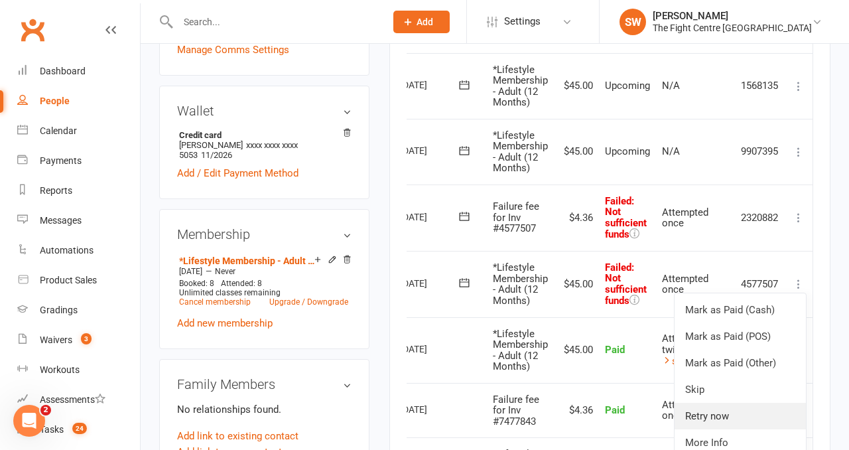
click at [720, 413] on link "Retry now" at bounding box center [739, 416] width 131 height 27
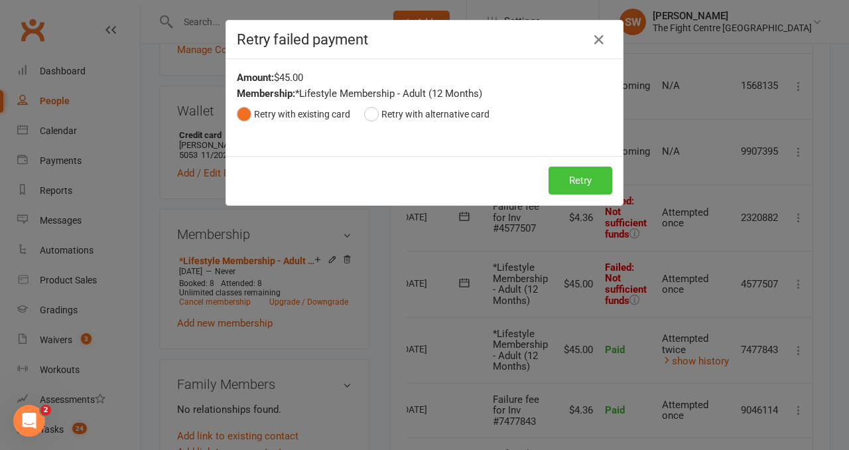
click at [568, 169] on button "Retry" at bounding box center [580, 180] width 64 height 28
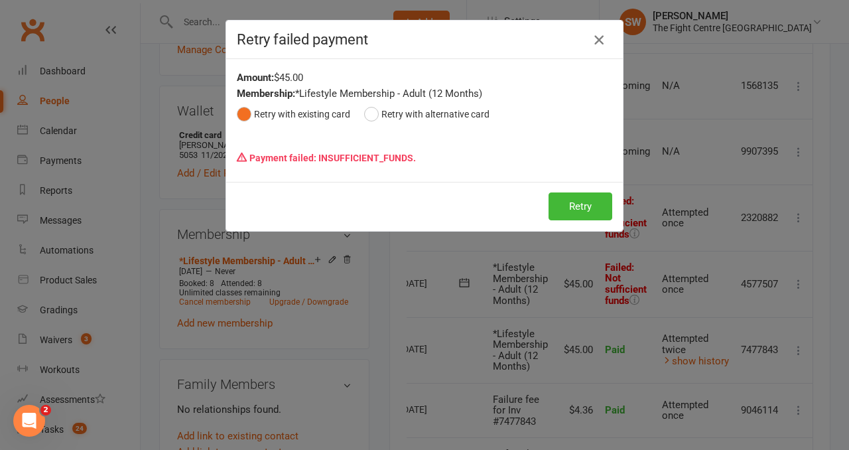
click at [597, 34] on icon "button" at bounding box center [599, 40] width 16 height 16
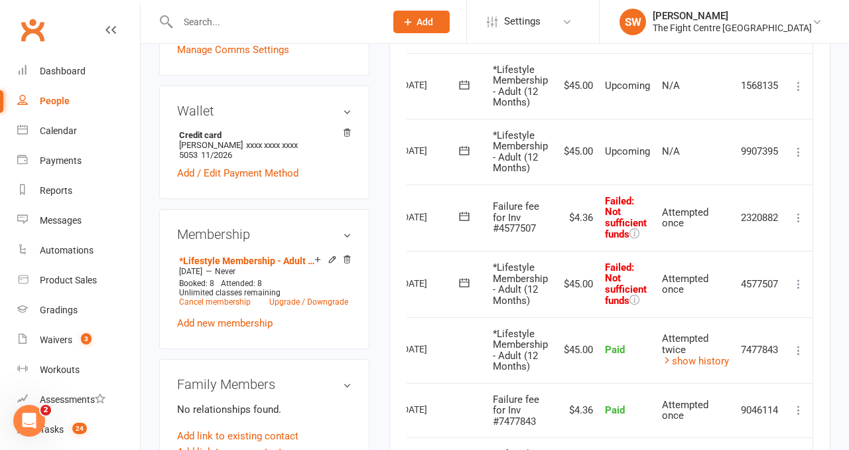
click at [796, 211] on icon at bounding box center [798, 217] width 13 height 13
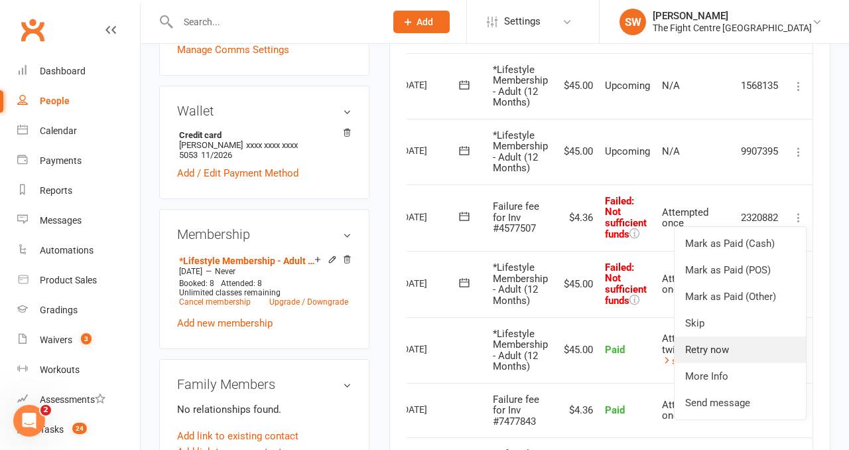
click at [742, 353] on link "Retry now" at bounding box center [739, 349] width 131 height 27
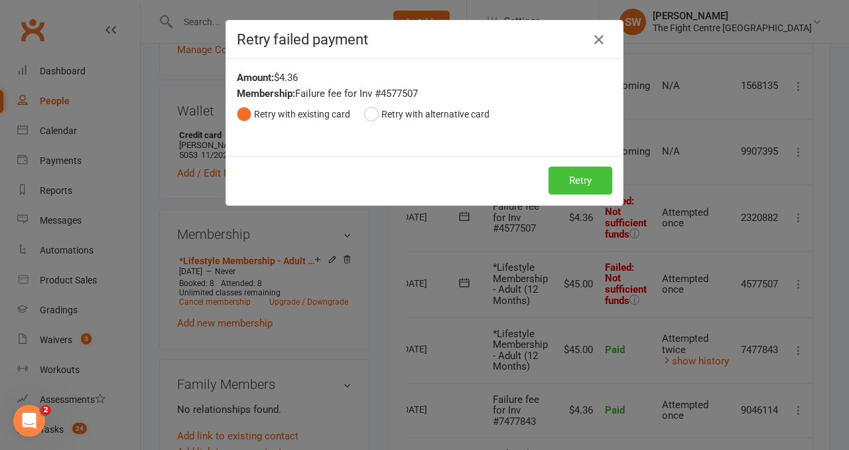
click at [588, 185] on button "Retry" at bounding box center [580, 180] width 64 height 28
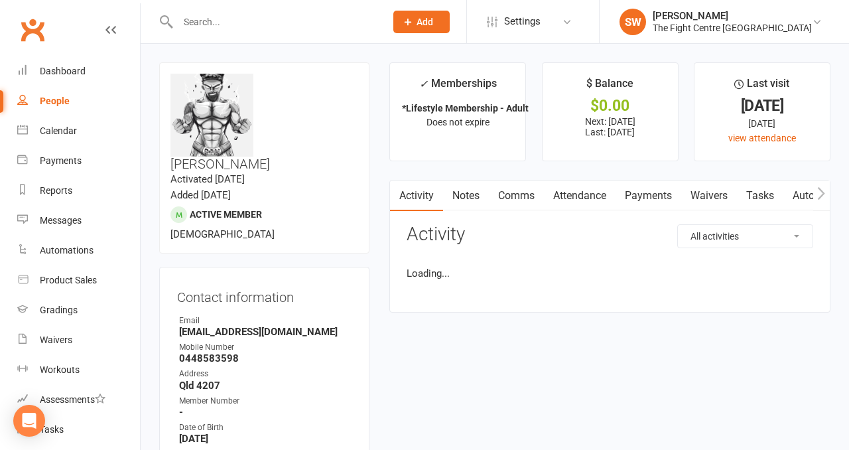
click at [635, 197] on link "Payments" at bounding box center [648, 195] width 66 height 31
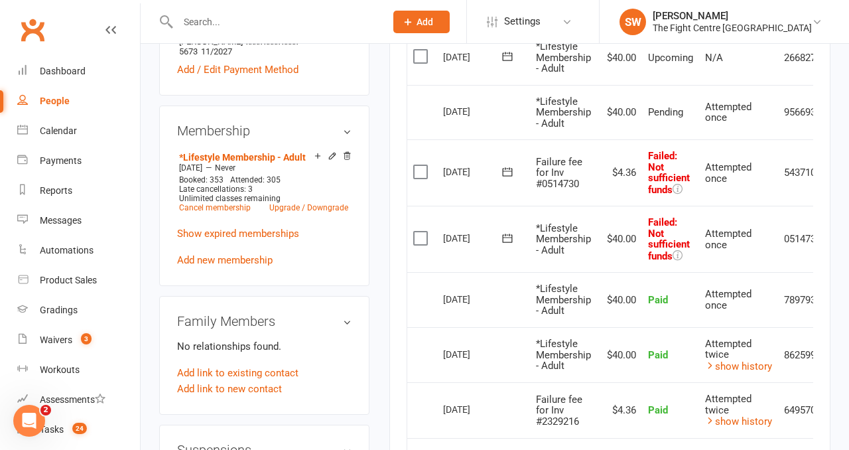
scroll to position [0, 46]
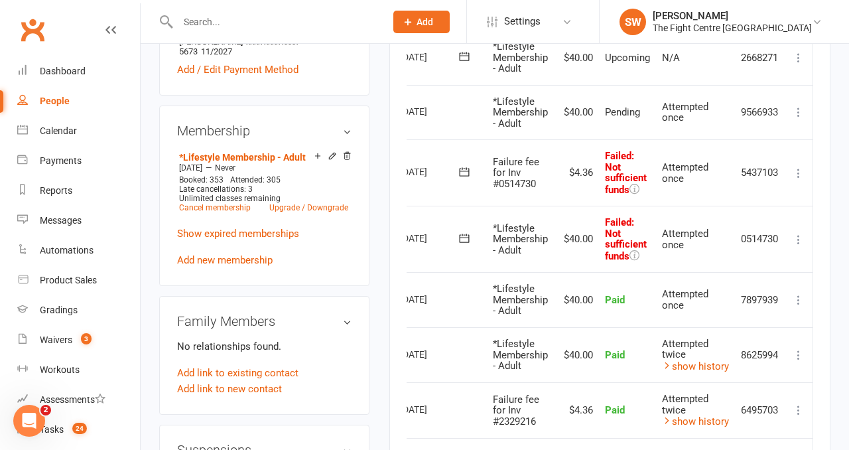
click at [797, 238] on icon at bounding box center [798, 239] width 13 height 13
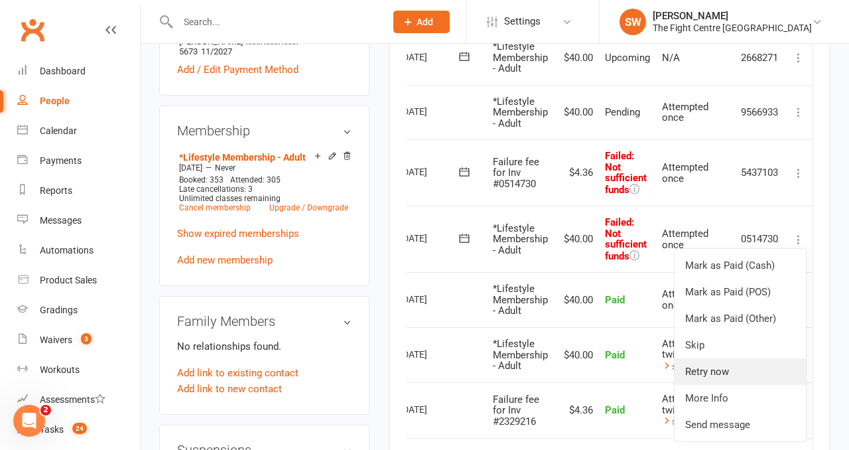
click at [722, 360] on link "Retry now" at bounding box center [739, 371] width 131 height 27
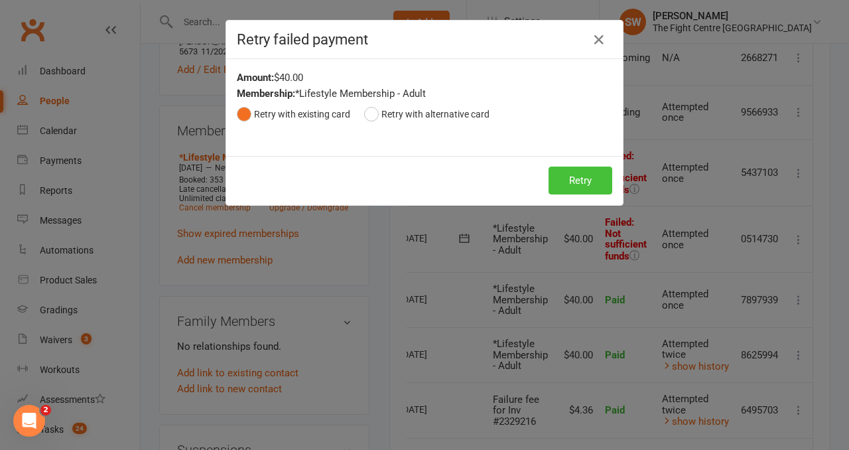
click at [566, 182] on button "Retry" at bounding box center [580, 180] width 64 height 28
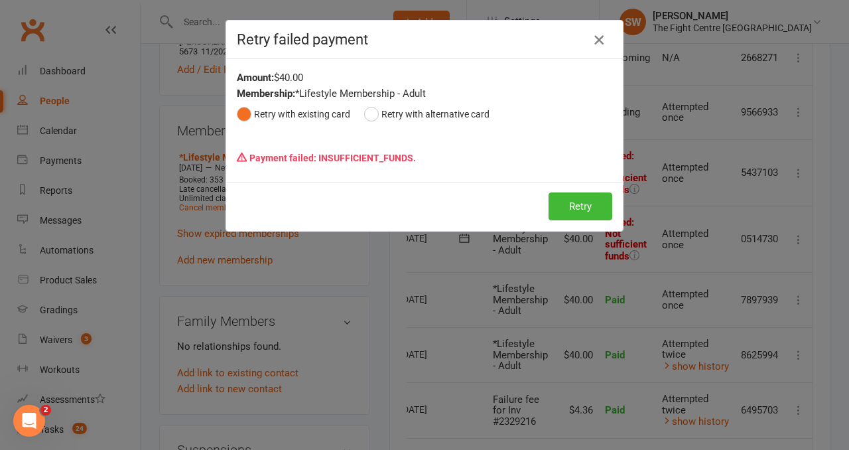
click at [601, 33] on icon "button" at bounding box center [599, 40] width 16 height 16
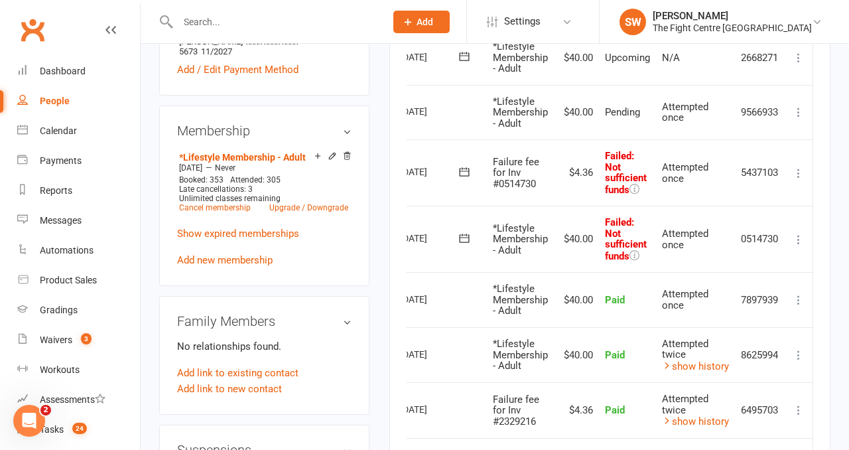
click at [803, 176] on icon at bounding box center [798, 172] width 13 height 13
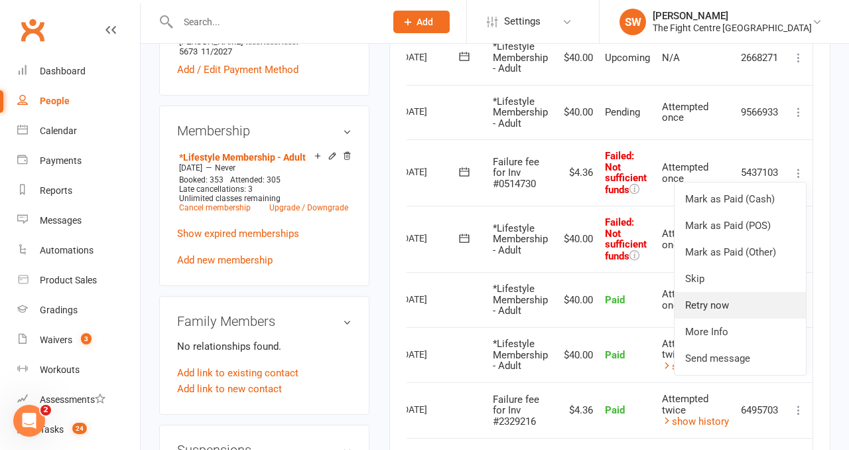
click at [779, 300] on link "Retry now" at bounding box center [739, 305] width 131 height 27
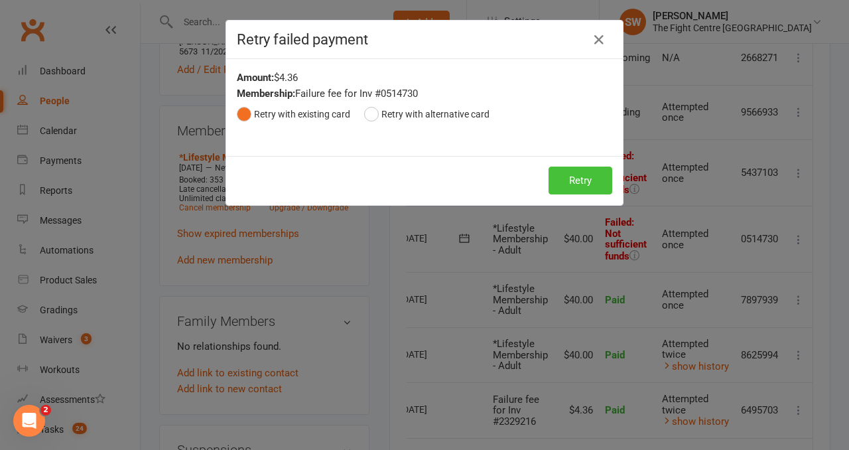
click at [592, 168] on button "Retry" at bounding box center [580, 180] width 64 height 28
